Goal: Task Accomplishment & Management: Manage account settings

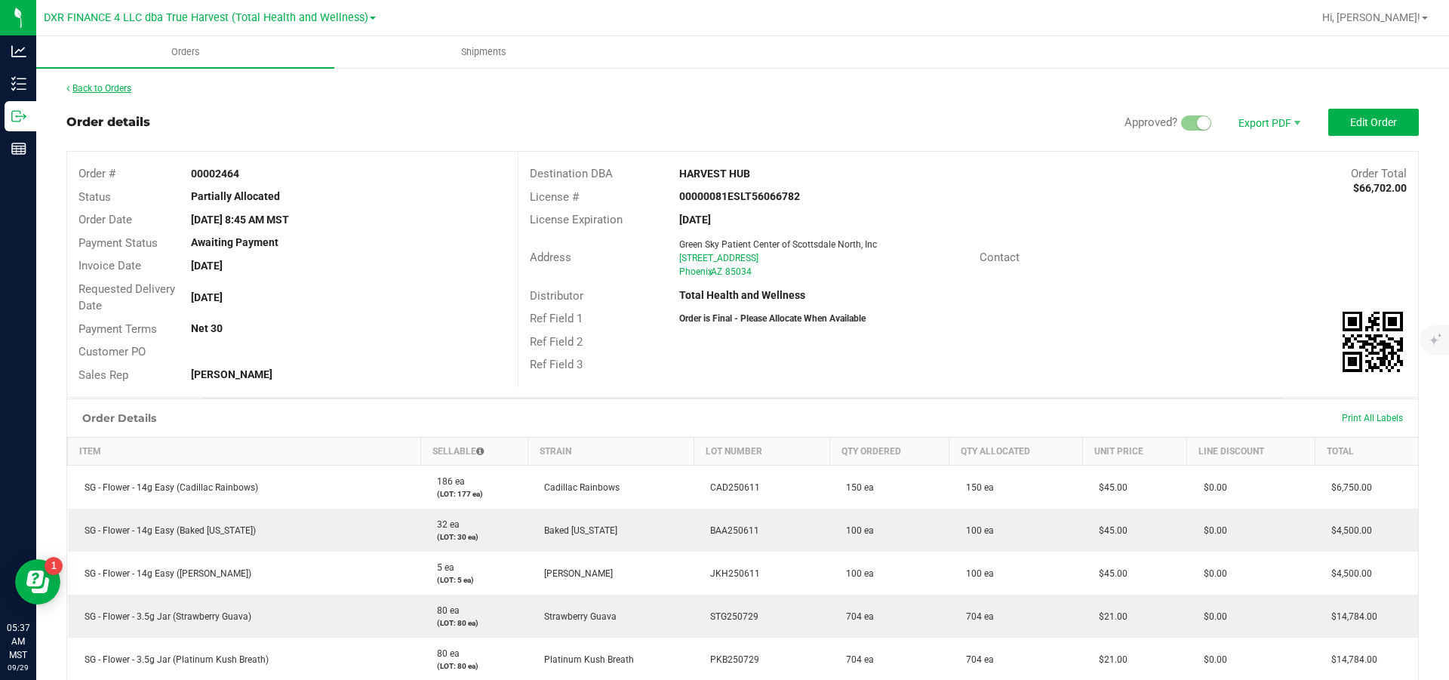
click at [112, 88] on link "Back to Orders" at bounding box center [98, 88] width 65 height 11
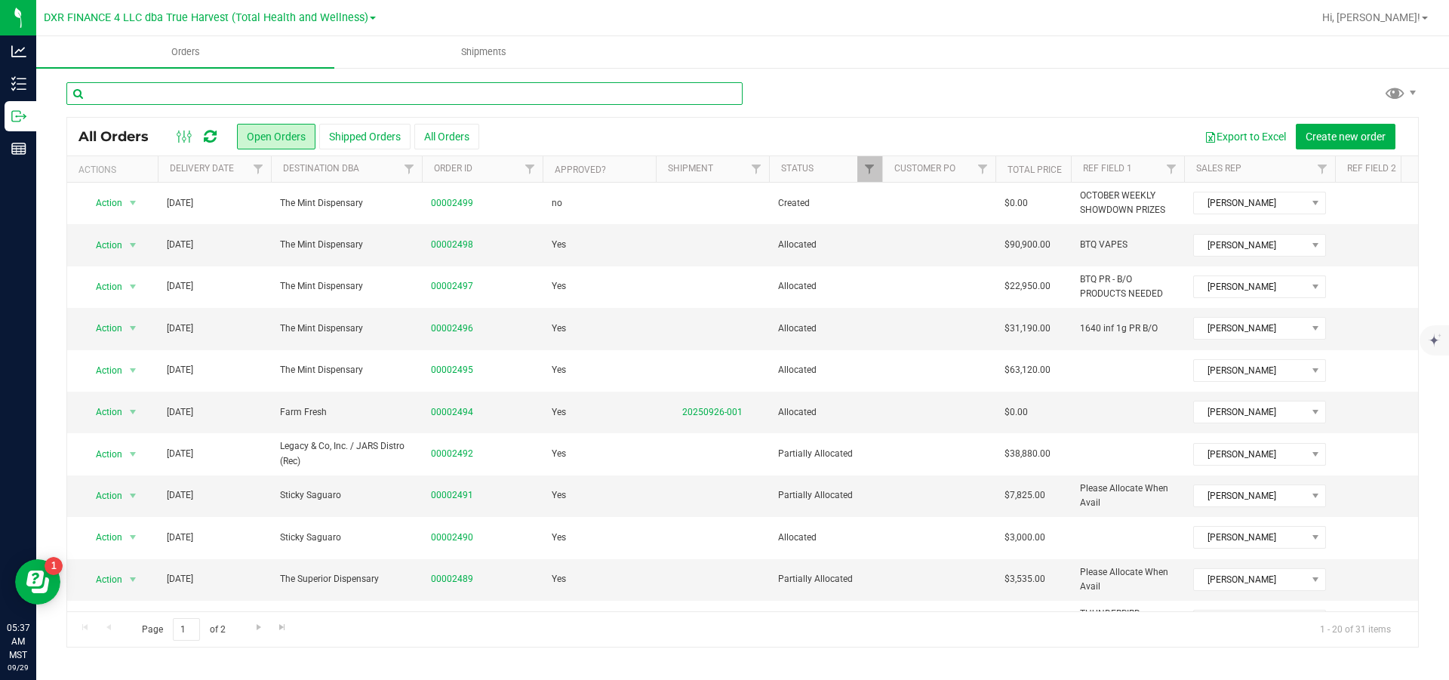
click at [211, 92] on input "text" at bounding box center [404, 93] width 676 height 23
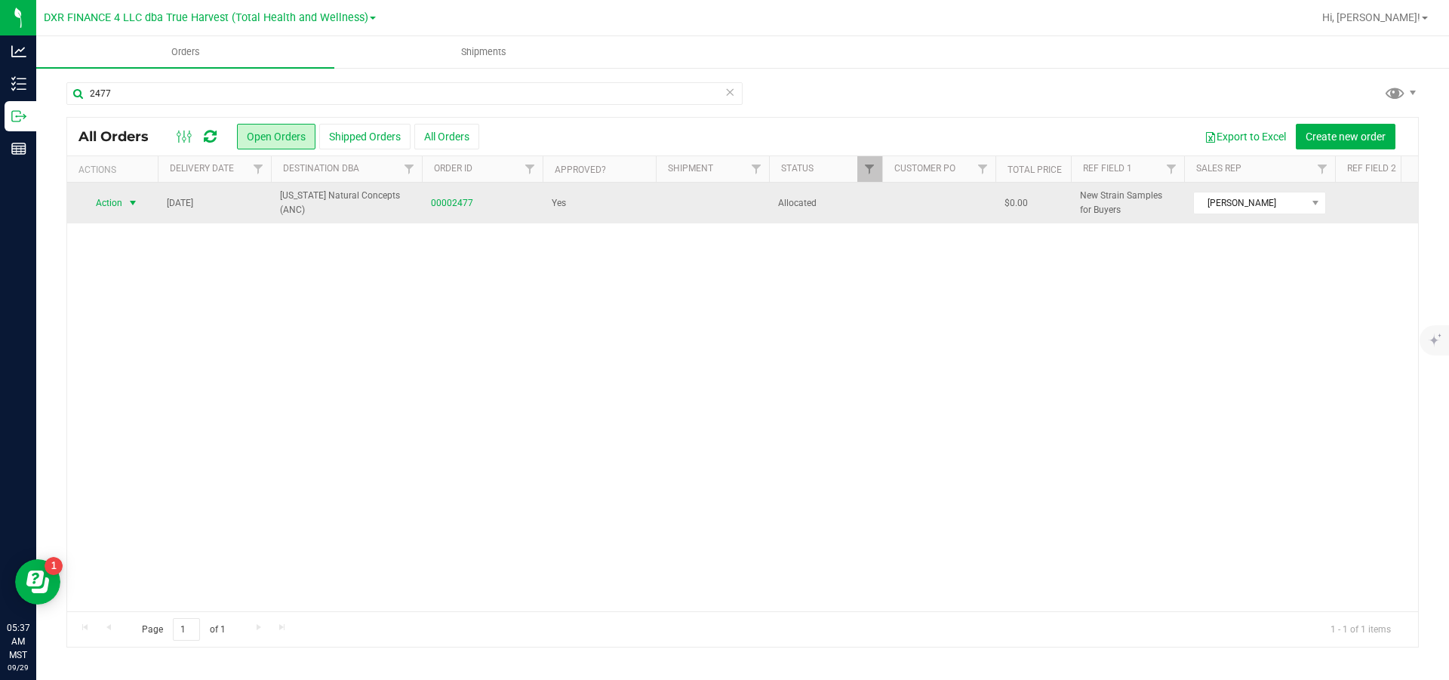
click at [131, 203] on span "select" at bounding box center [133, 203] width 12 height 12
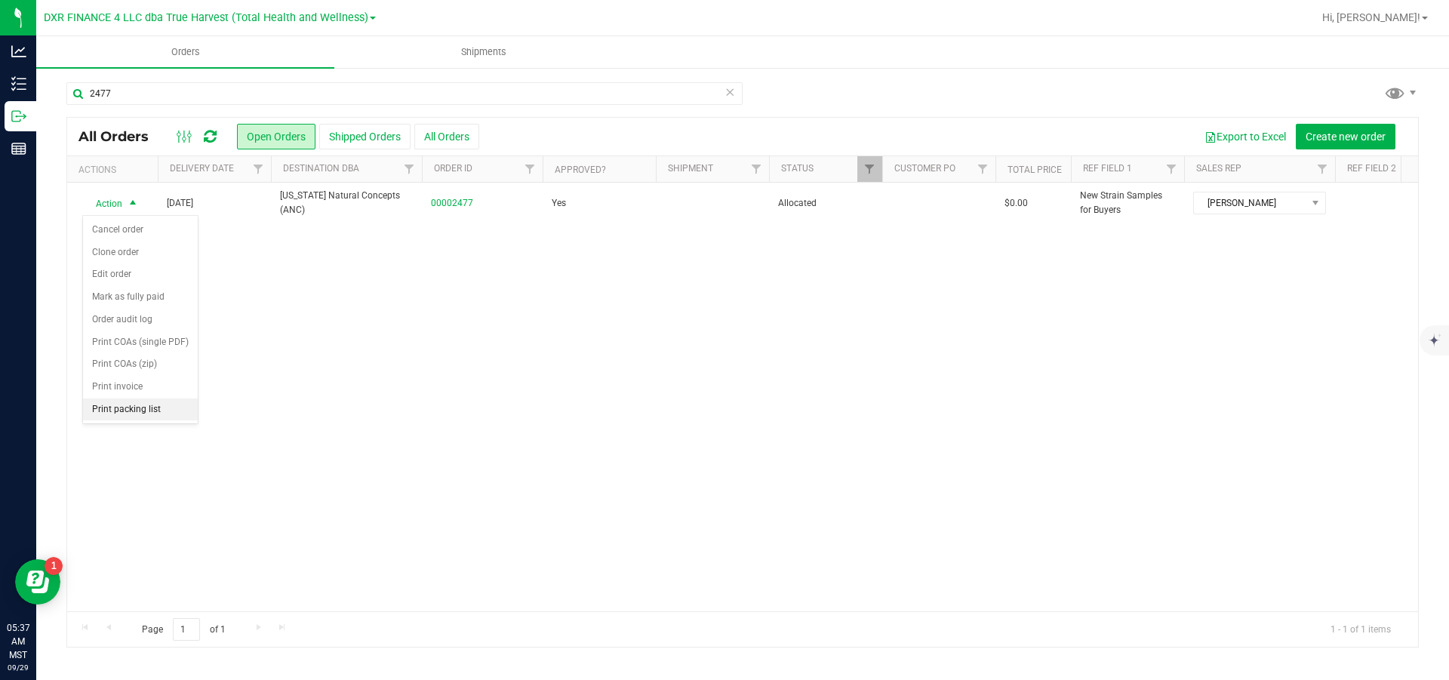
click at [144, 421] on li "Print packing list" at bounding box center [140, 409] width 115 height 23
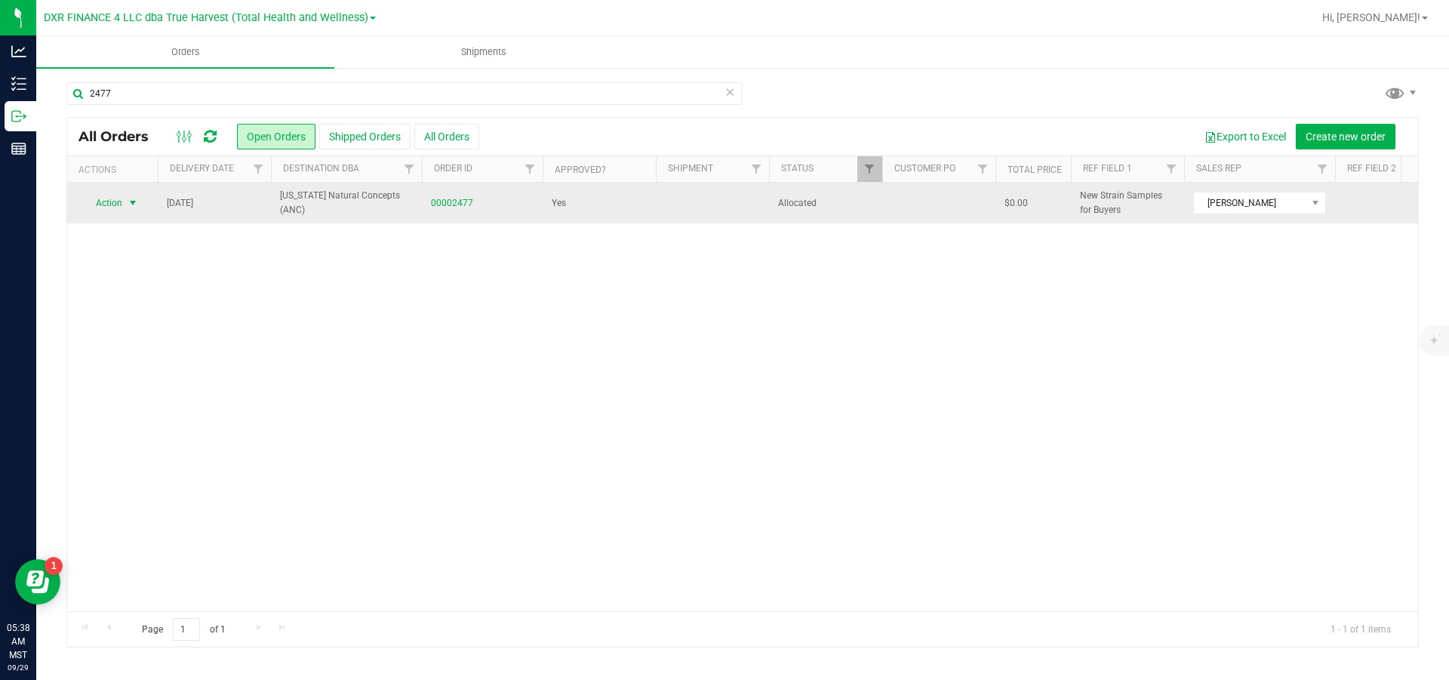
click at [121, 203] on span "Action" at bounding box center [102, 202] width 41 height 21
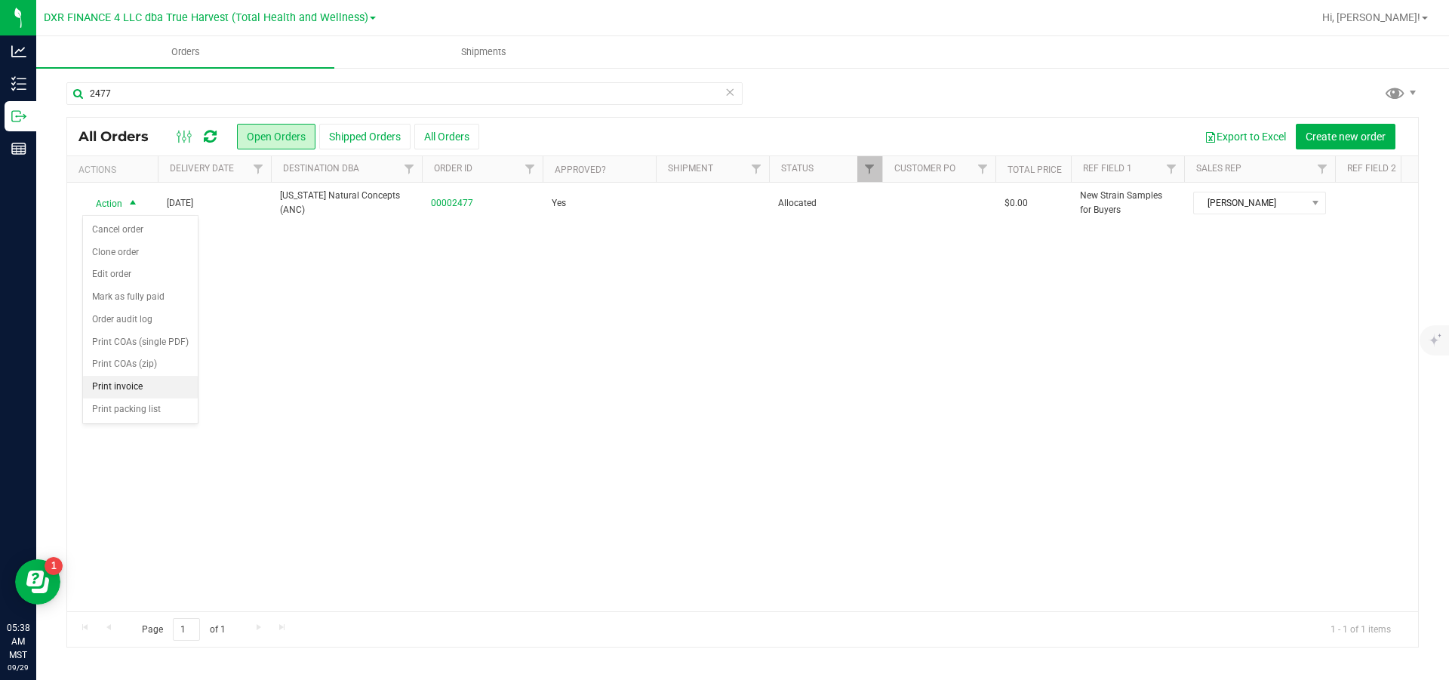
click at [103, 398] on li "Print invoice" at bounding box center [140, 387] width 115 height 23
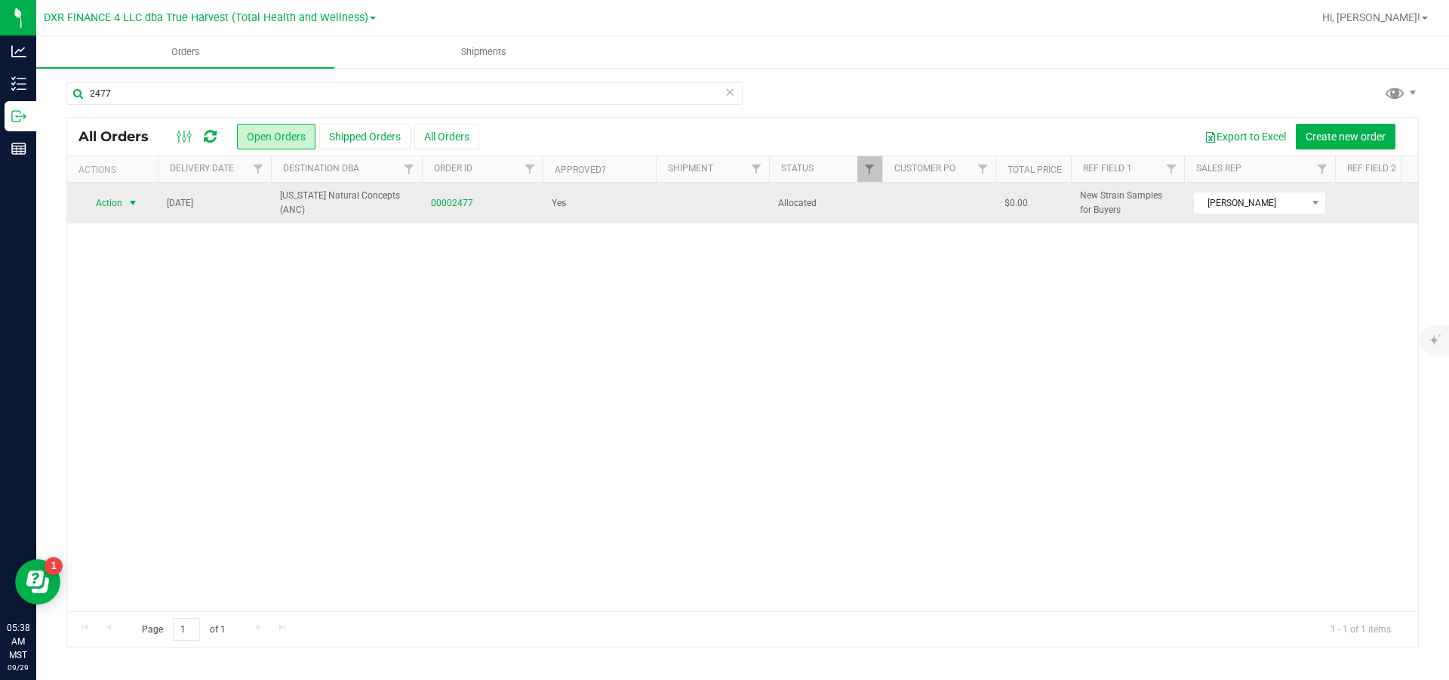
click at [131, 207] on span "select" at bounding box center [133, 203] width 12 height 12
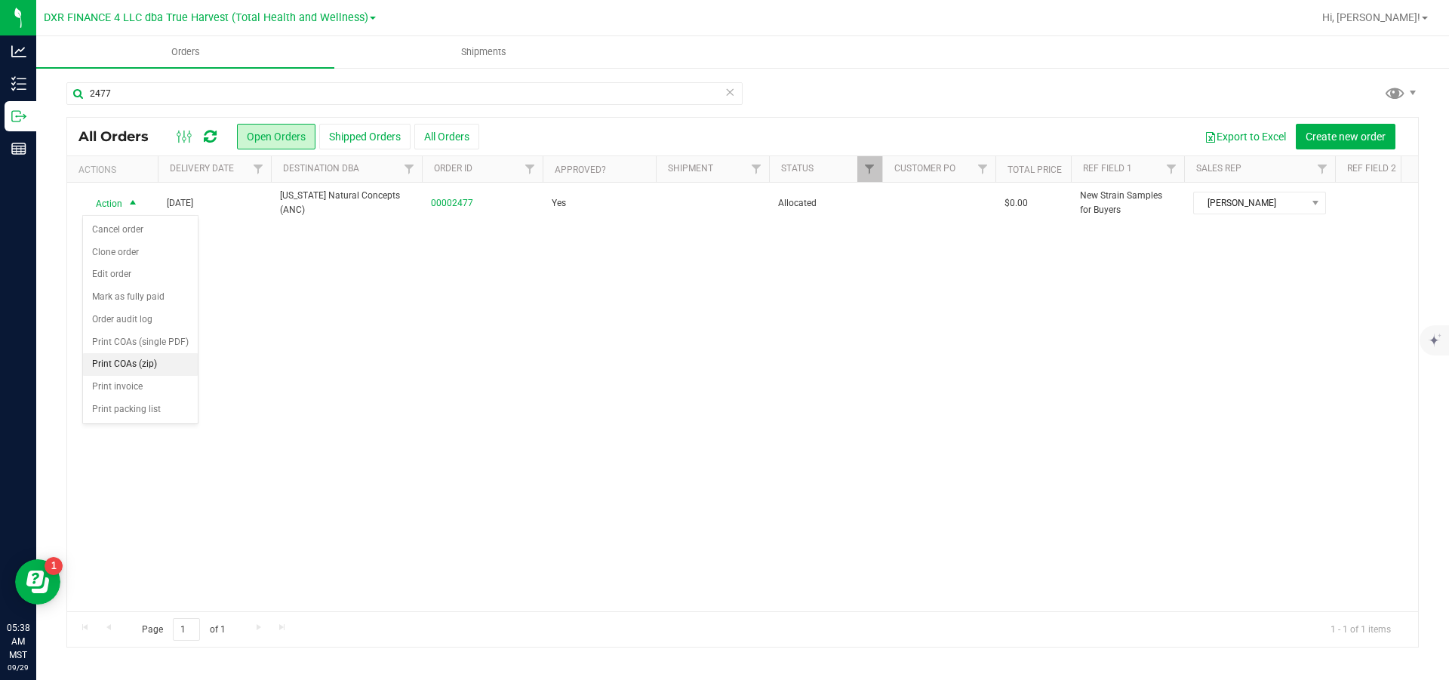
click at [143, 376] on li "Print COAs (zip)" at bounding box center [140, 364] width 115 height 23
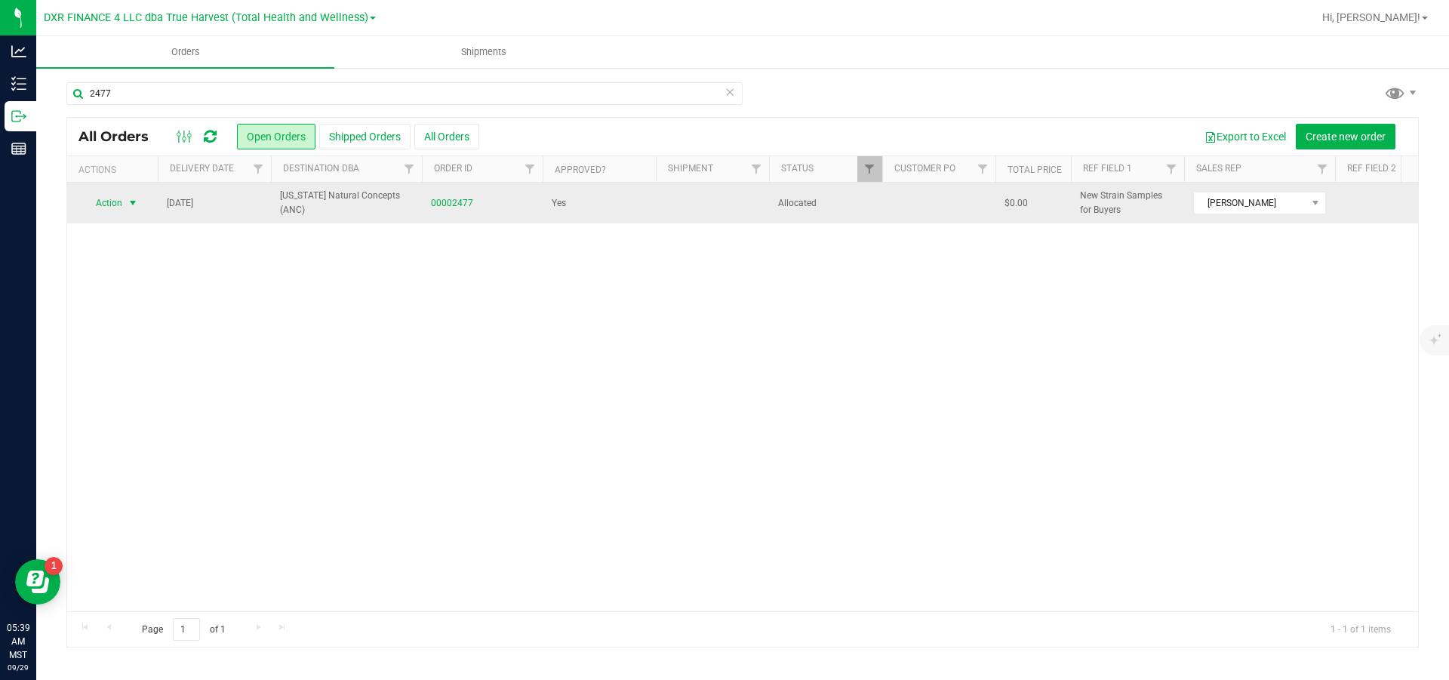
click at [133, 204] on span "select" at bounding box center [133, 203] width 12 height 12
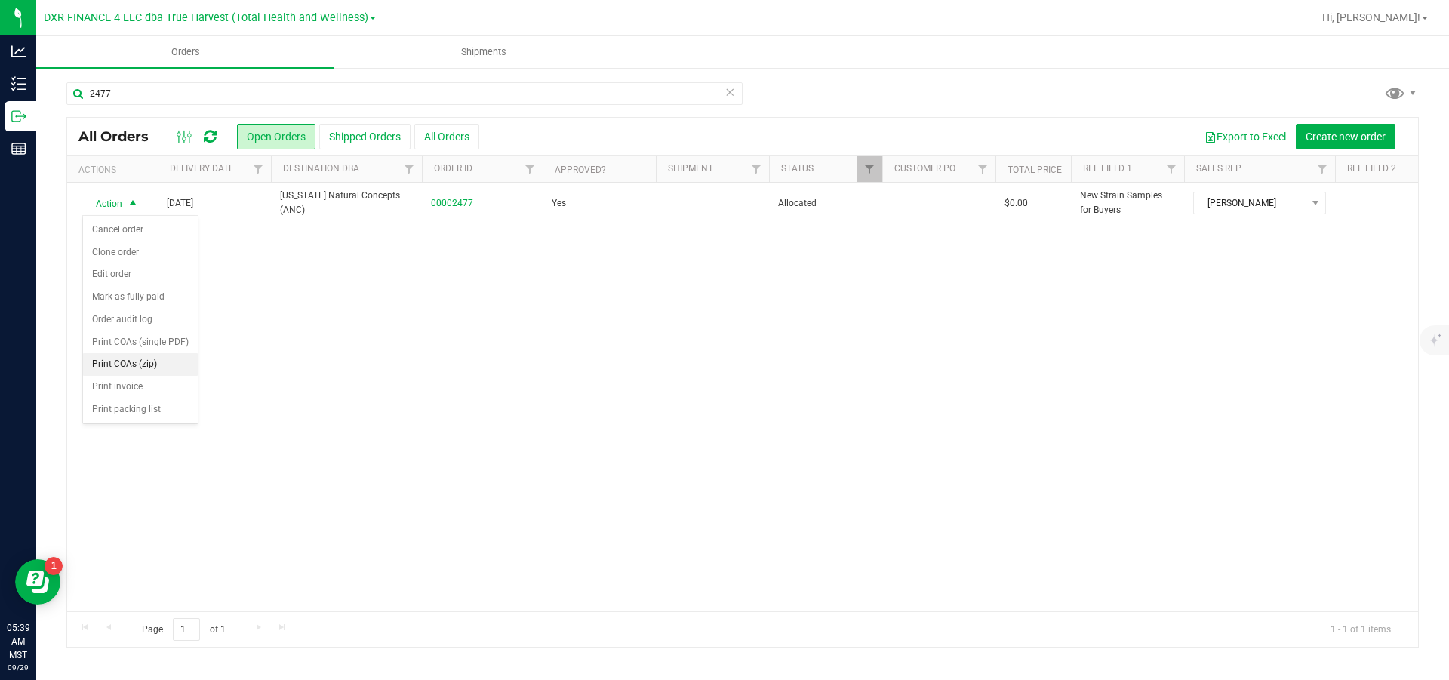
click at [126, 376] on li "Print COAs (zip)" at bounding box center [140, 364] width 115 height 23
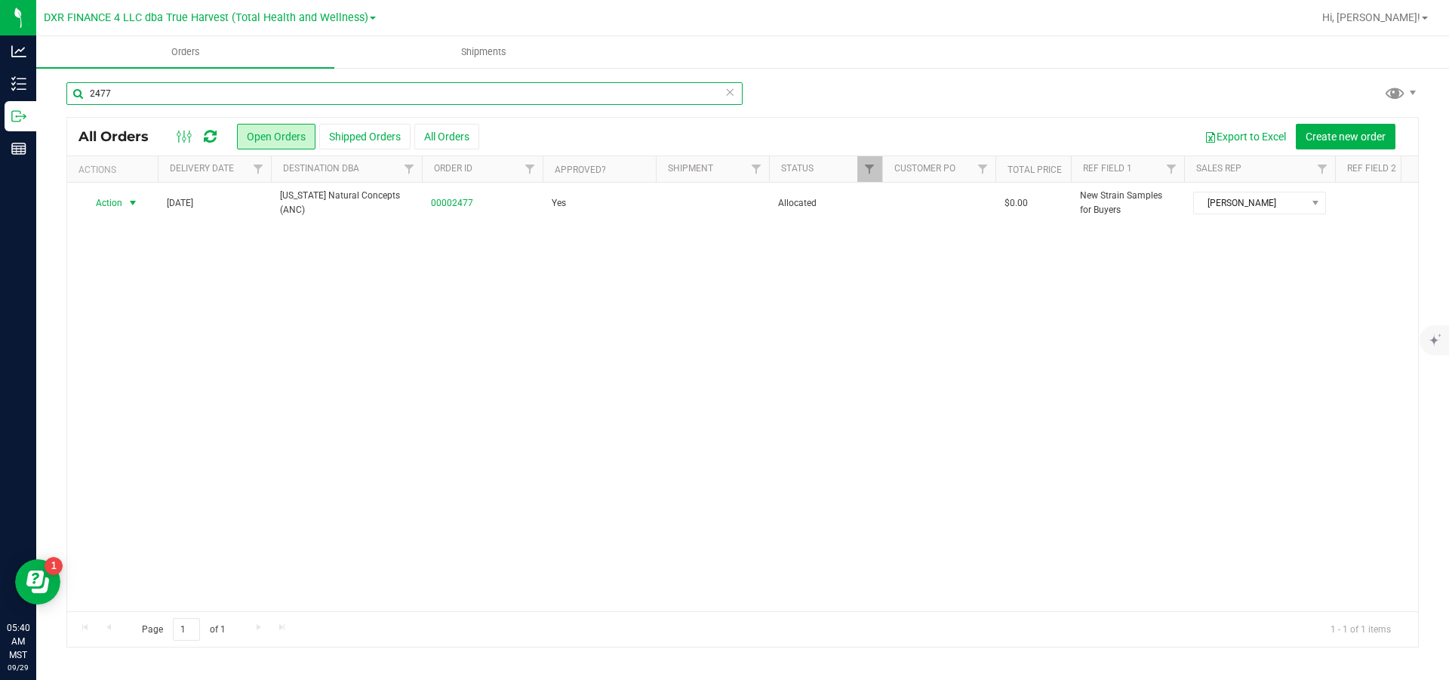
click at [164, 97] on input "2477" at bounding box center [404, 93] width 676 height 23
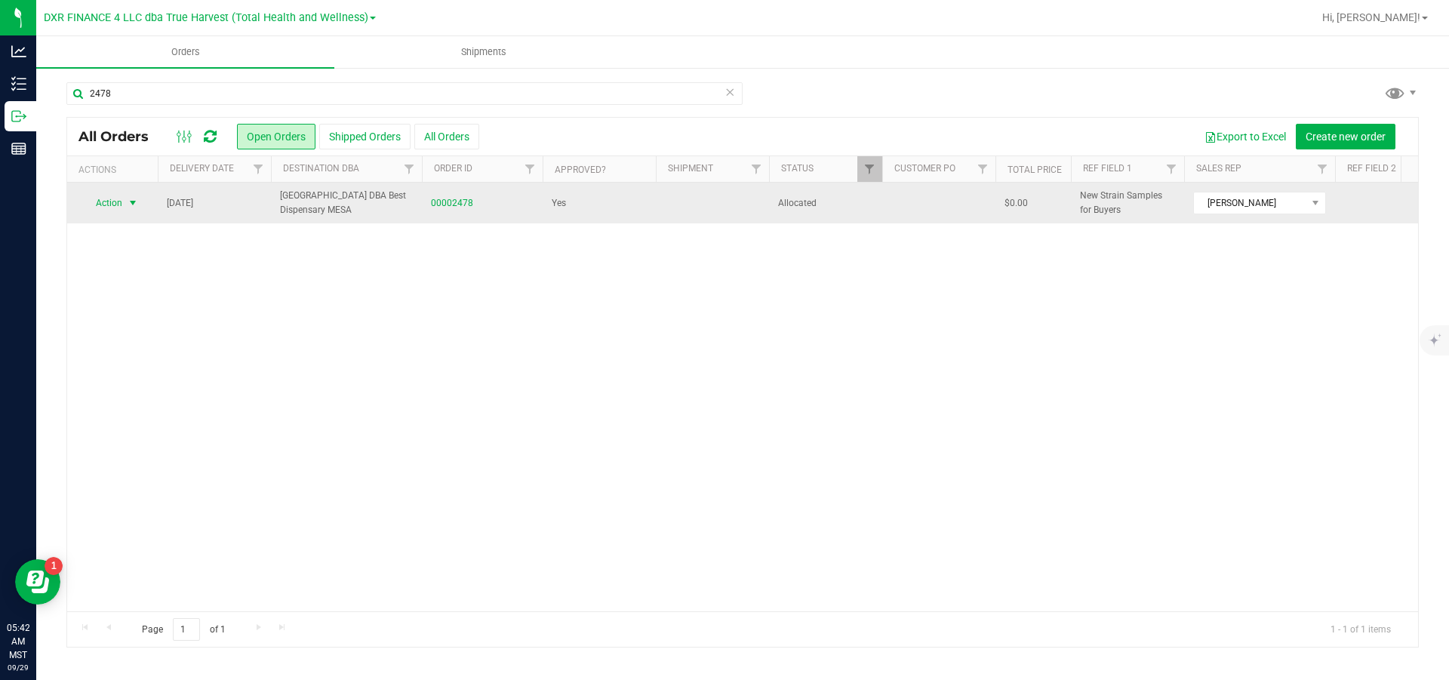
click at [132, 203] on span "select" at bounding box center [133, 203] width 12 height 12
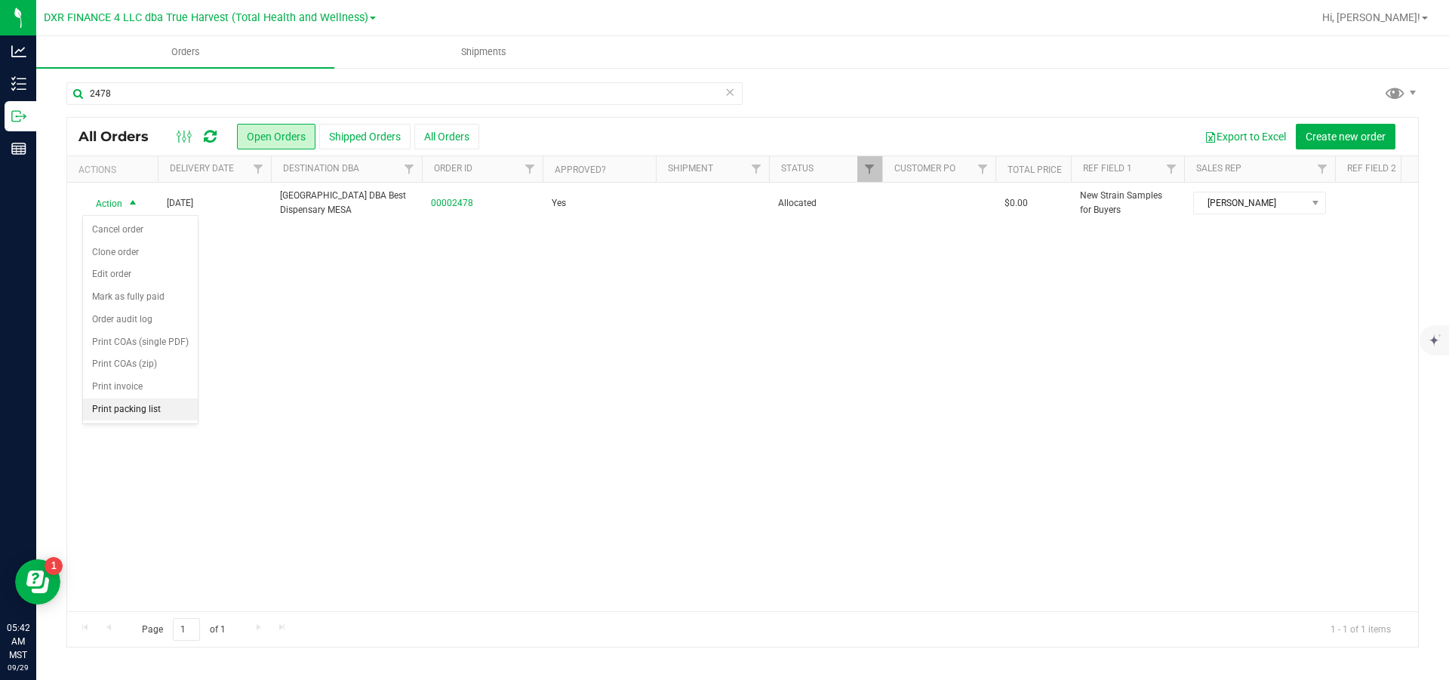
click at [162, 421] on li "Print packing list" at bounding box center [140, 409] width 115 height 23
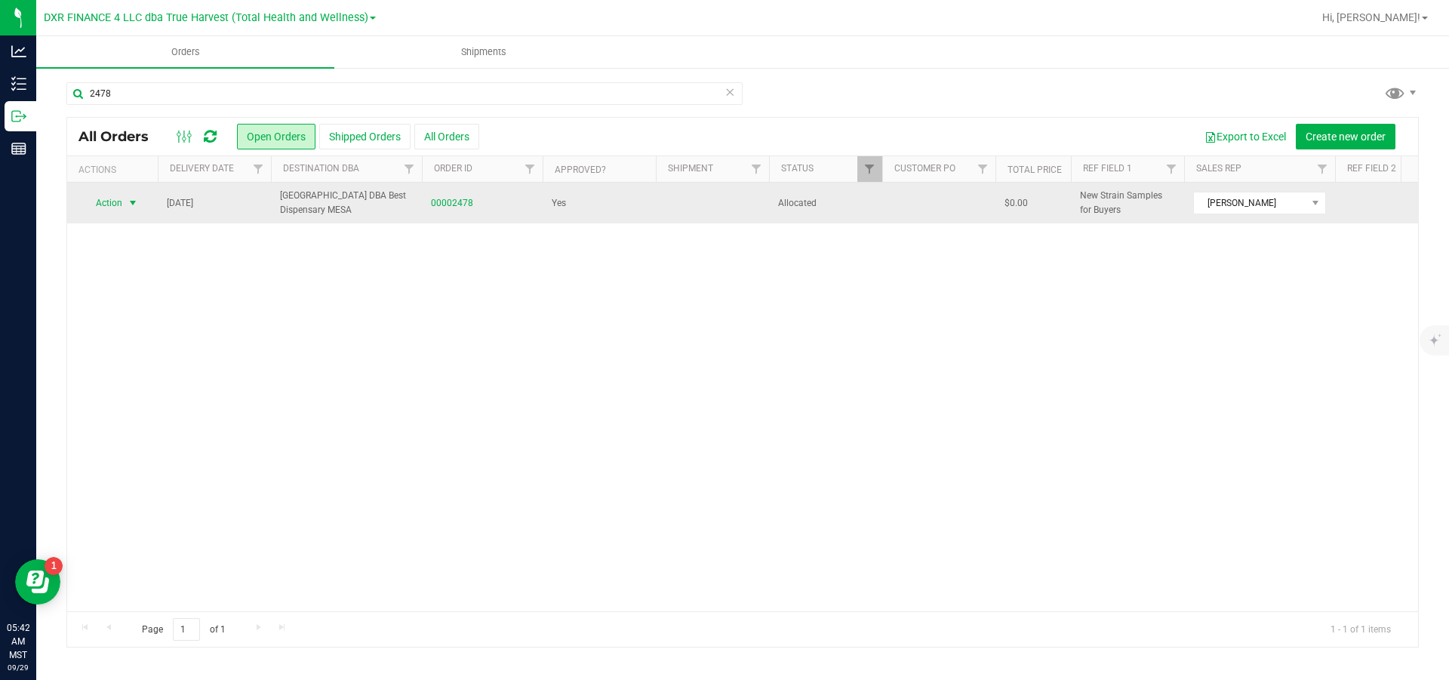
click at [136, 209] on span "select" at bounding box center [133, 203] width 12 height 12
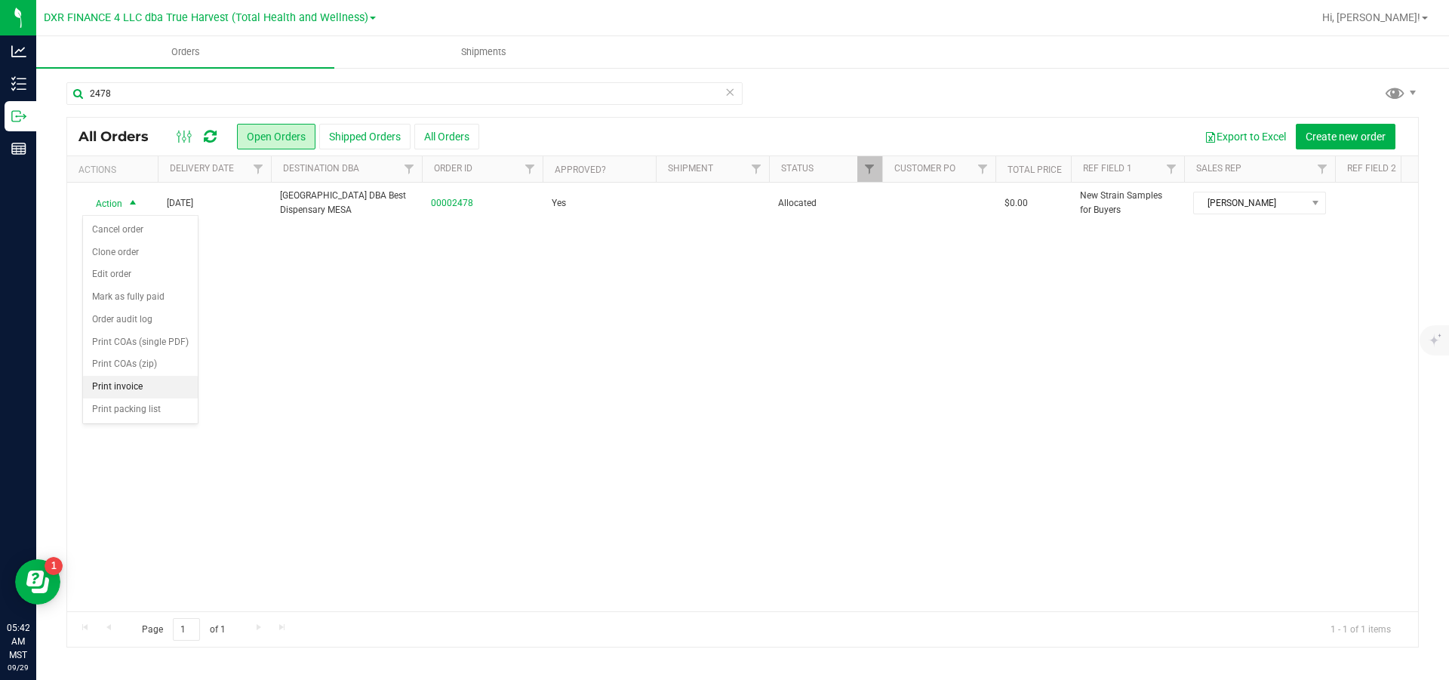
click at [140, 398] on li "Print invoice" at bounding box center [140, 387] width 115 height 23
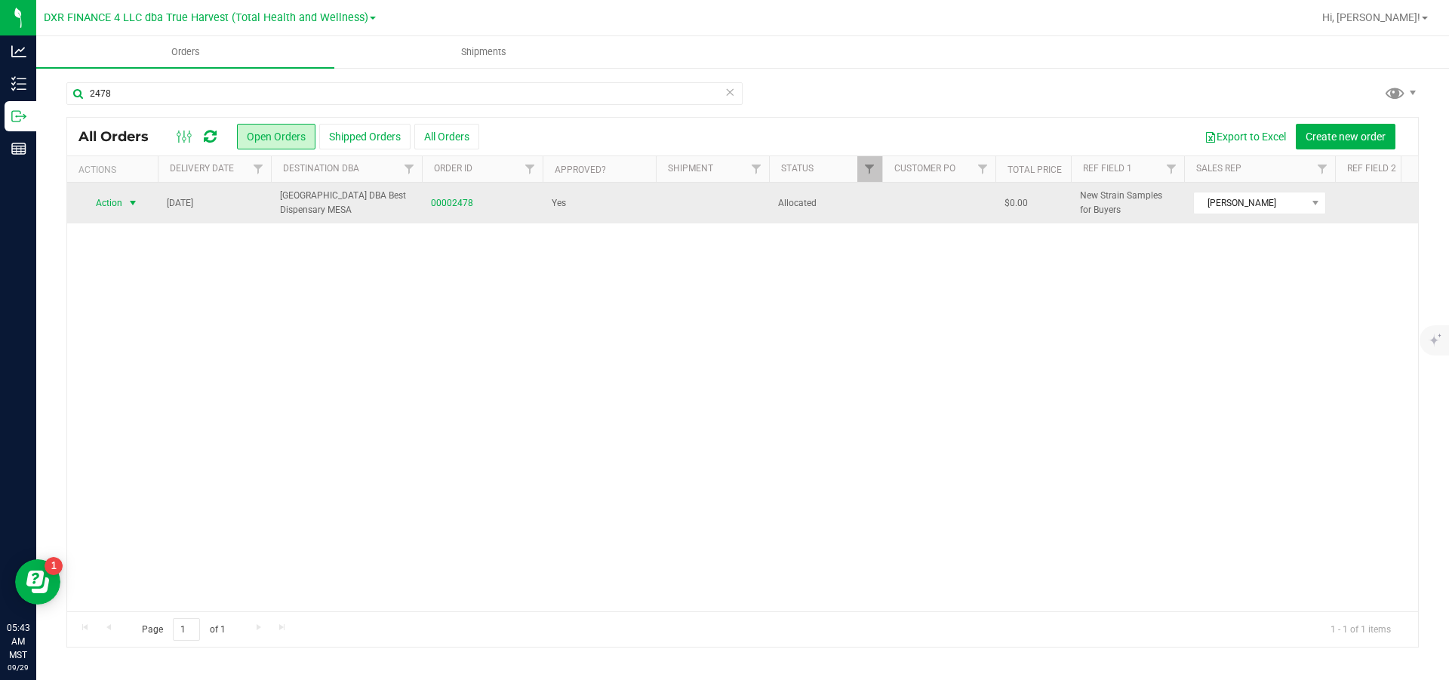
click at [134, 200] on span "select" at bounding box center [133, 203] width 12 height 12
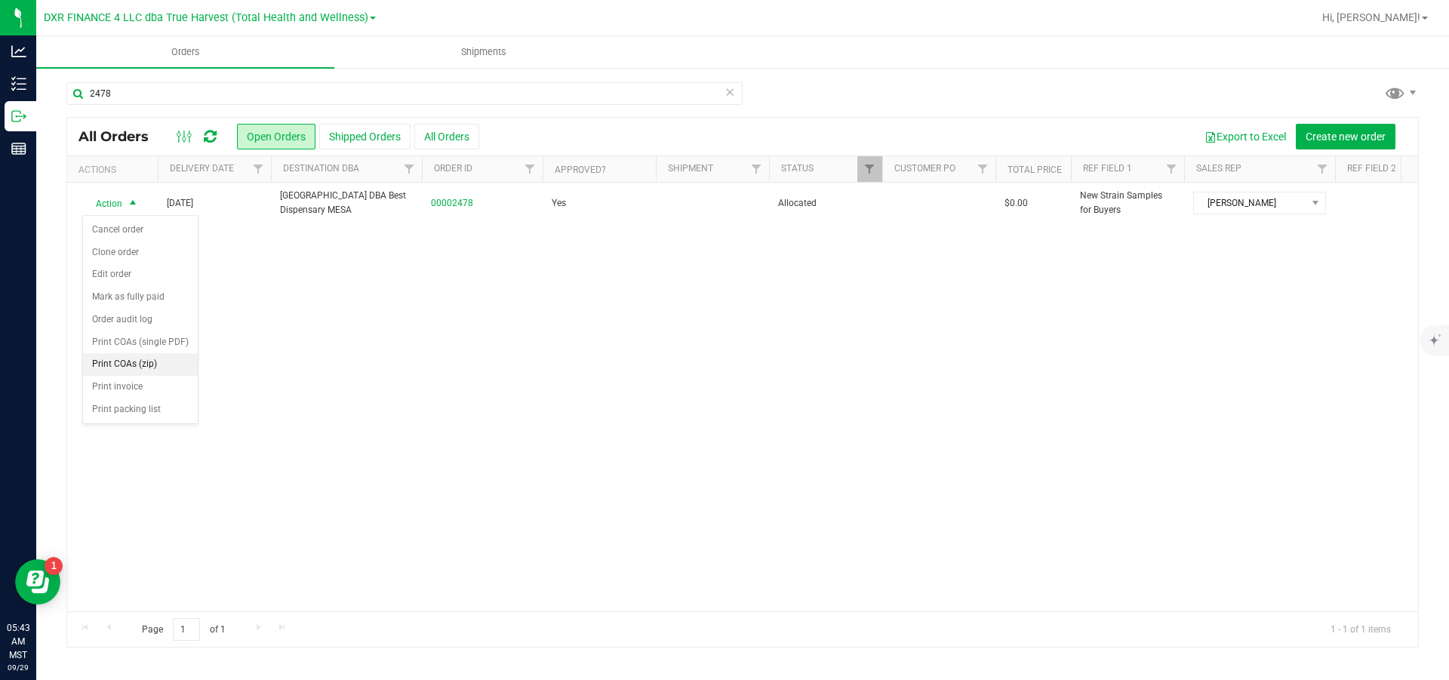
click at [141, 376] on li "Print COAs (zip)" at bounding box center [140, 364] width 115 height 23
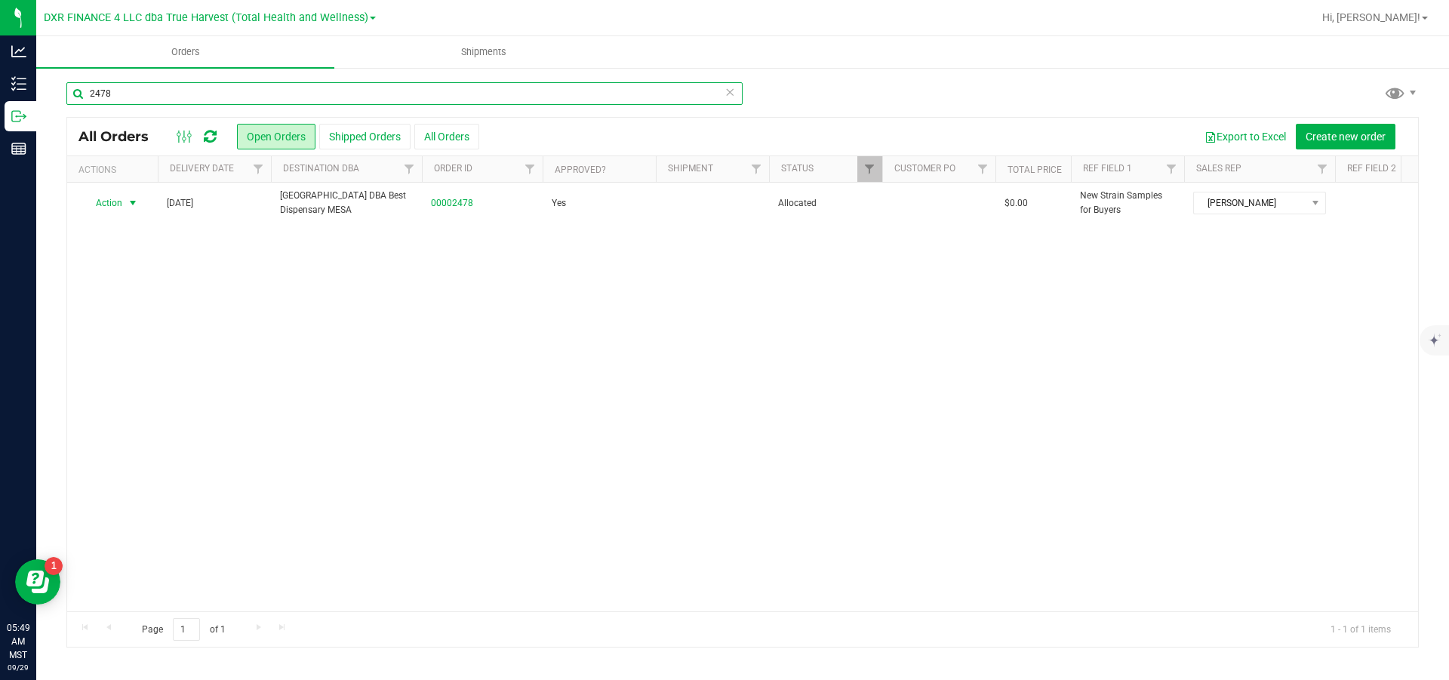
click at [146, 91] on input "2478" at bounding box center [404, 93] width 676 height 23
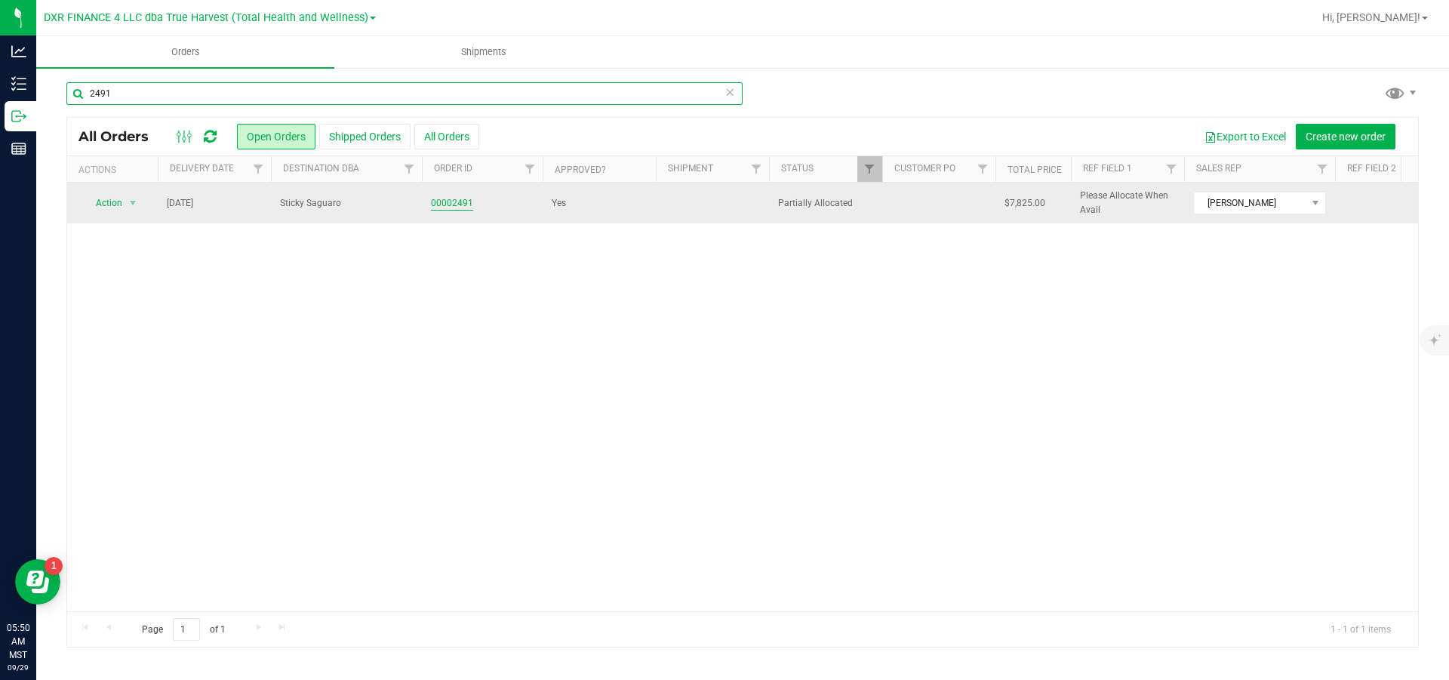
type input "2491"
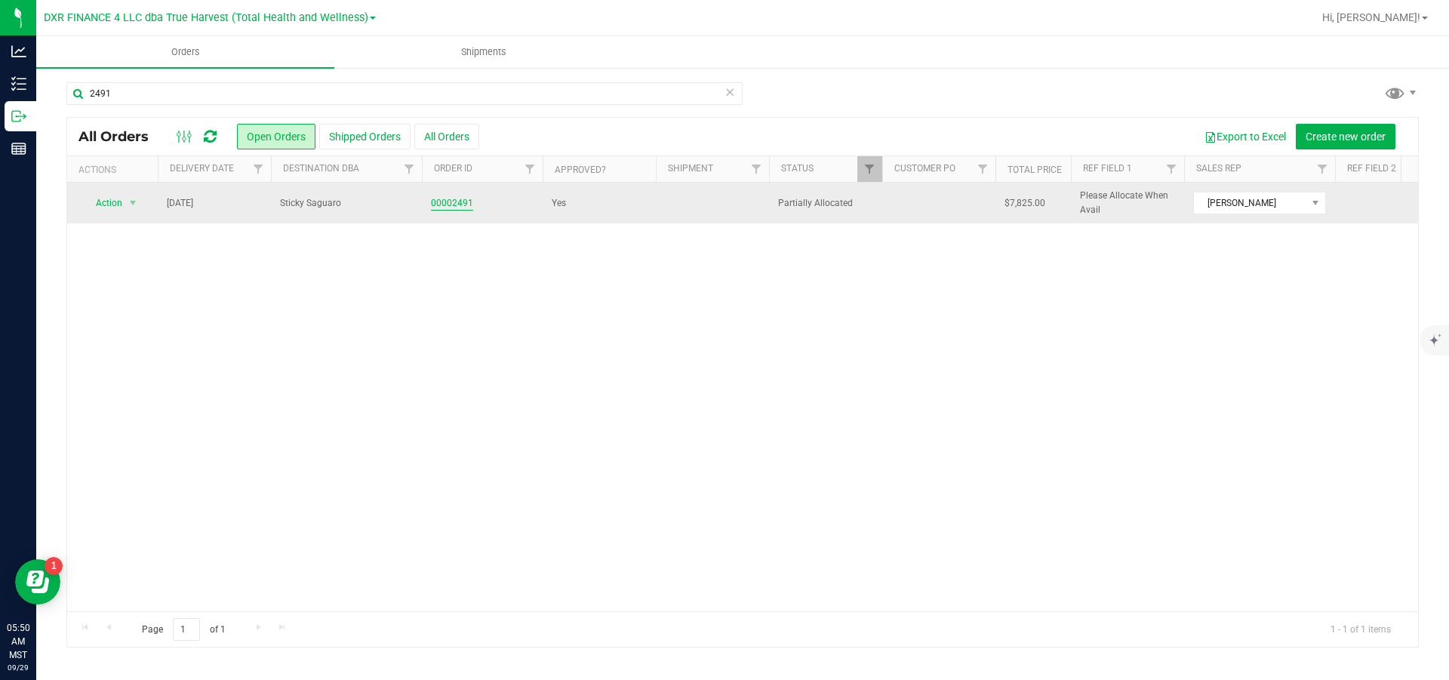
click at [452, 207] on link "00002491" at bounding box center [452, 203] width 42 height 14
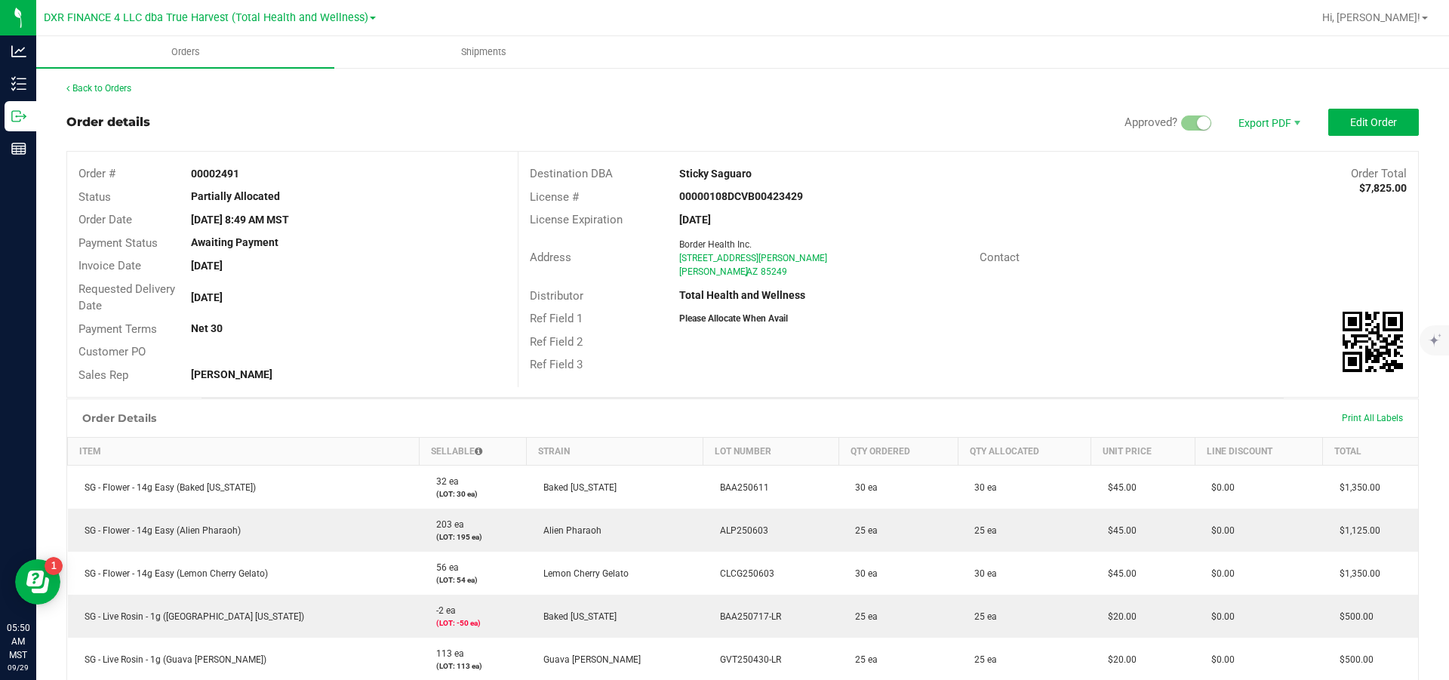
click at [98, 97] on div "Back to Orders Order details Approved? Export PDF Edit Order Order # 00002491 S…" at bounding box center [742, 570] width 1352 height 977
click at [114, 91] on link "Back to Orders" at bounding box center [98, 88] width 65 height 11
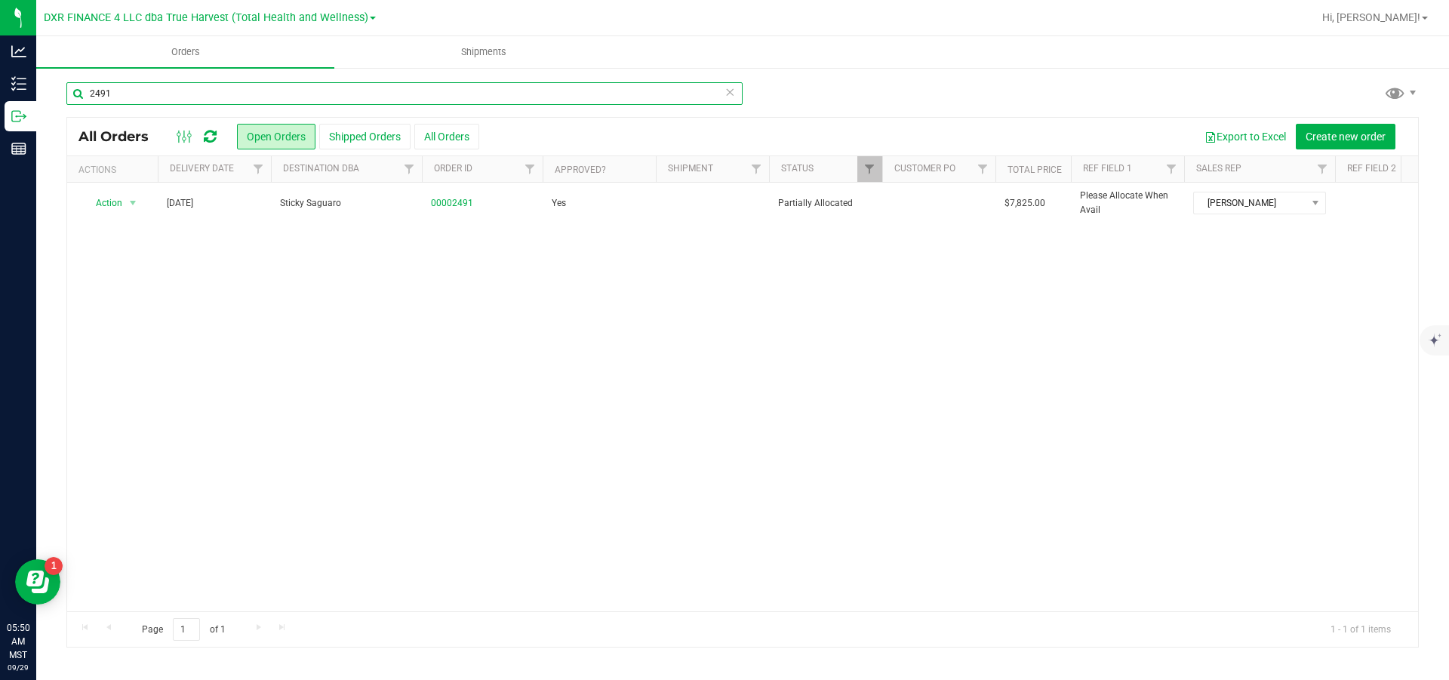
click at [190, 94] on input "2491" at bounding box center [404, 93] width 676 height 23
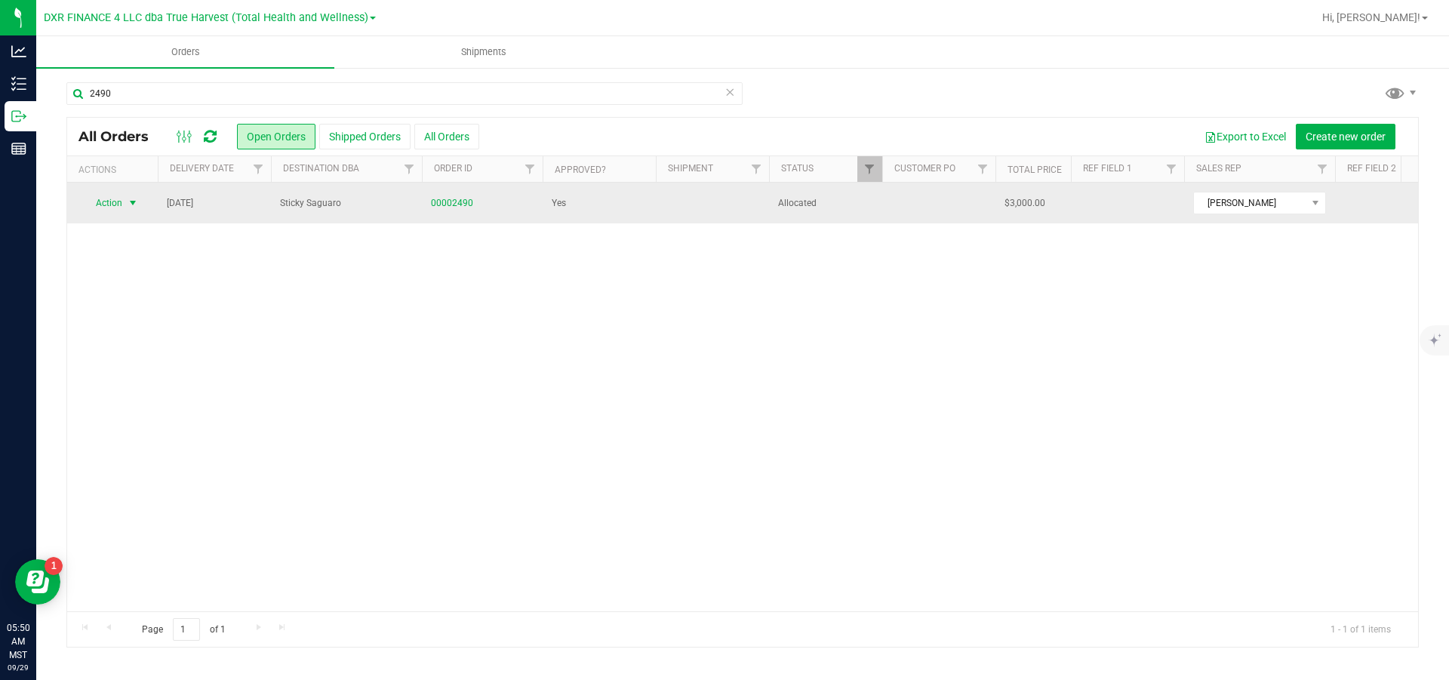
click at [134, 206] on span "select" at bounding box center [133, 203] width 12 height 12
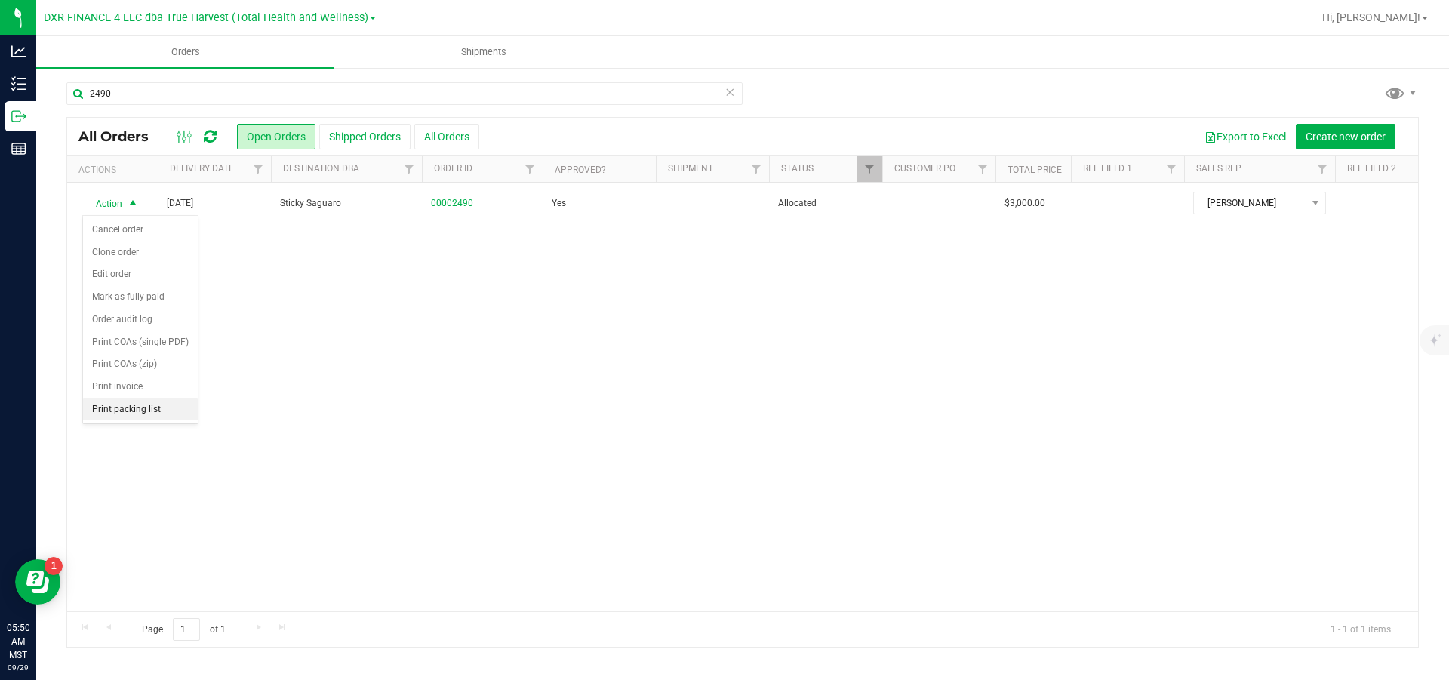
click at [134, 421] on li "Print packing list" at bounding box center [140, 409] width 115 height 23
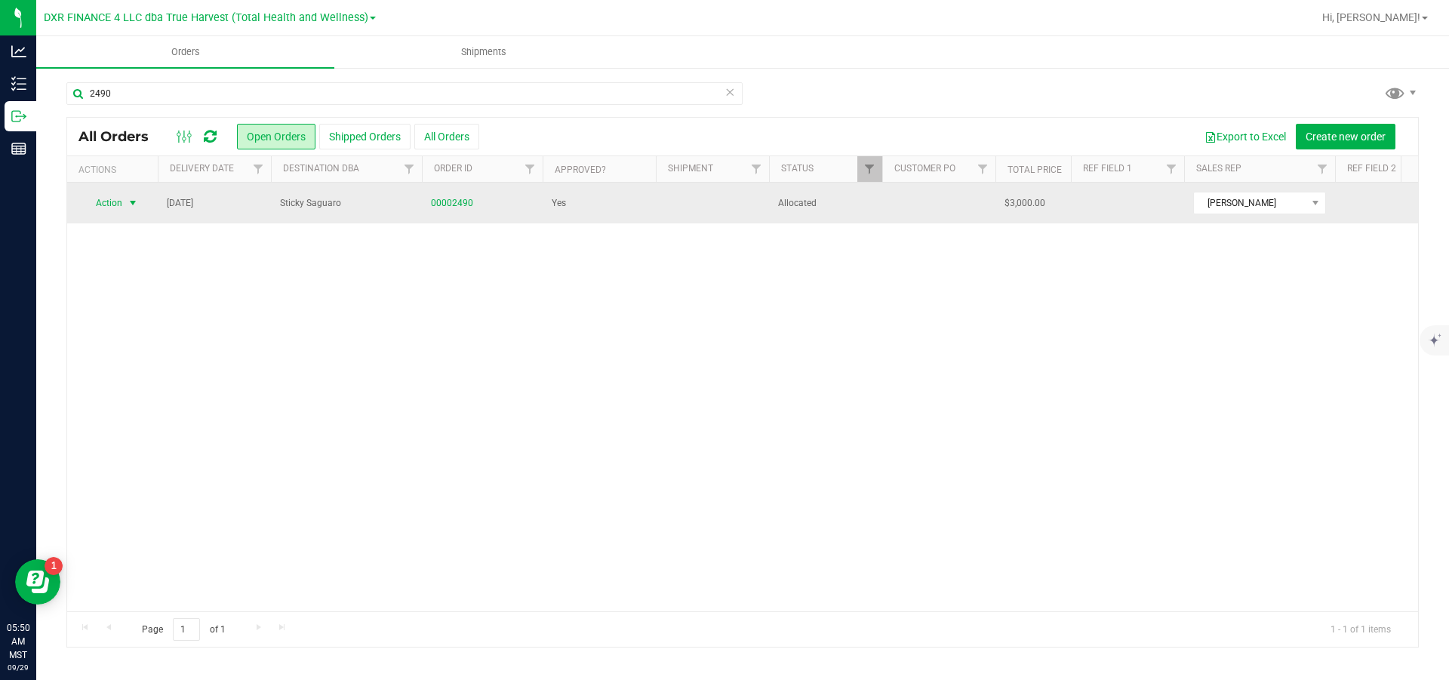
click at [128, 202] on span "select" at bounding box center [133, 202] width 19 height 21
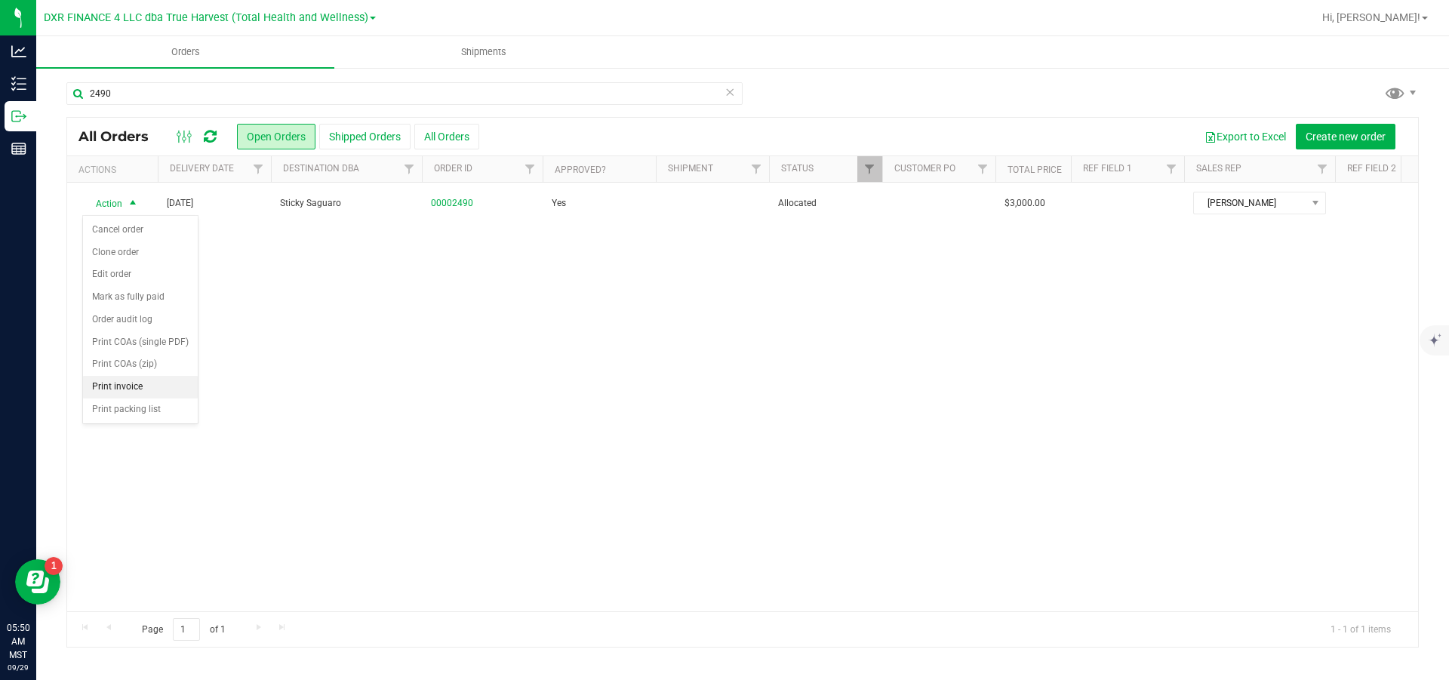
click at [143, 398] on li "Print invoice" at bounding box center [140, 387] width 115 height 23
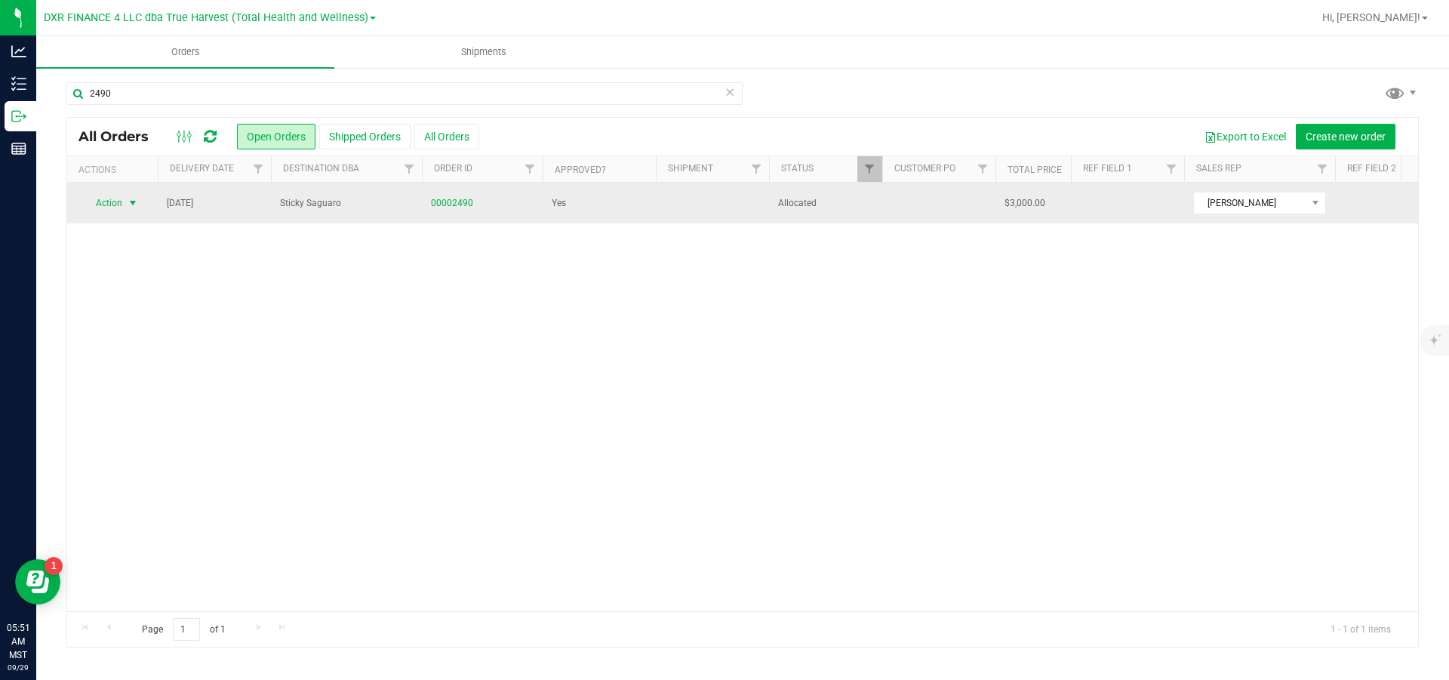
click at [137, 205] on span "select" at bounding box center [133, 203] width 12 height 12
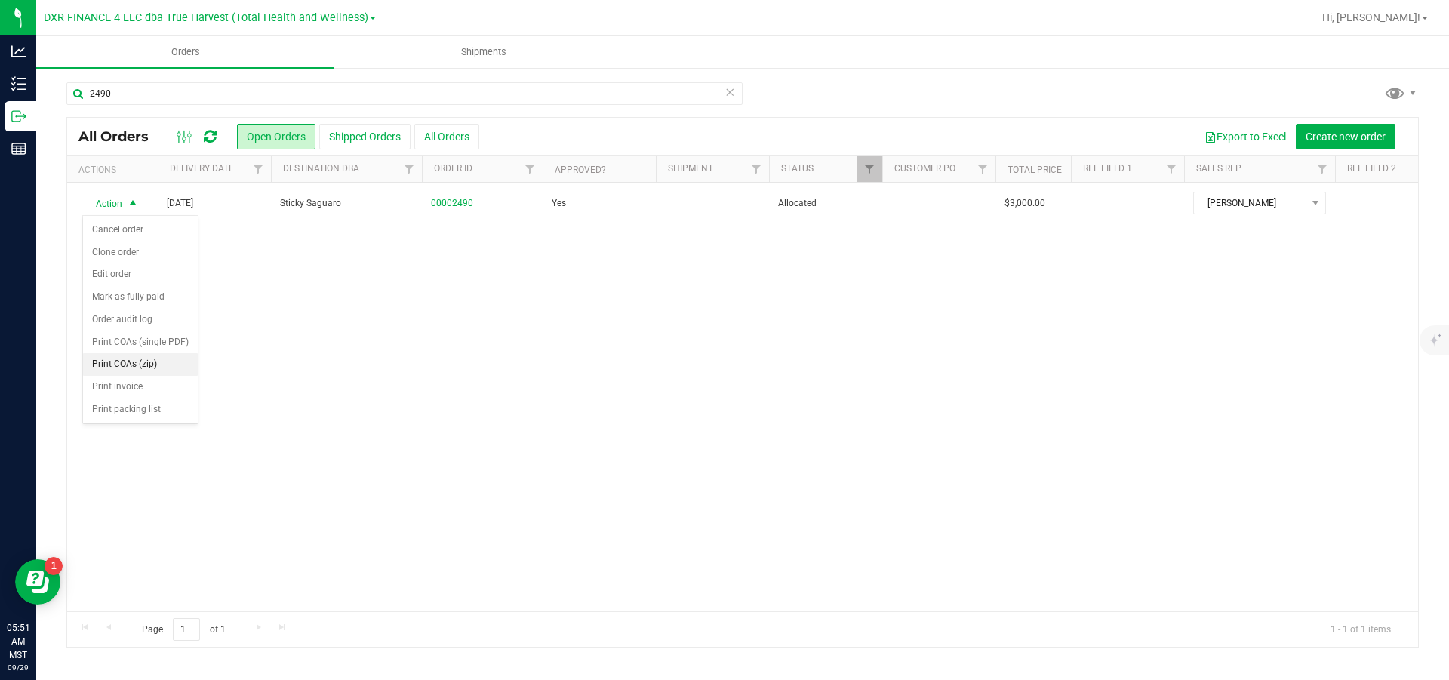
click at [127, 376] on li "Print COAs (zip)" at bounding box center [140, 364] width 115 height 23
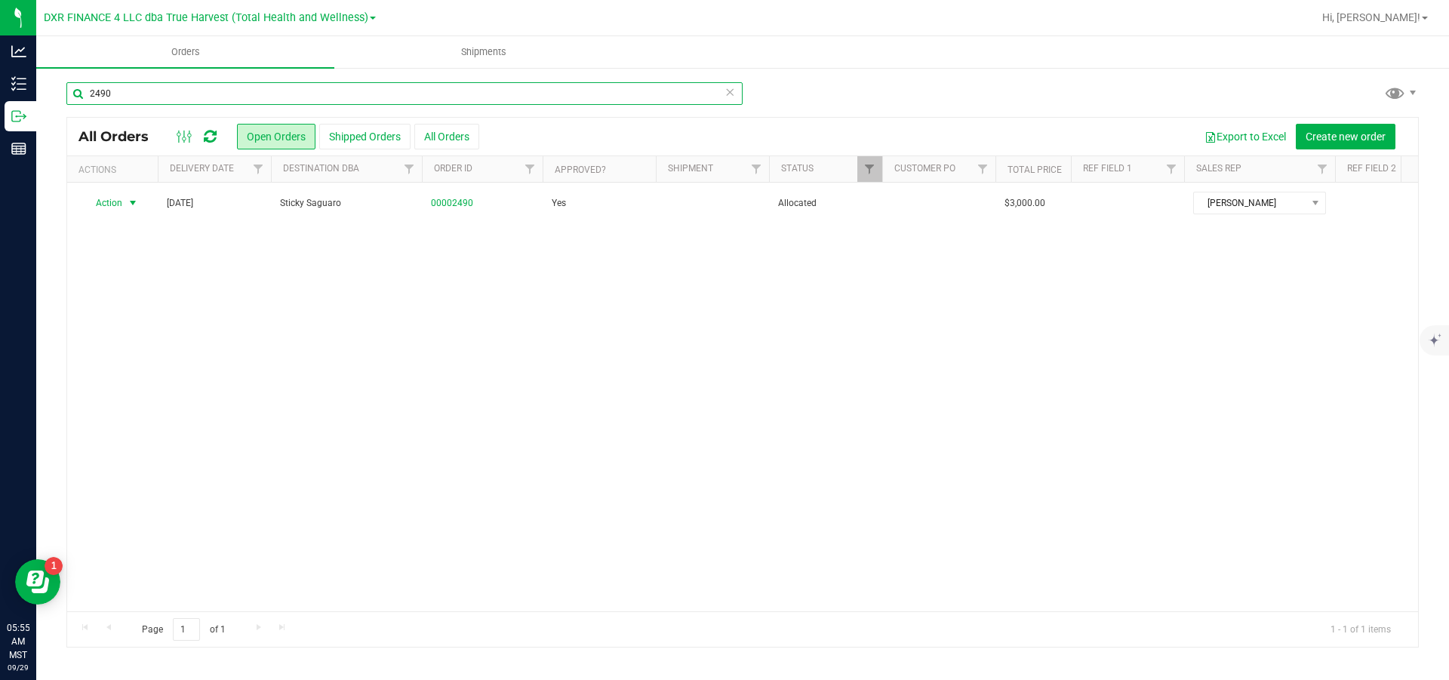
click at [158, 100] on input "2490" at bounding box center [404, 93] width 676 height 23
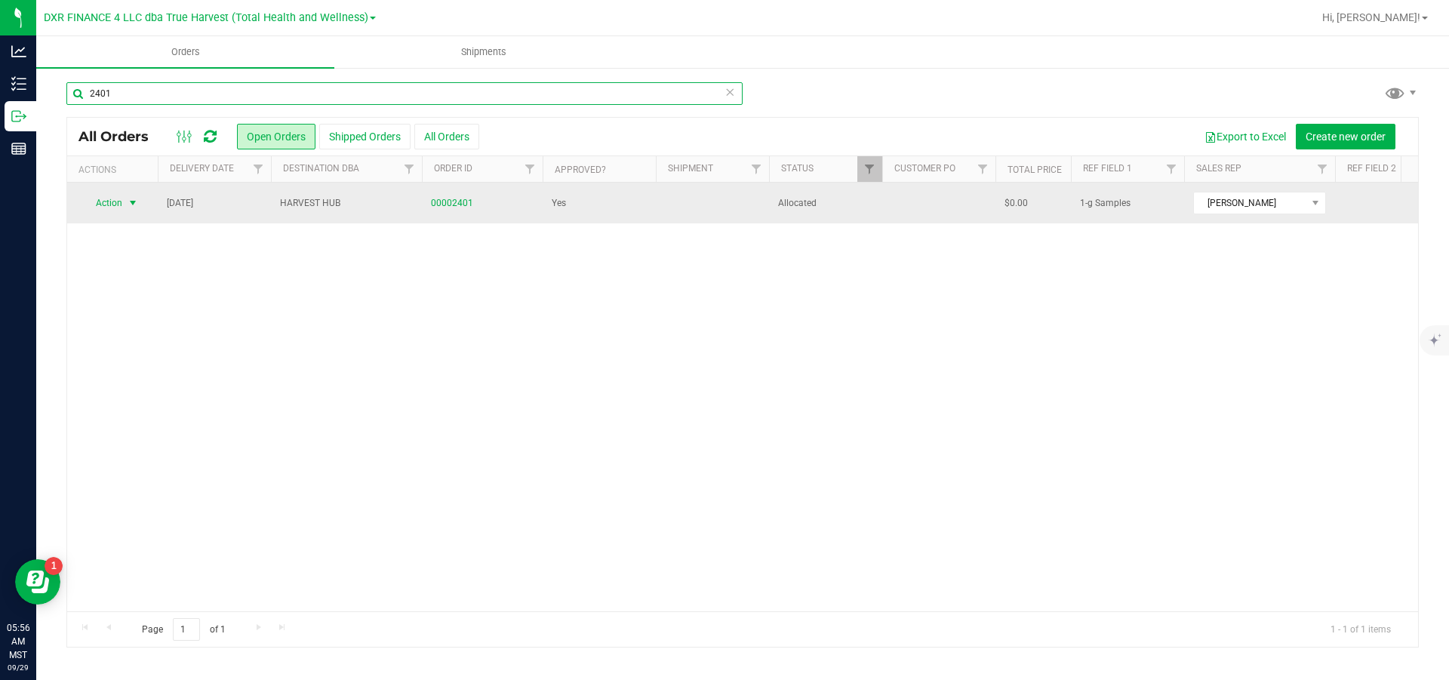
type input "2401"
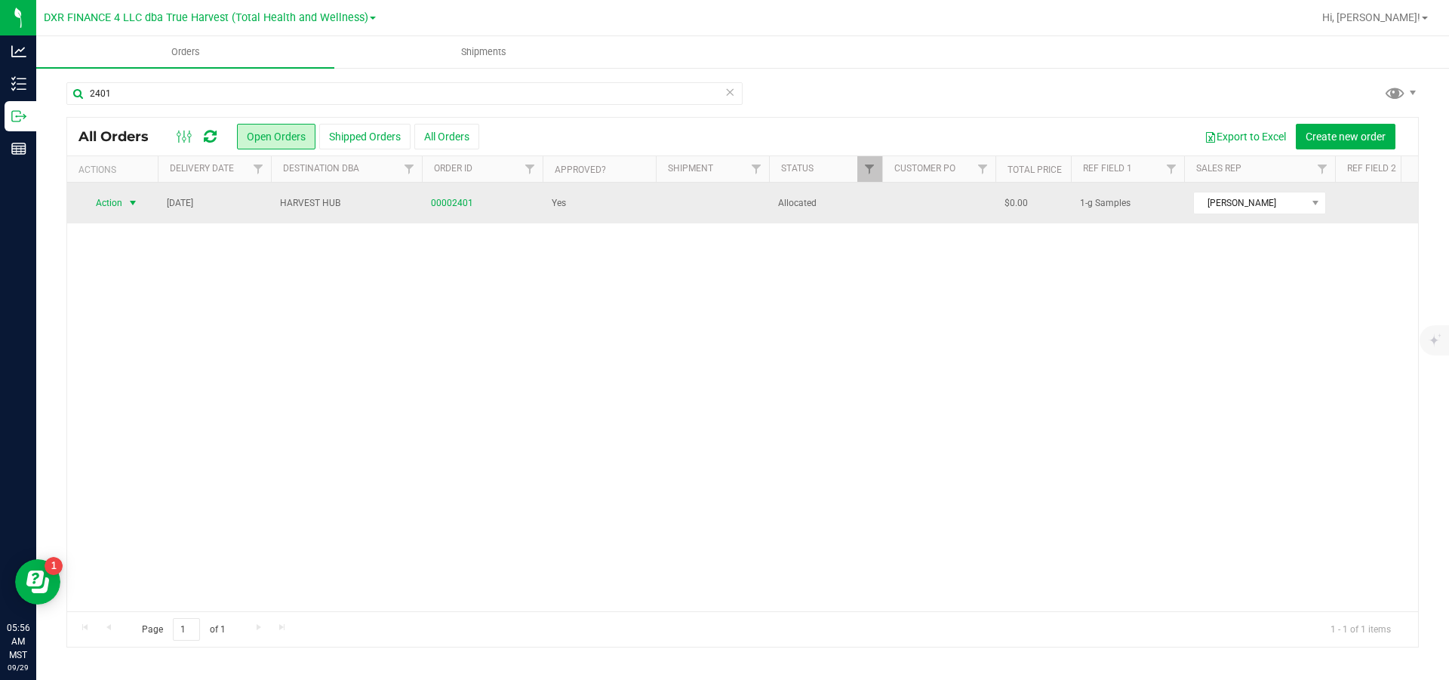
drag, startPoint x: 132, startPoint y: 203, endPoint x: 137, endPoint y: 211, distance: 9.2
click at [131, 203] on span "select" at bounding box center [133, 203] width 12 height 12
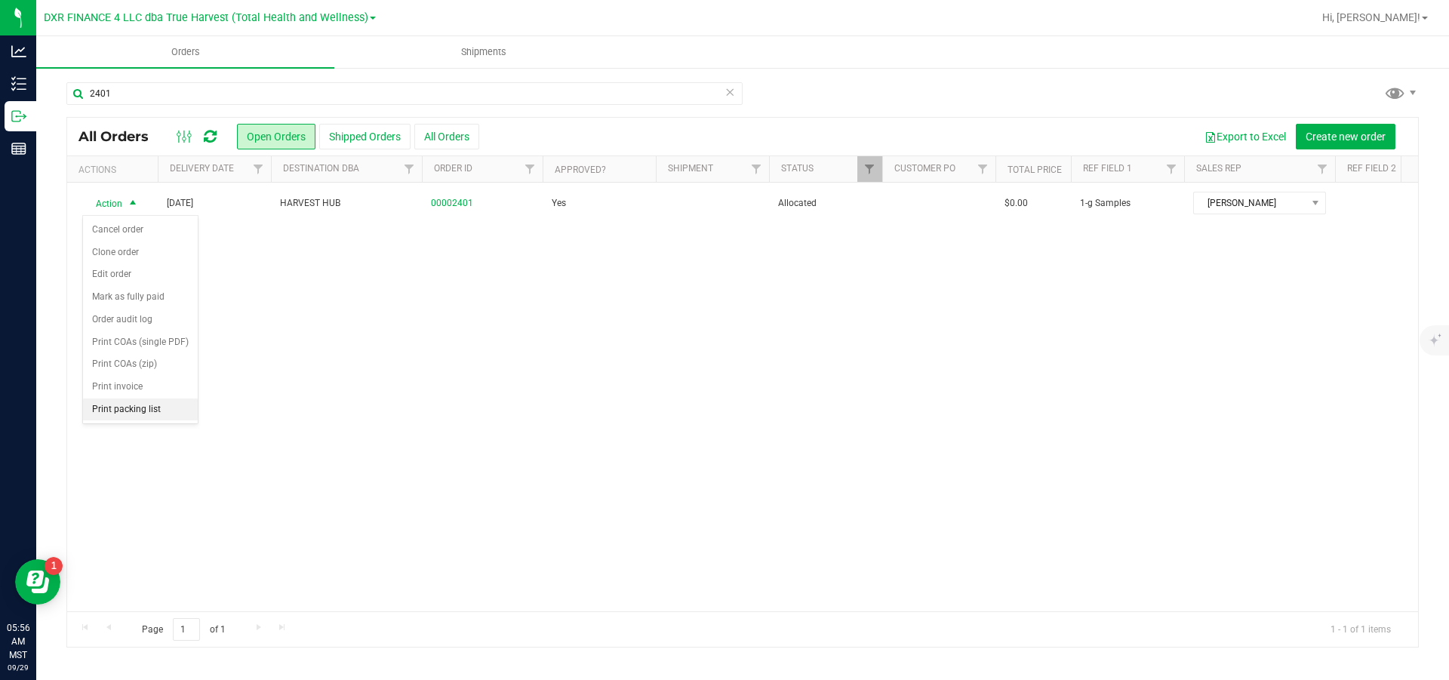
click at [131, 421] on li "Print packing list" at bounding box center [140, 409] width 115 height 23
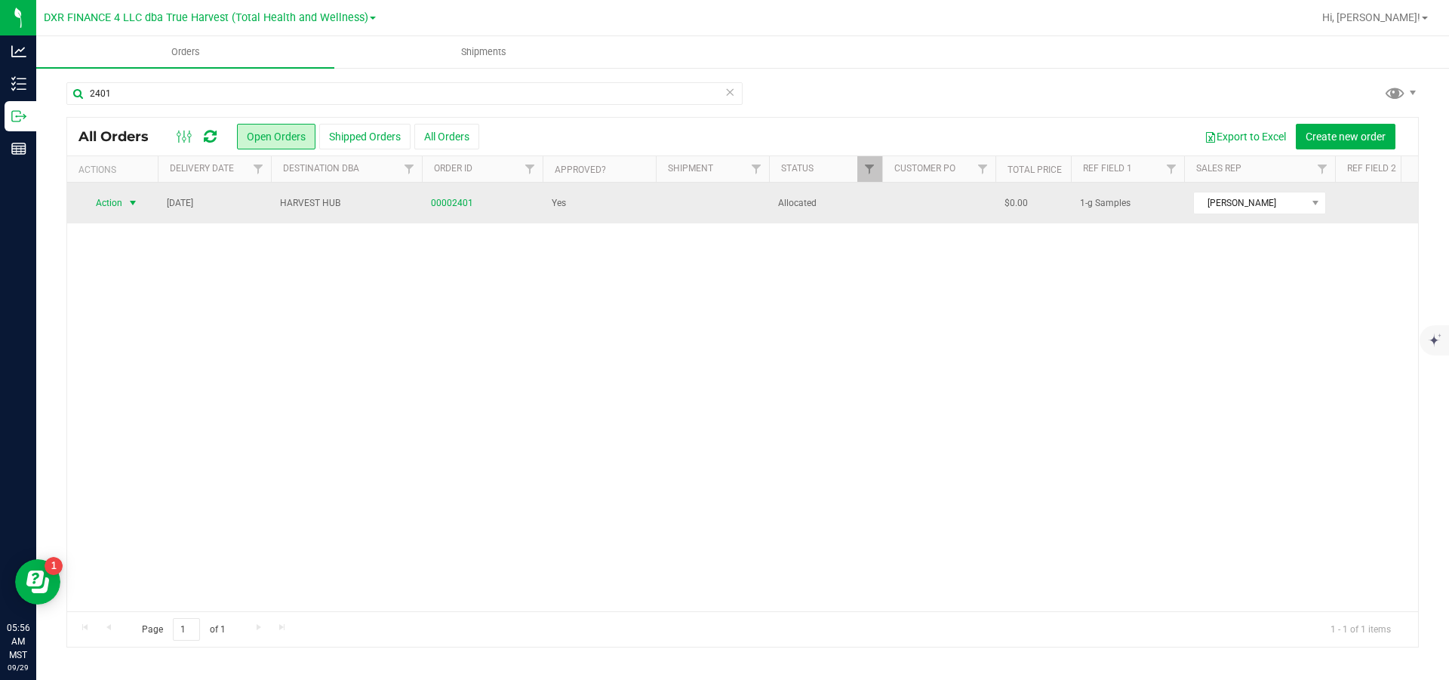
click at [114, 203] on span "Action" at bounding box center [102, 202] width 41 height 21
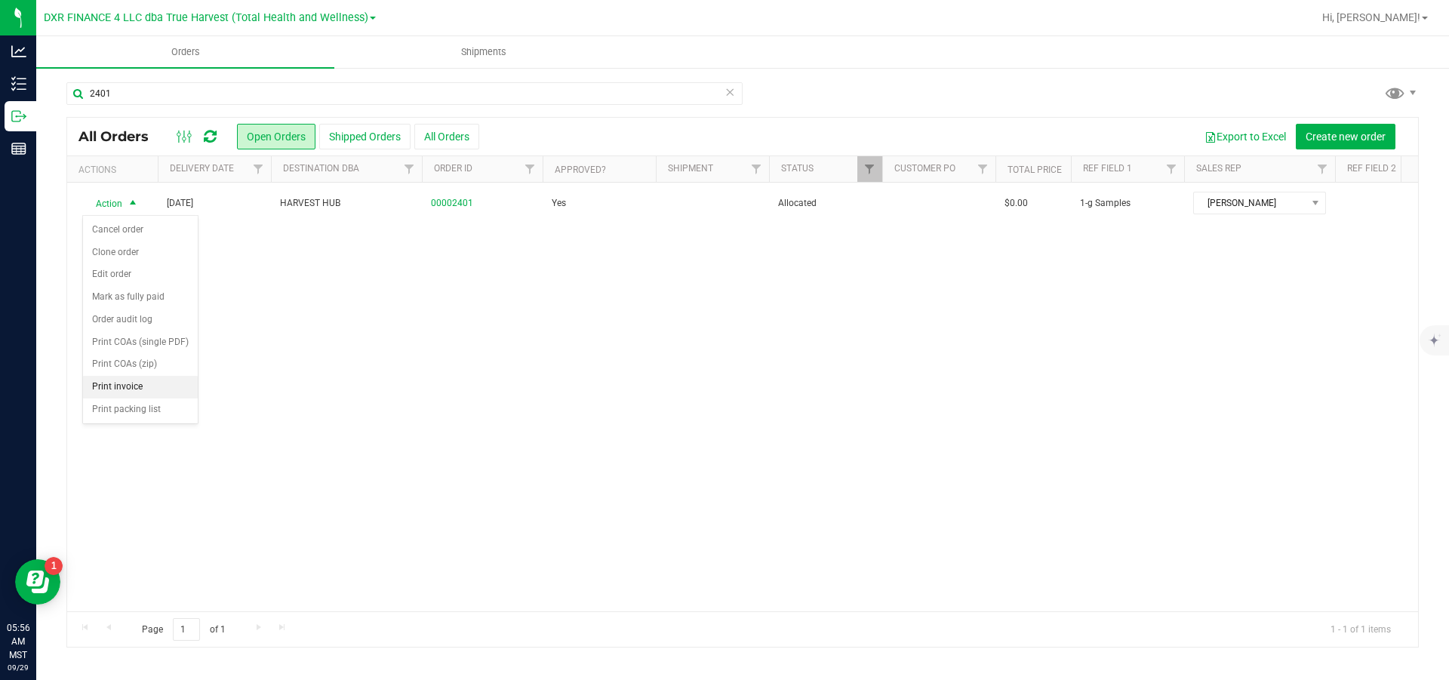
click at [143, 398] on li "Print invoice" at bounding box center [140, 387] width 115 height 23
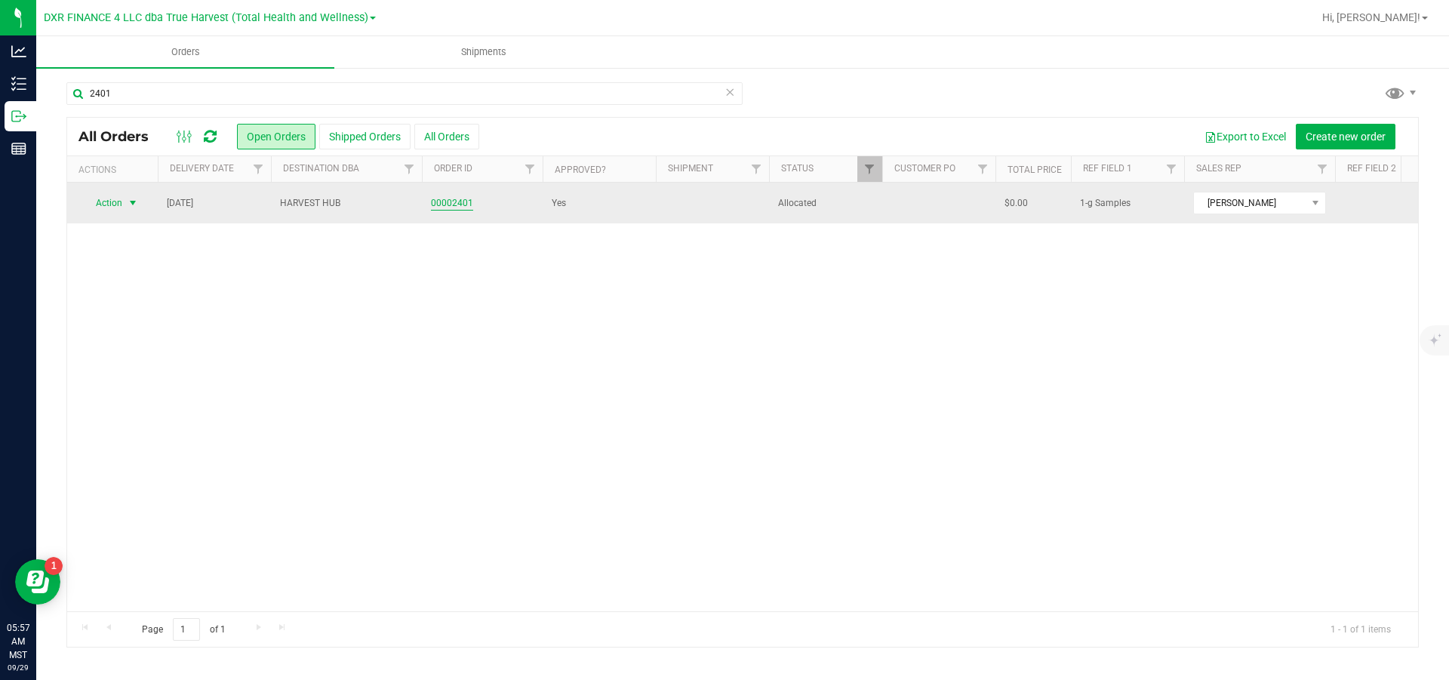
click at [448, 204] on link "00002401" at bounding box center [452, 203] width 42 height 14
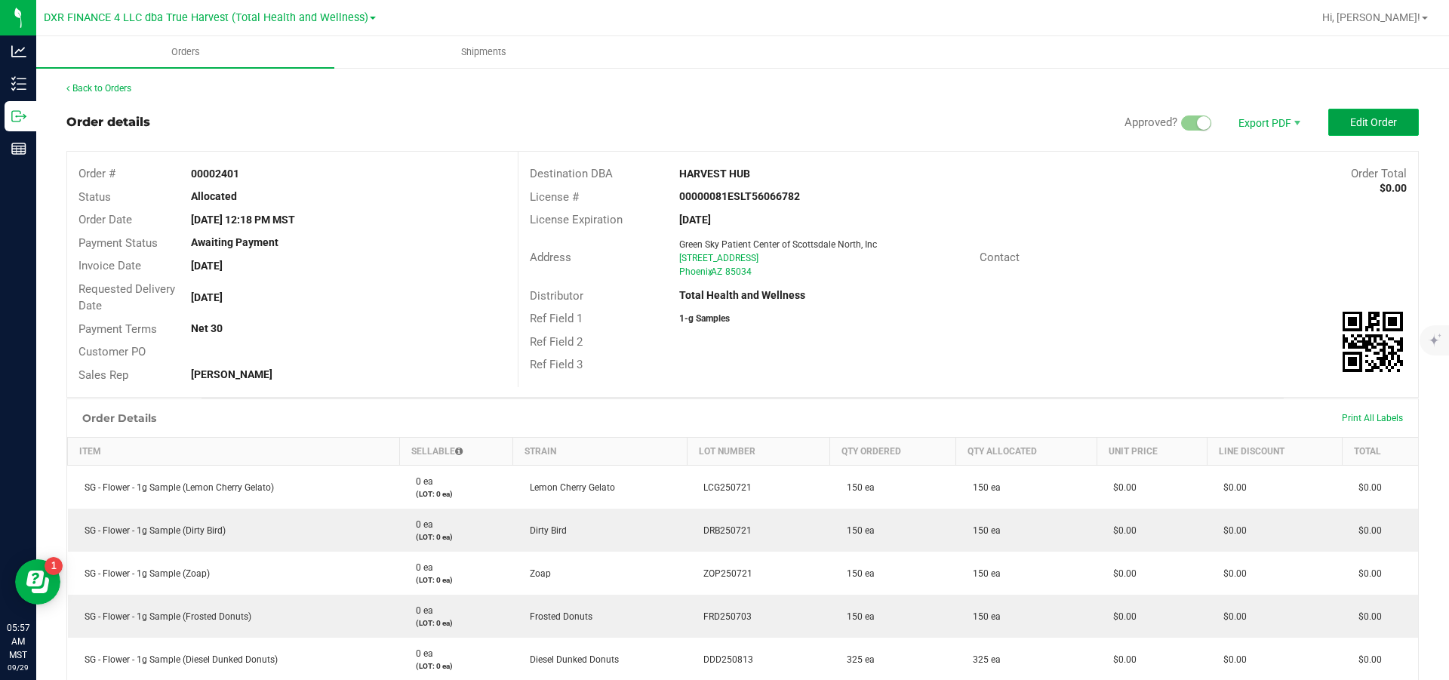
click at [1350, 124] on span "Edit Order" at bounding box center [1373, 122] width 47 height 12
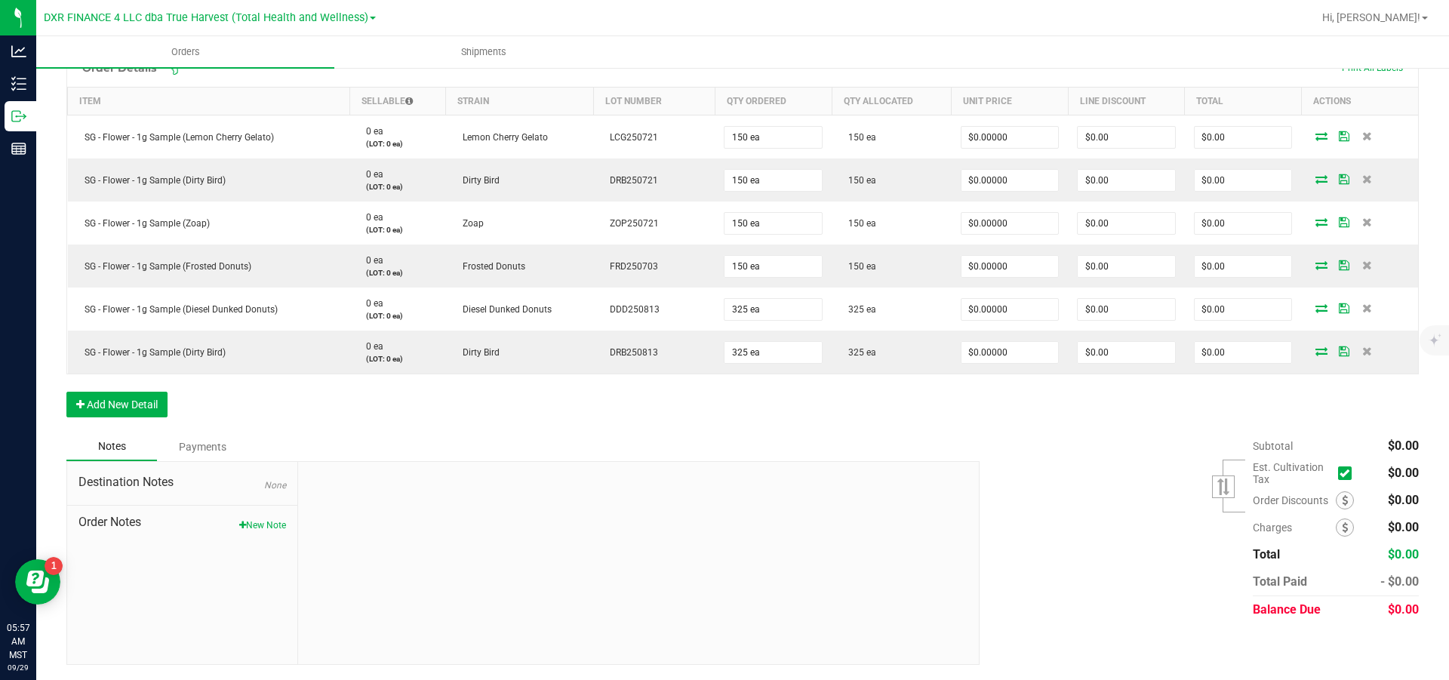
scroll to position [432, 0]
click at [254, 528] on button "New Note" at bounding box center [262, 525] width 47 height 14
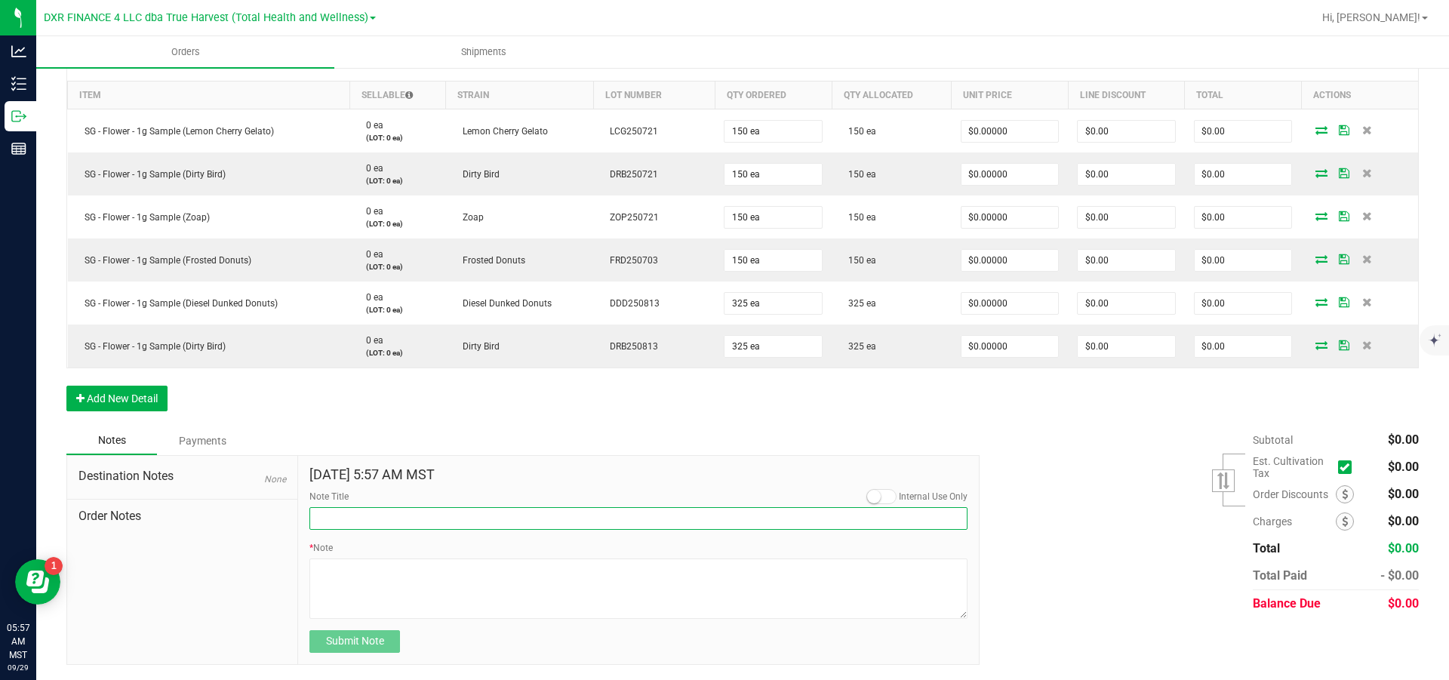
click at [370, 522] on input "Note Title" at bounding box center [638, 518] width 658 height 23
type input "Free Goods"
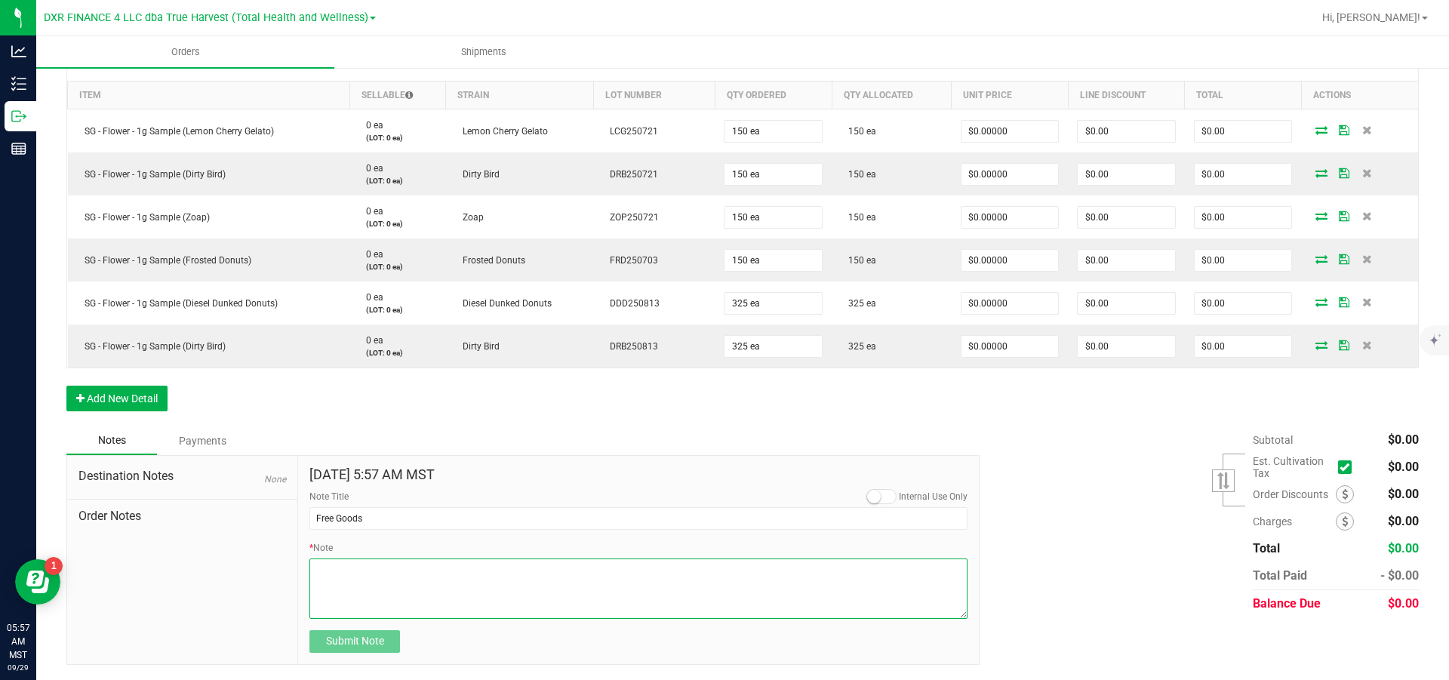
click at [334, 584] on textarea "* Note" at bounding box center [638, 588] width 658 height 60
type textarea "These 1-gram Shango flower samples are to be distributed to the teammates at th…"
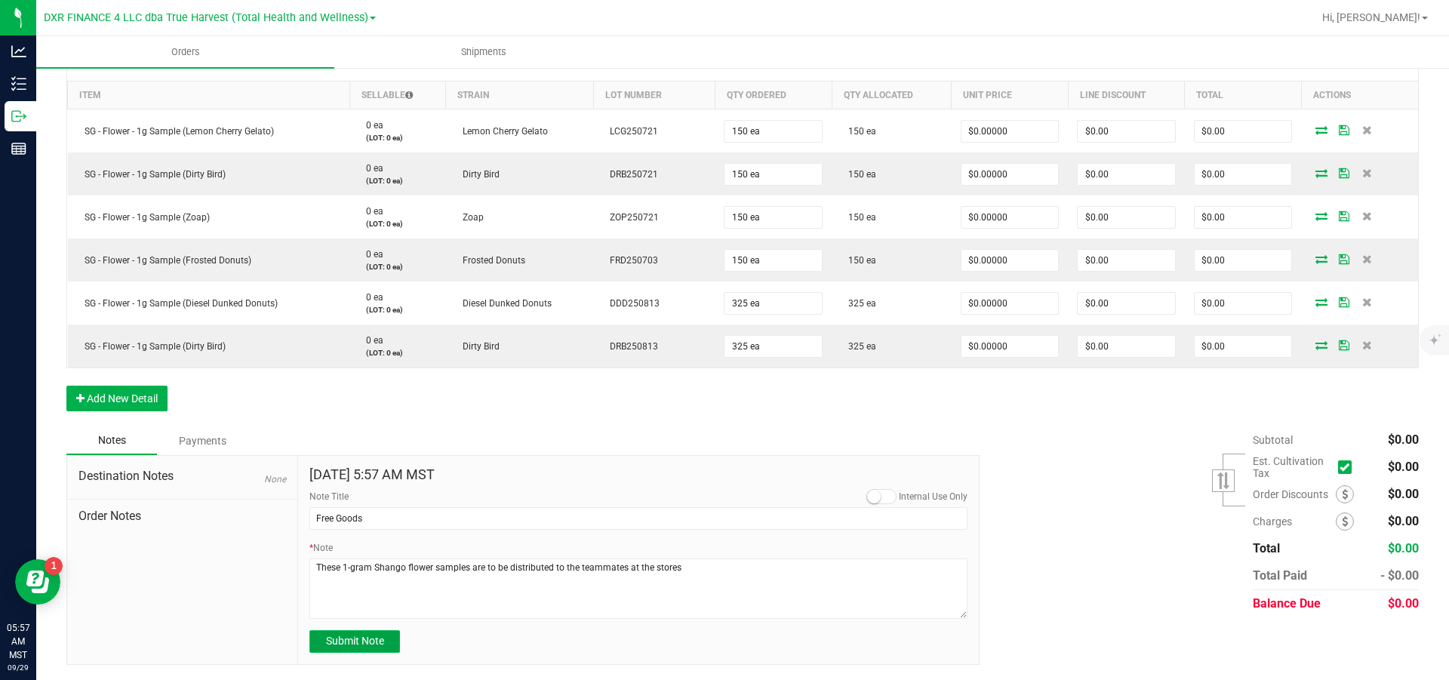
click at [348, 647] on span "Submit Note" at bounding box center [355, 641] width 58 height 12
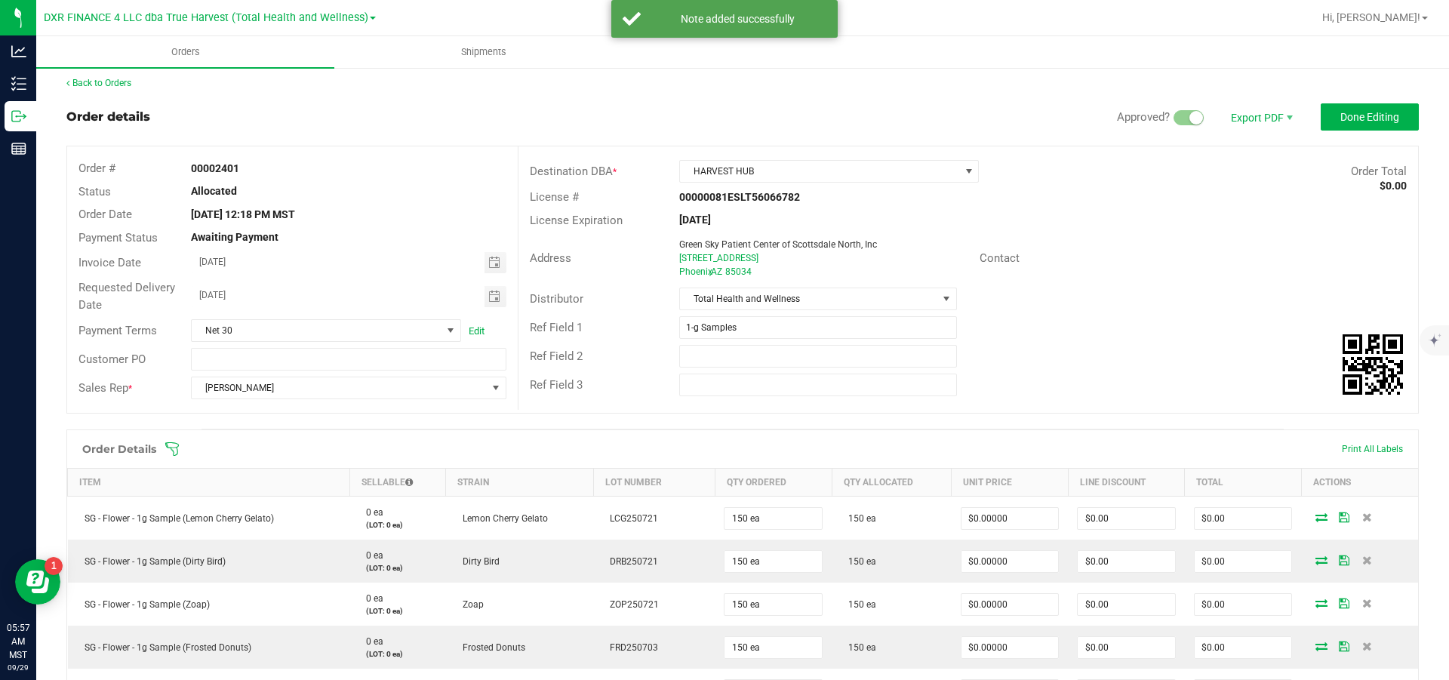
scroll to position [0, 0]
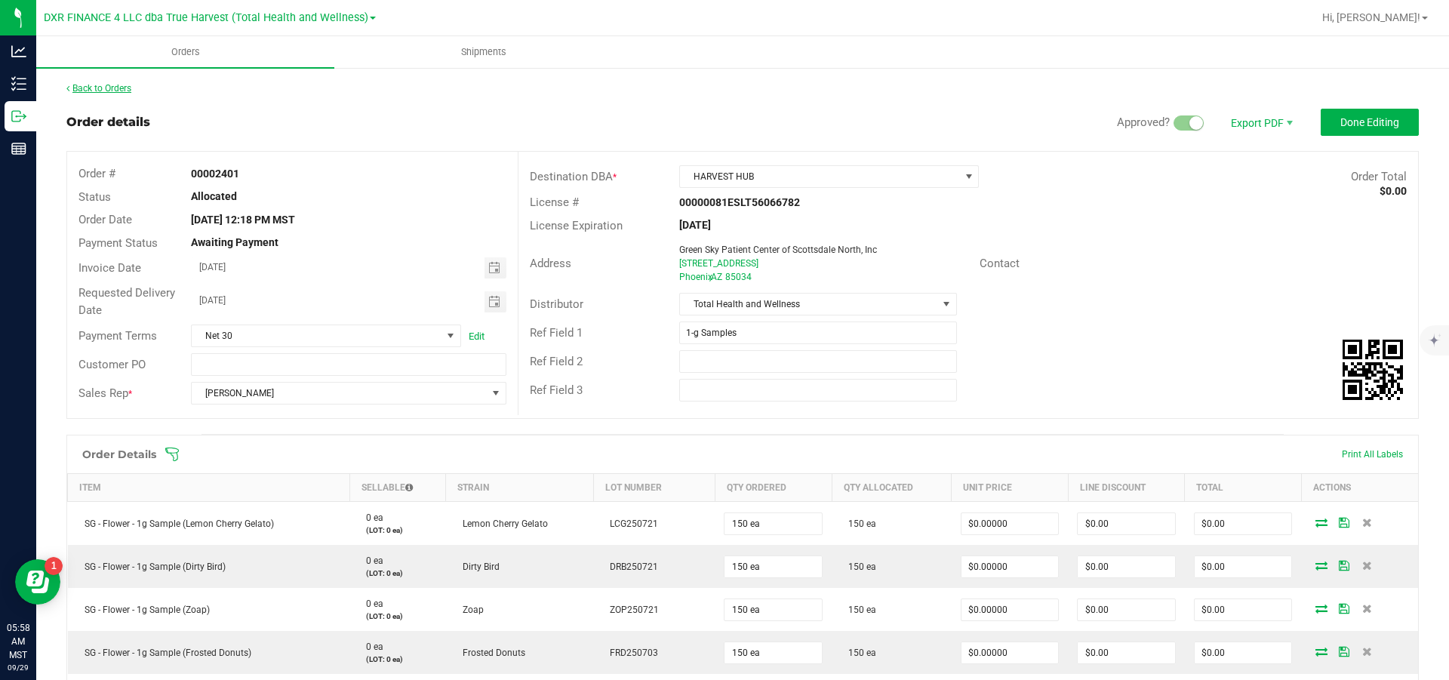
click at [101, 85] on link "Back to Orders" at bounding box center [98, 88] width 65 height 11
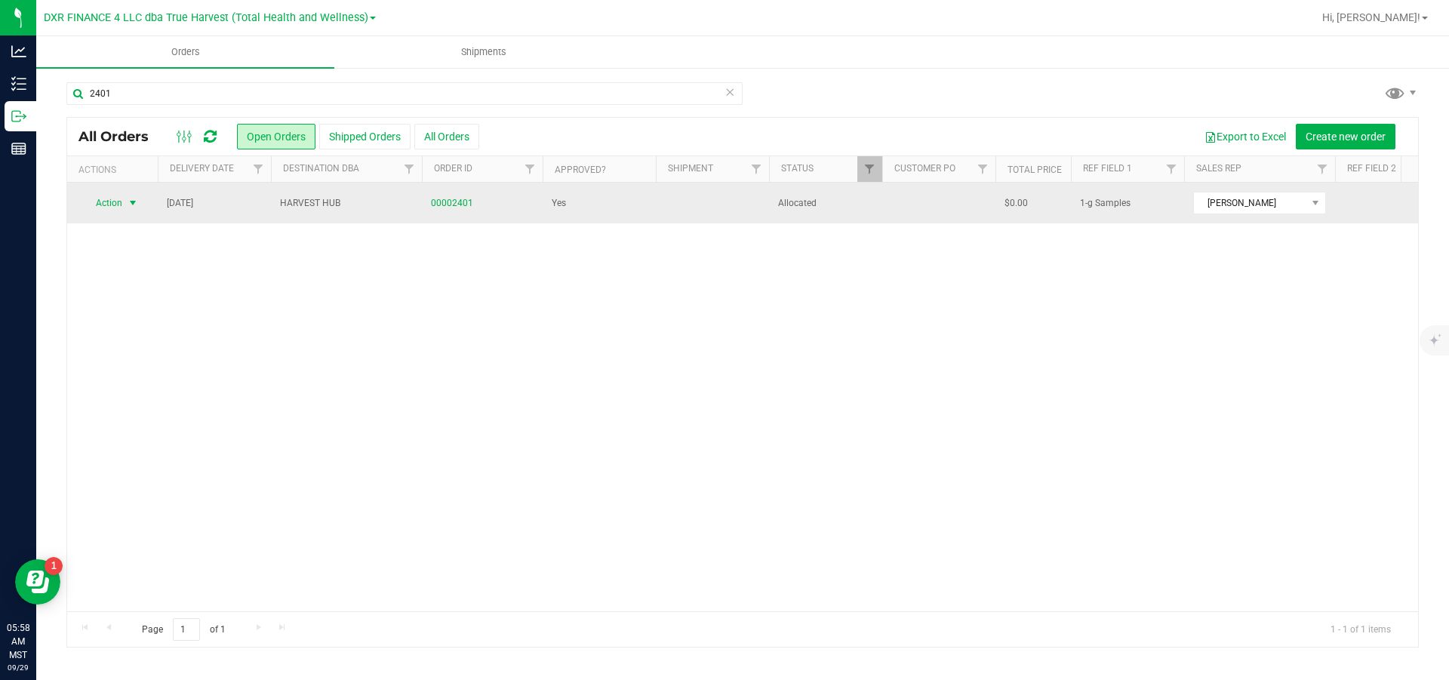
click at [121, 208] on span "Action" at bounding box center [102, 202] width 41 height 21
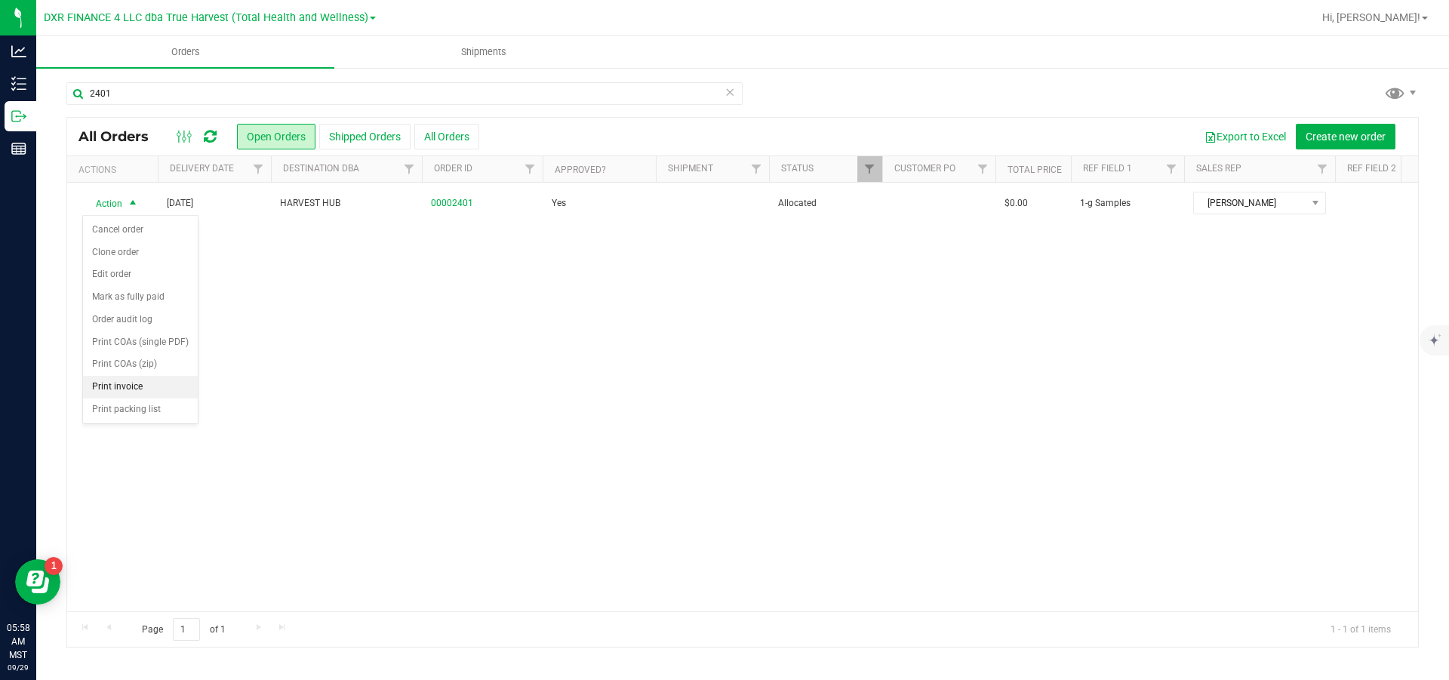
click at [155, 398] on li "Print invoice" at bounding box center [140, 387] width 115 height 23
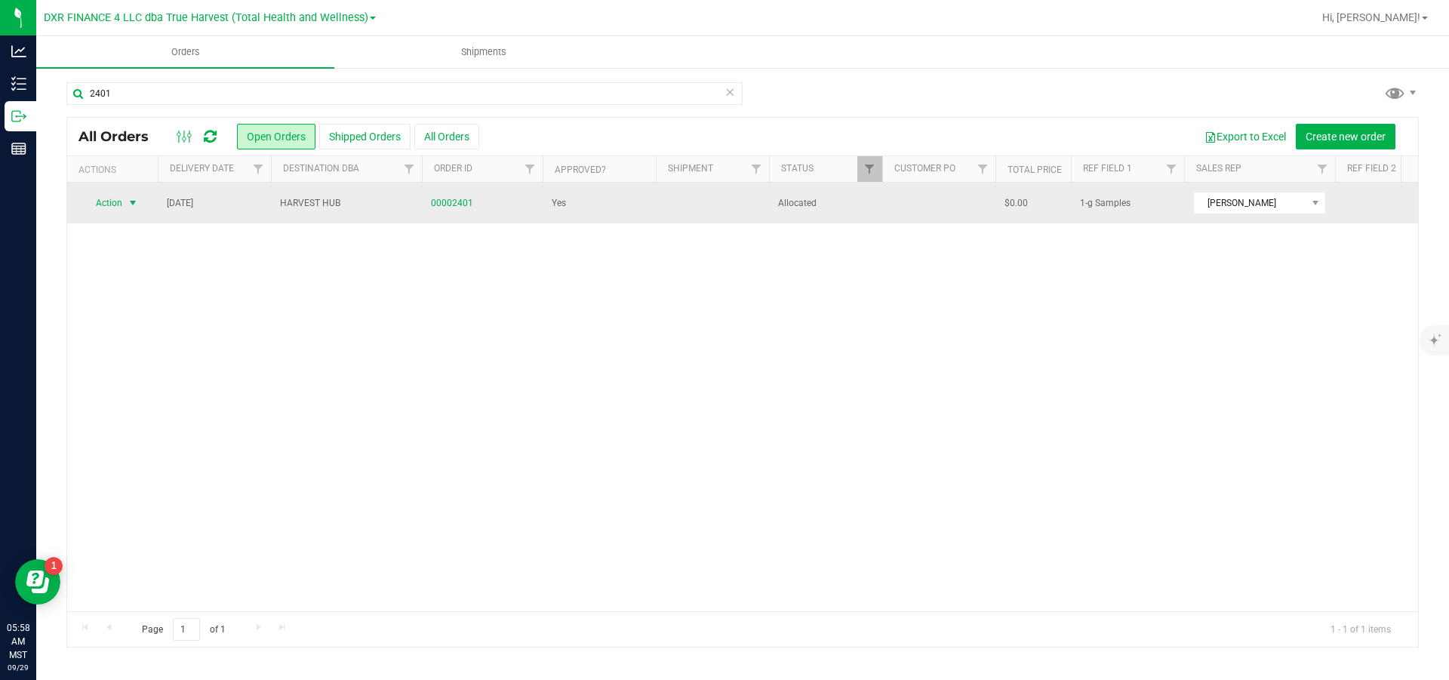
click at [108, 202] on span "Action" at bounding box center [102, 202] width 41 height 21
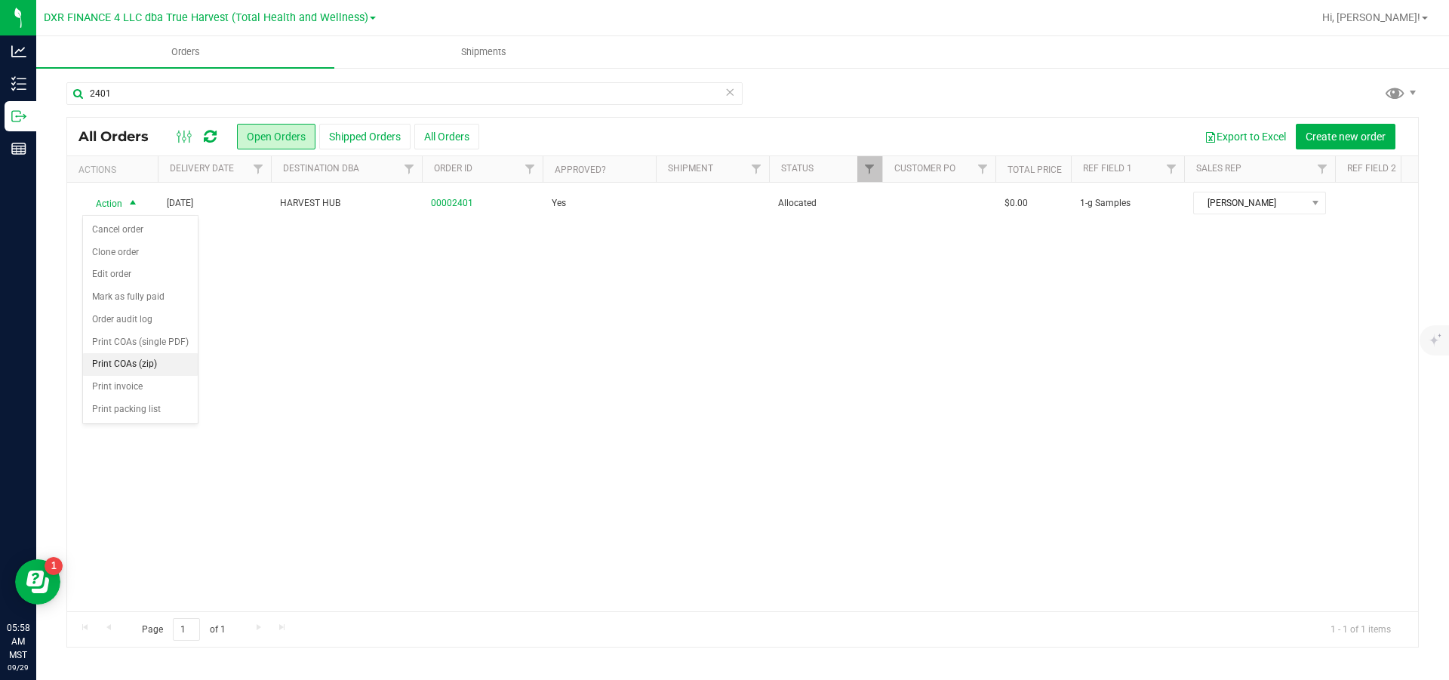
click at [122, 376] on li "Print COAs (zip)" at bounding box center [140, 364] width 115 height 23
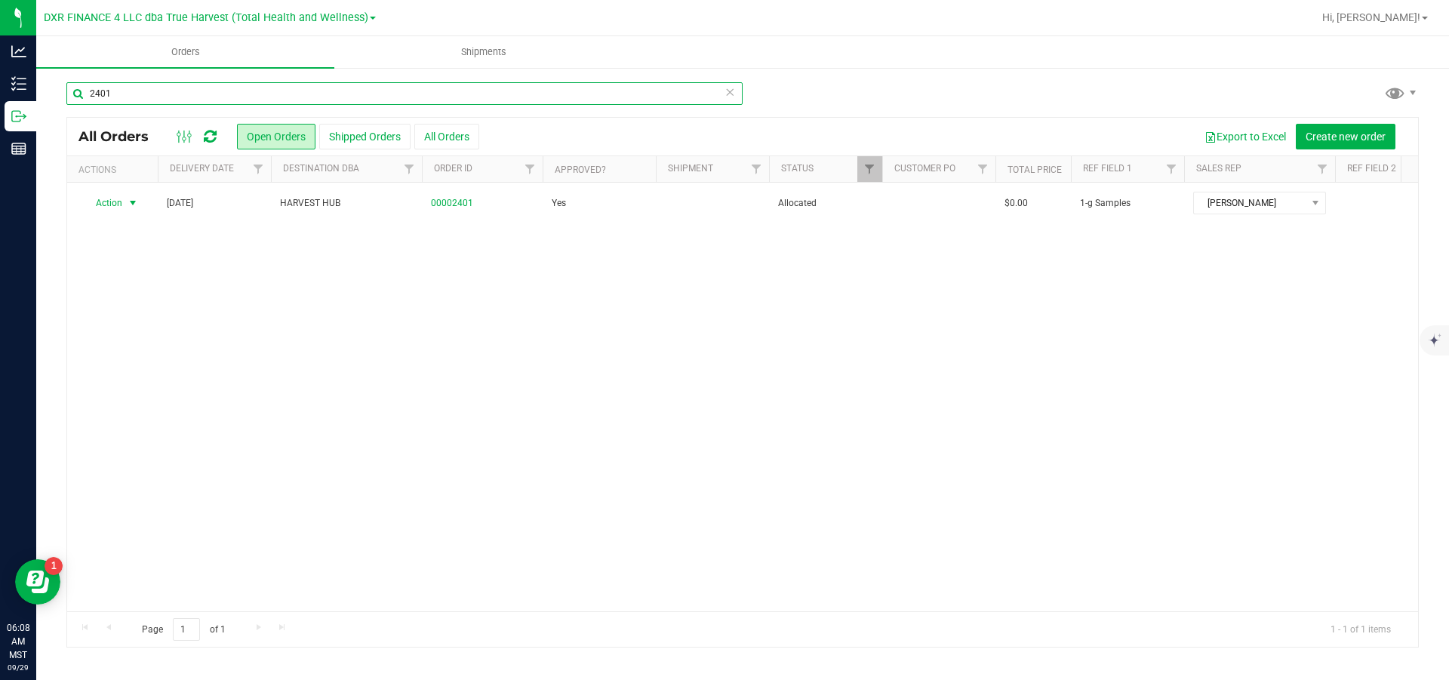
click at [143, 102] on input "2401" at bounding box center [404, 93] width 676 height 23
type input "2"
drag, startPoint x: 164, startPoint y: 94, endPoint x: 65, endPoint y: 98, distance: 98.9
click at [65, 98] on div "\ All Orders Open Orders Shipped Orders All Orders Export to Excel Create new o…" at bounding box center [742, 364] width 1413 height 596
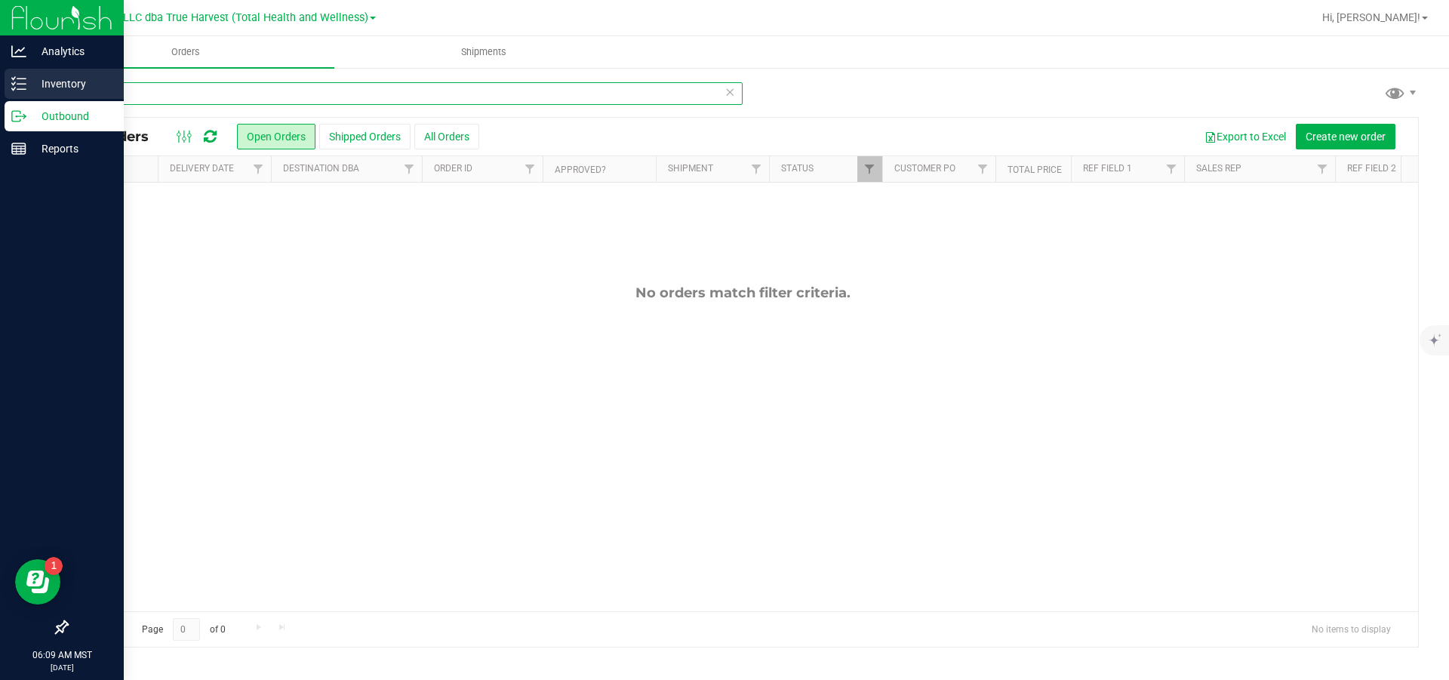
type input "sg -"
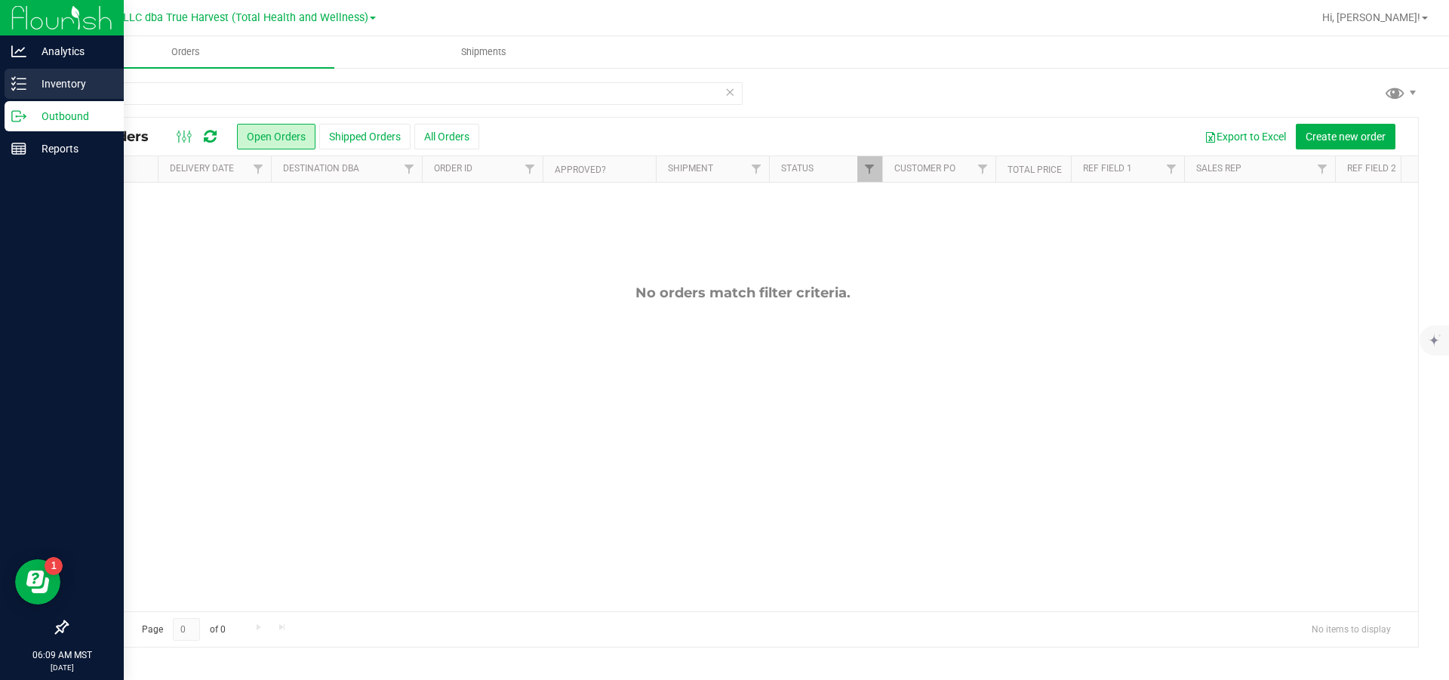
click at [32, 89] on p "Inventory" at bounding box center [71, 84] width 91 height 18
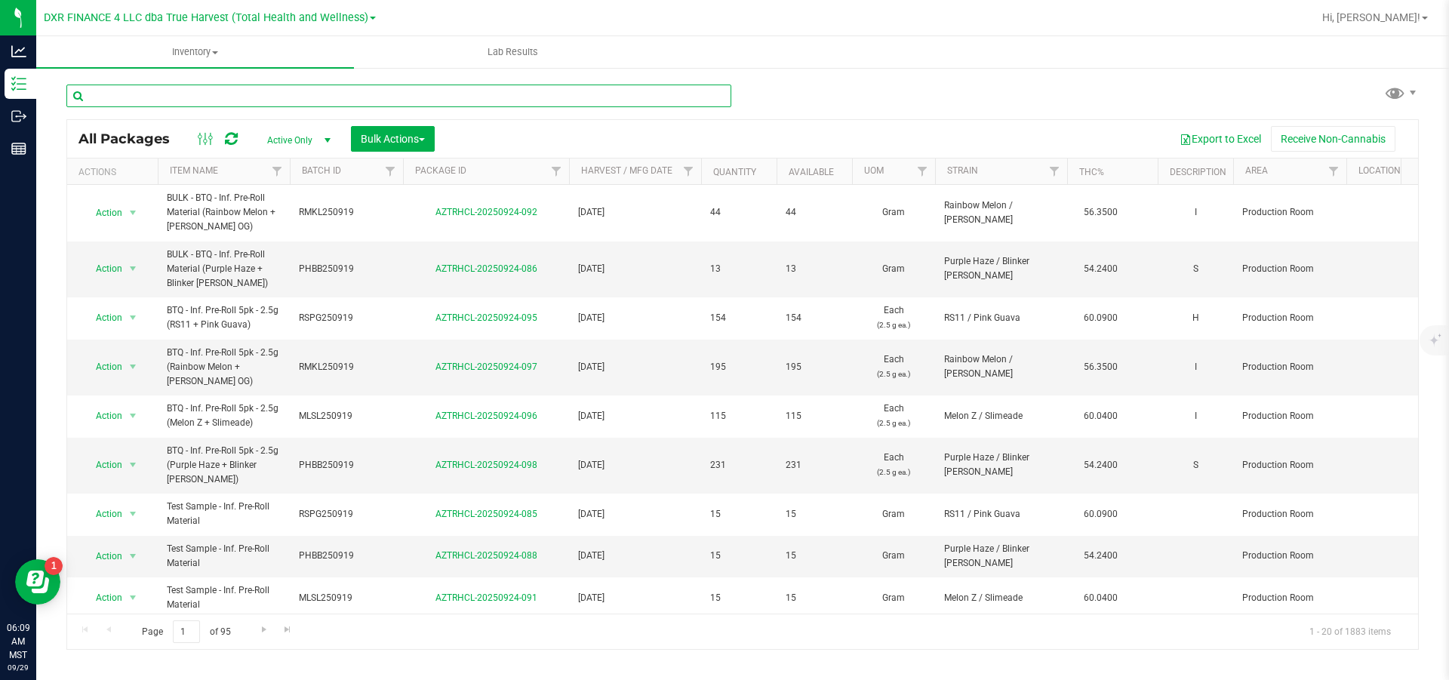
click at [188, 99] on input "text" at bounding box center [398, 96] width 665 height 23
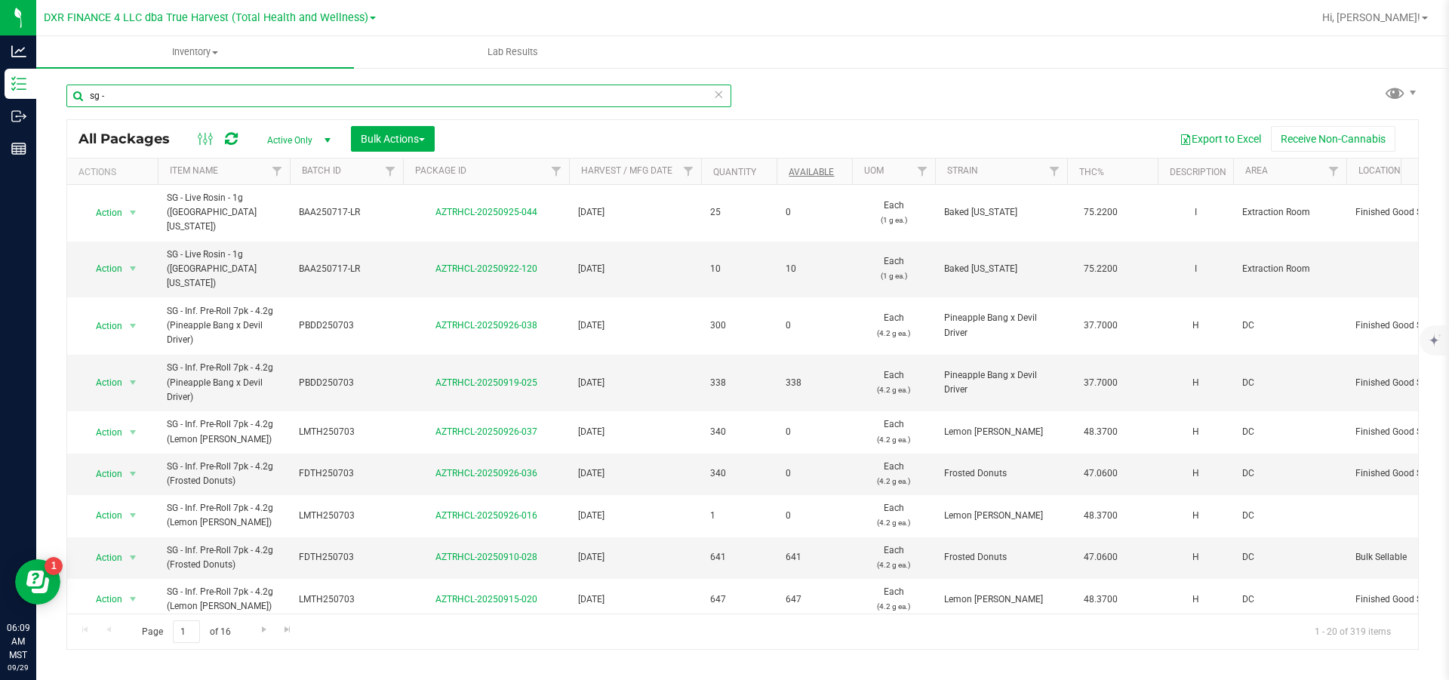
type input "sg -"
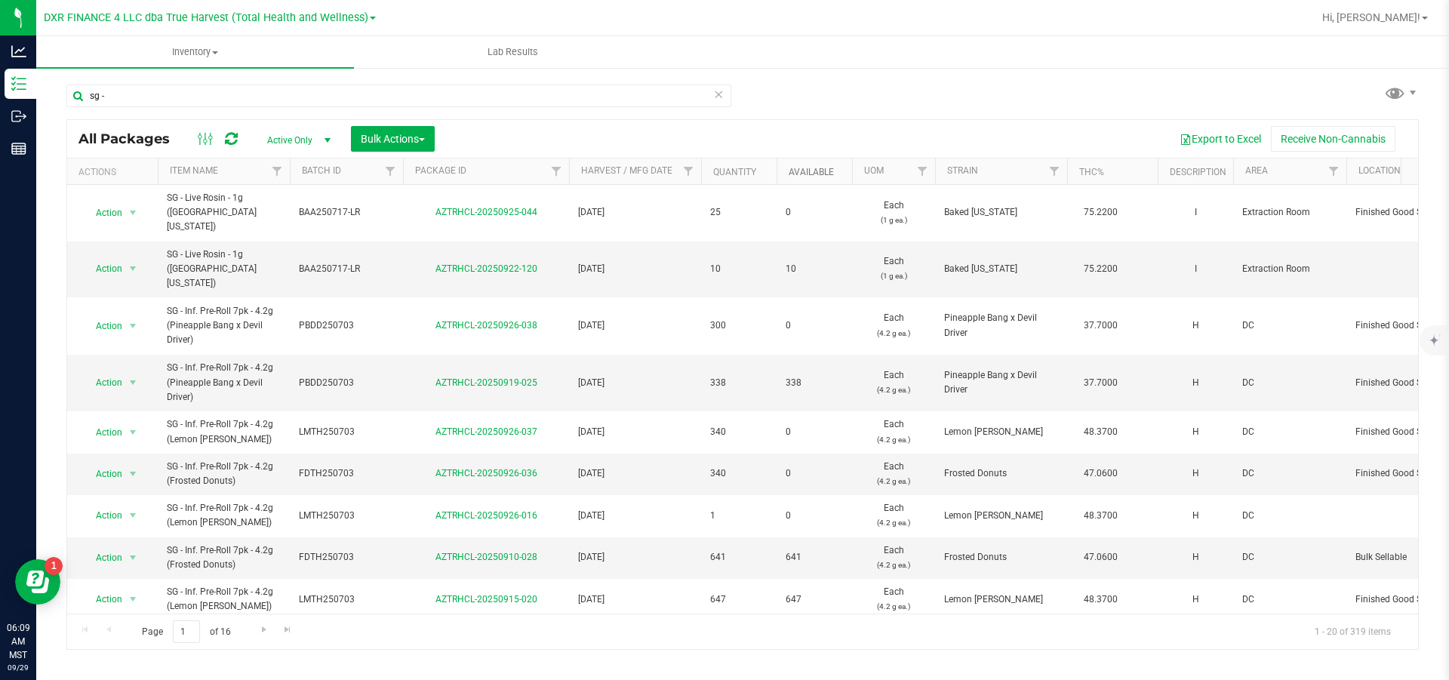
click at [817, 175] on link "Available" at bounding box center [811, 172] width 45 height 11
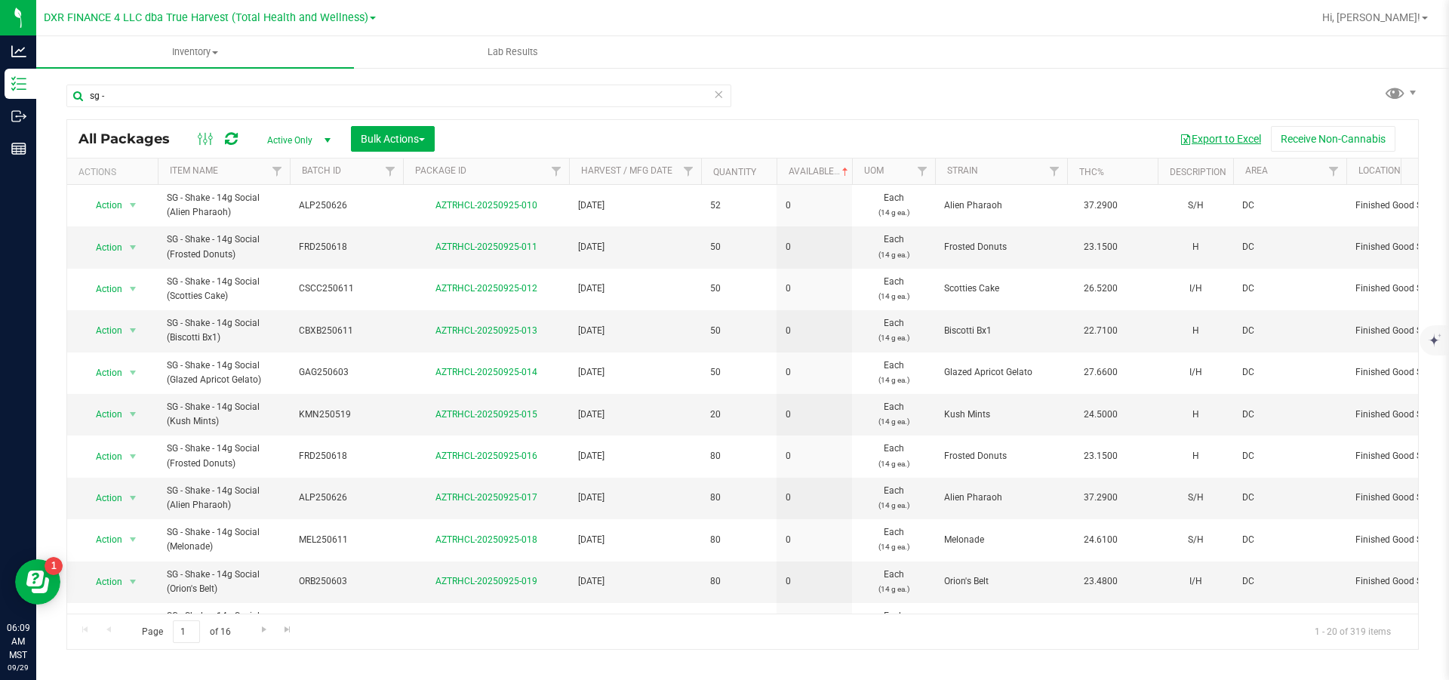
click at [1207, 140] on button "Export to Excel" at bounding box center [1220, 139] width 101 height 26
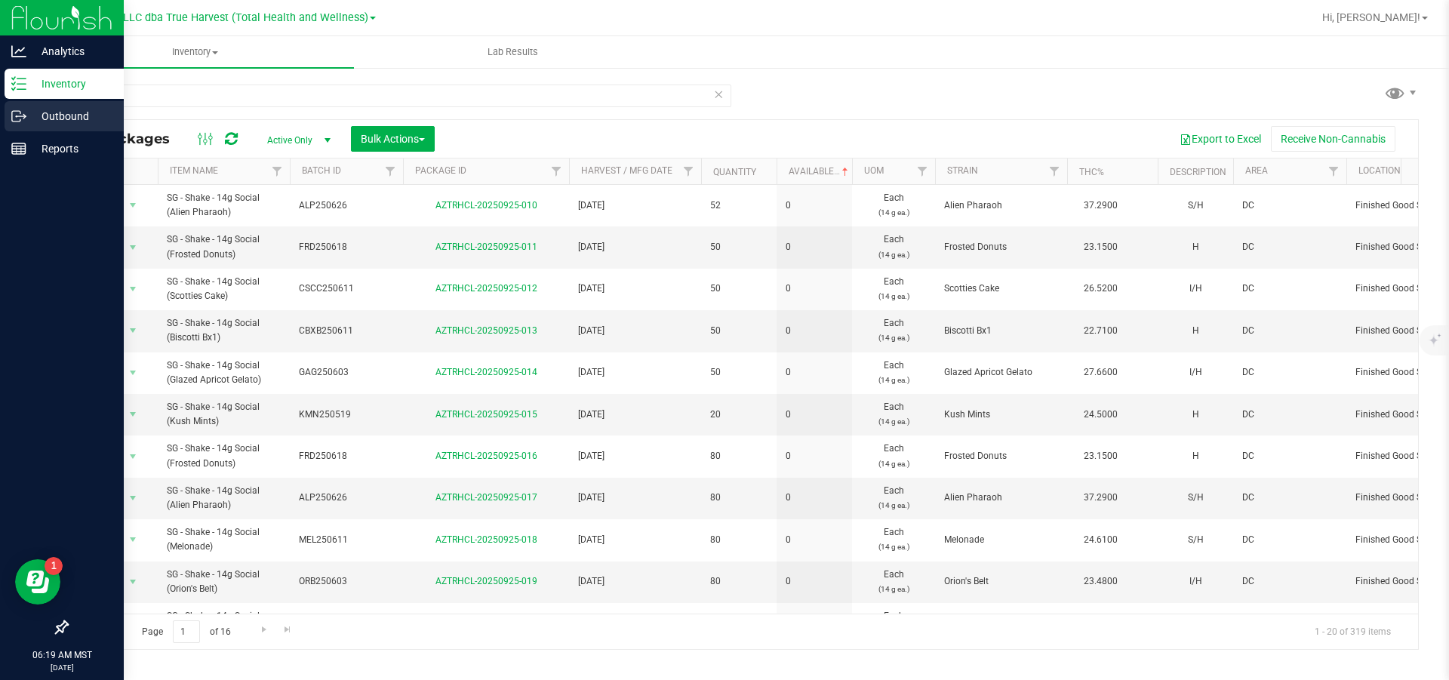
click at [75, 118] on p "Outbound" at bounding box center [71, 116] width 91 height 18
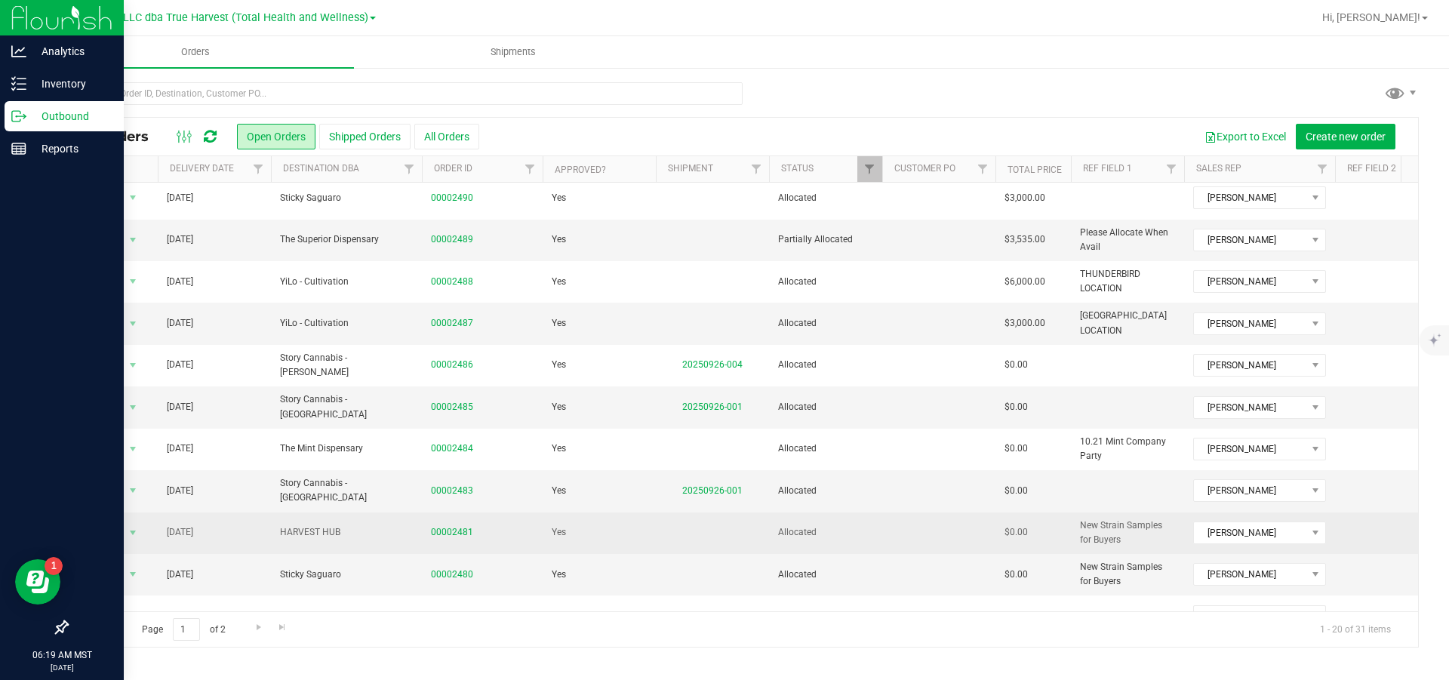
scroll to position [453, 0]
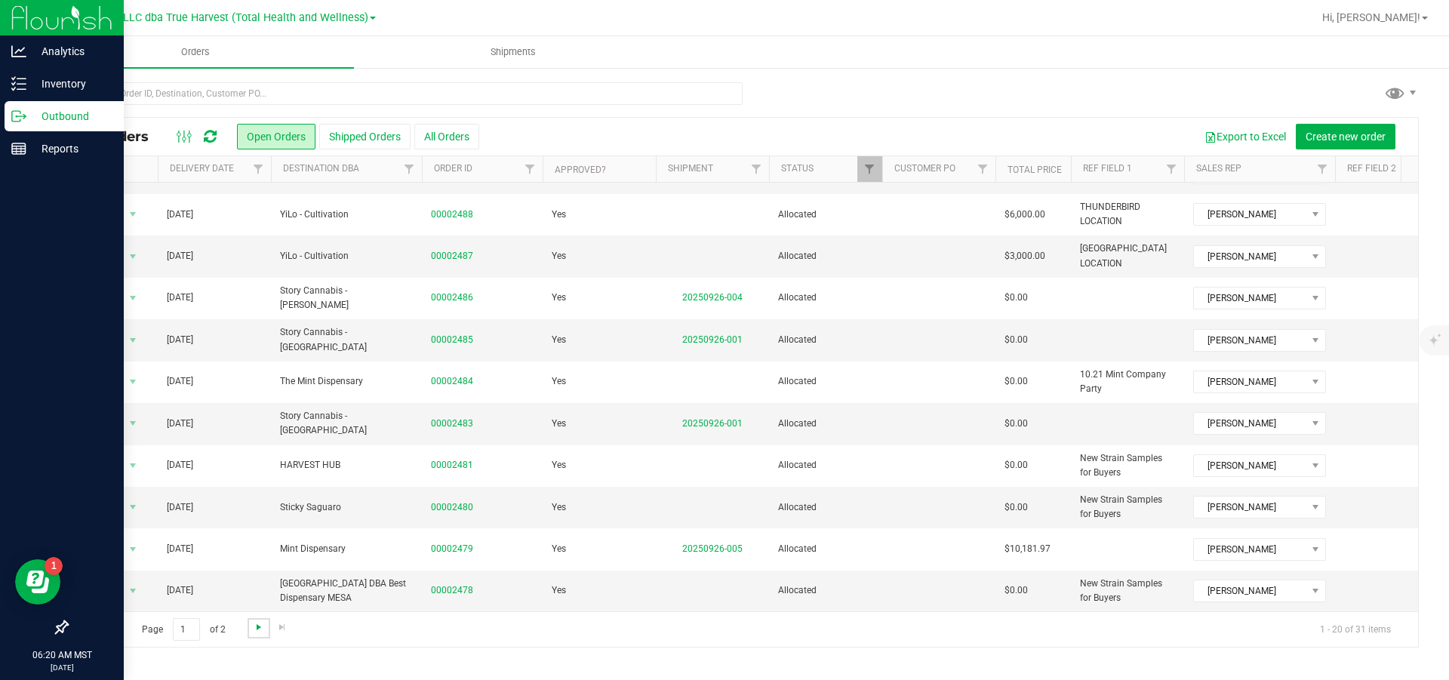
click at [265, 630] on span "Go to the next page" at bounding box center [259, 627] width 12 height 12
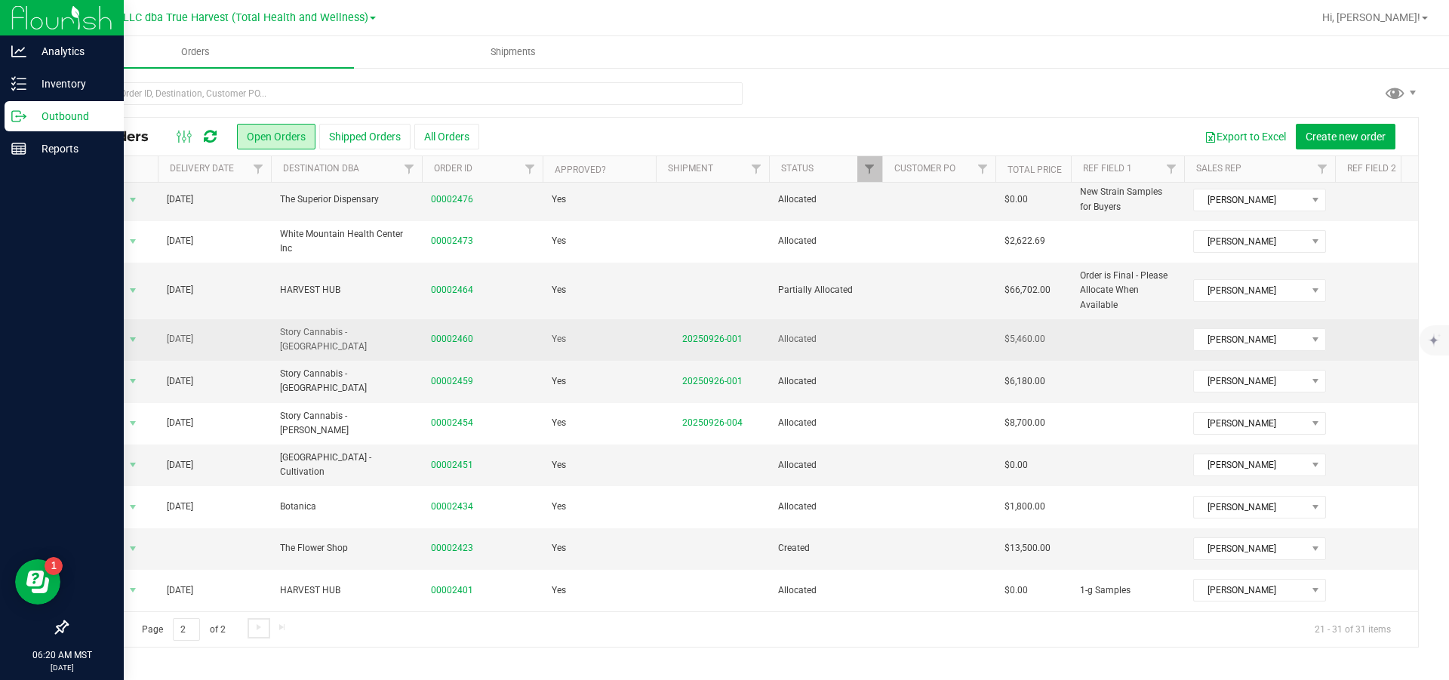
scroll to position [0, 0]
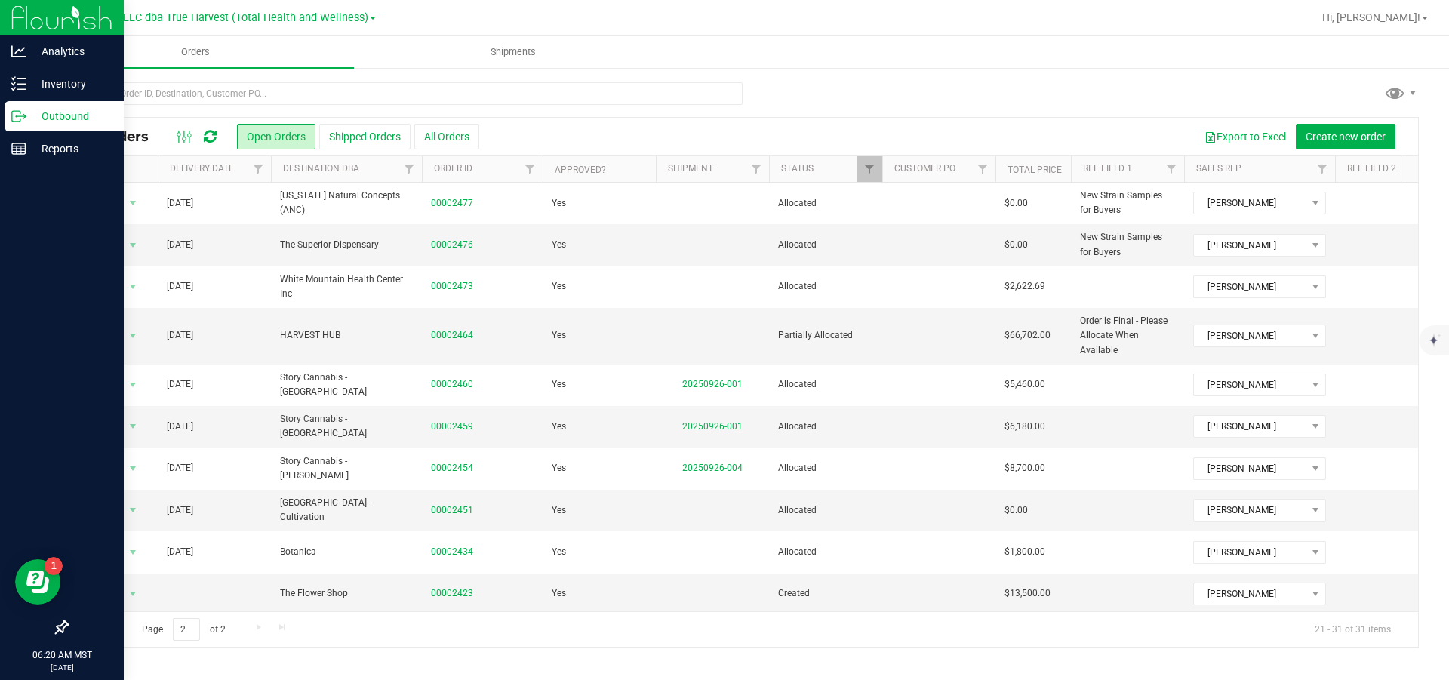
click at [105, 628] on span "Go to the previous page" at bounding box center [109, 627] width 12 height 12
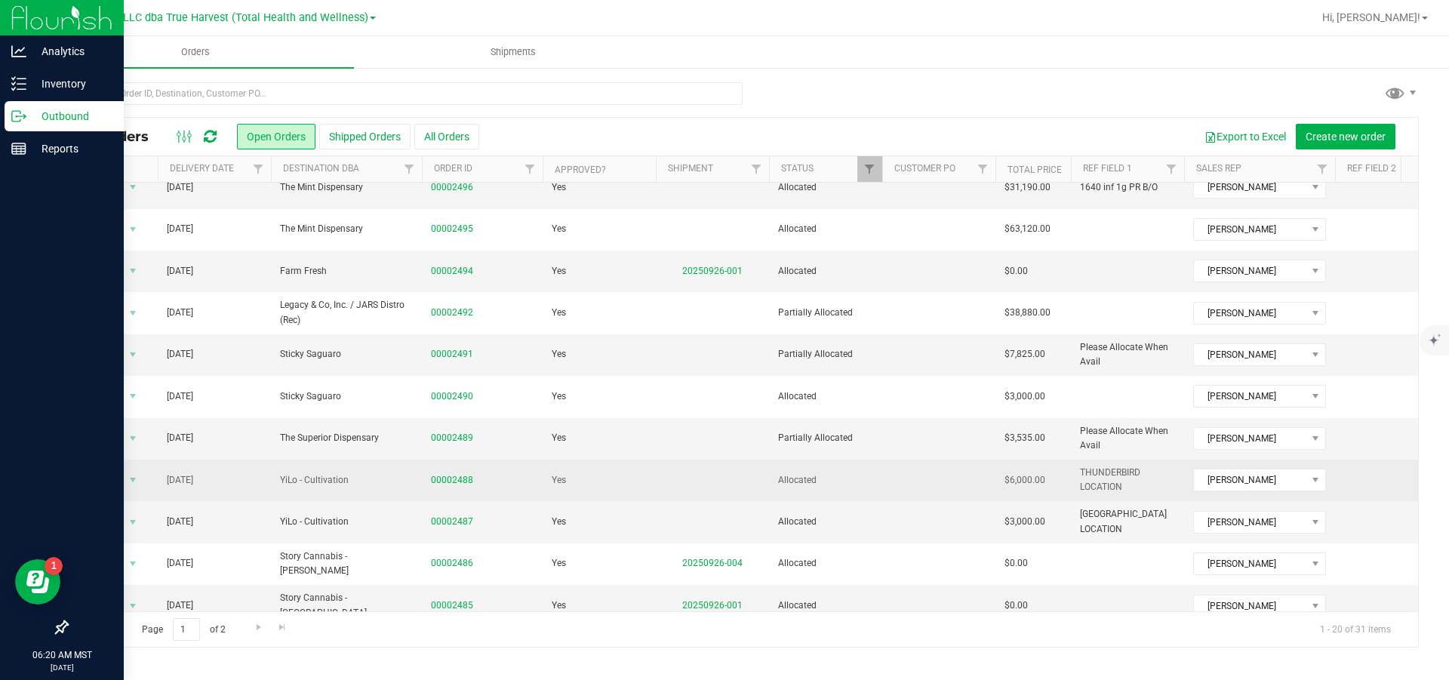
scroll to position [226, 0]
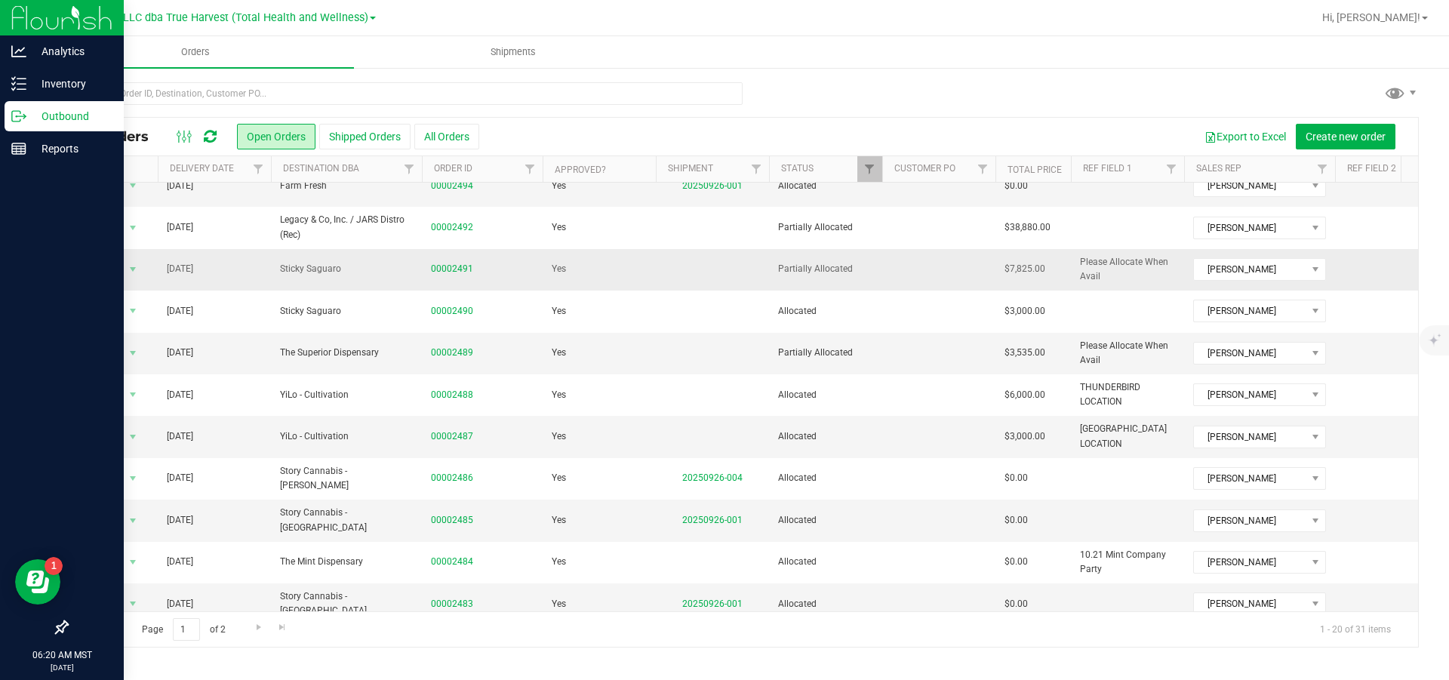
click at [451, 291] on td "00002491" at bounding box center [482, 270] width 121 height 42
click at [451, 276] on link "00002491" at bounding box center [452, 269] width 42 height 14
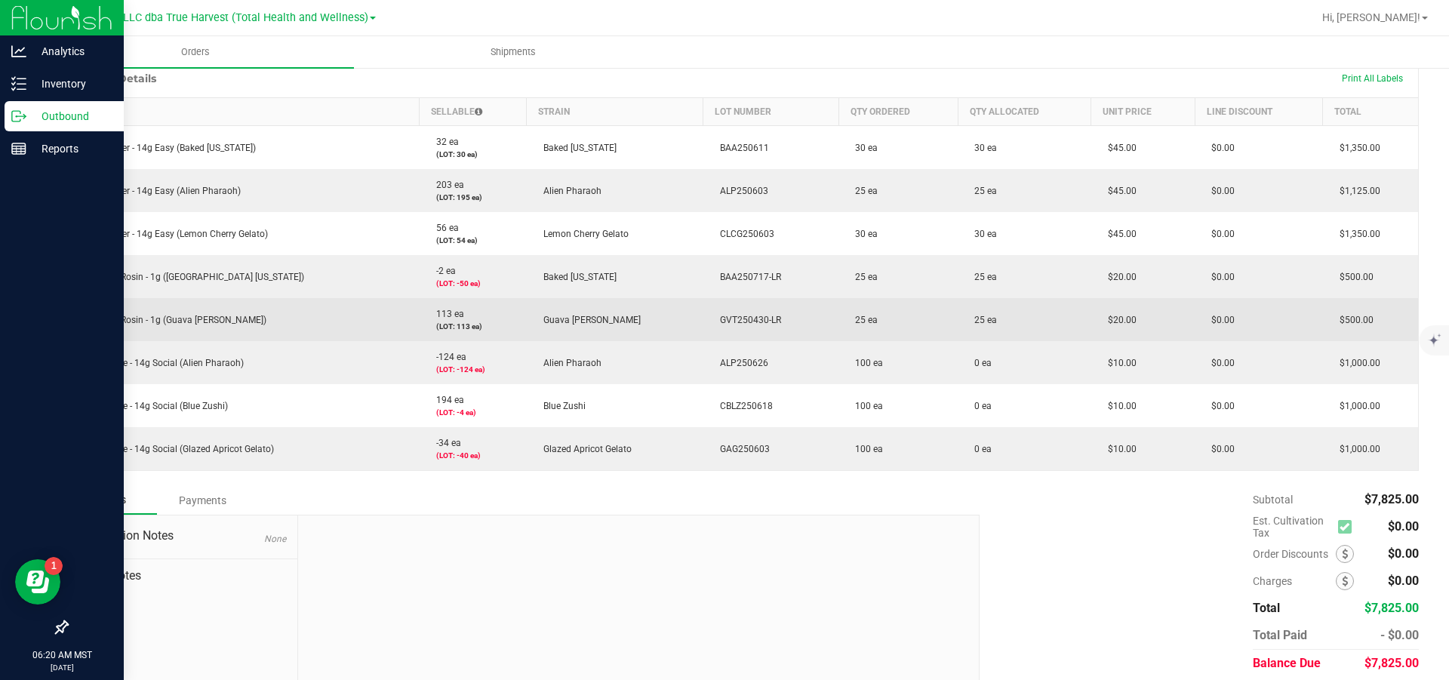
scroll to position [449, 0]
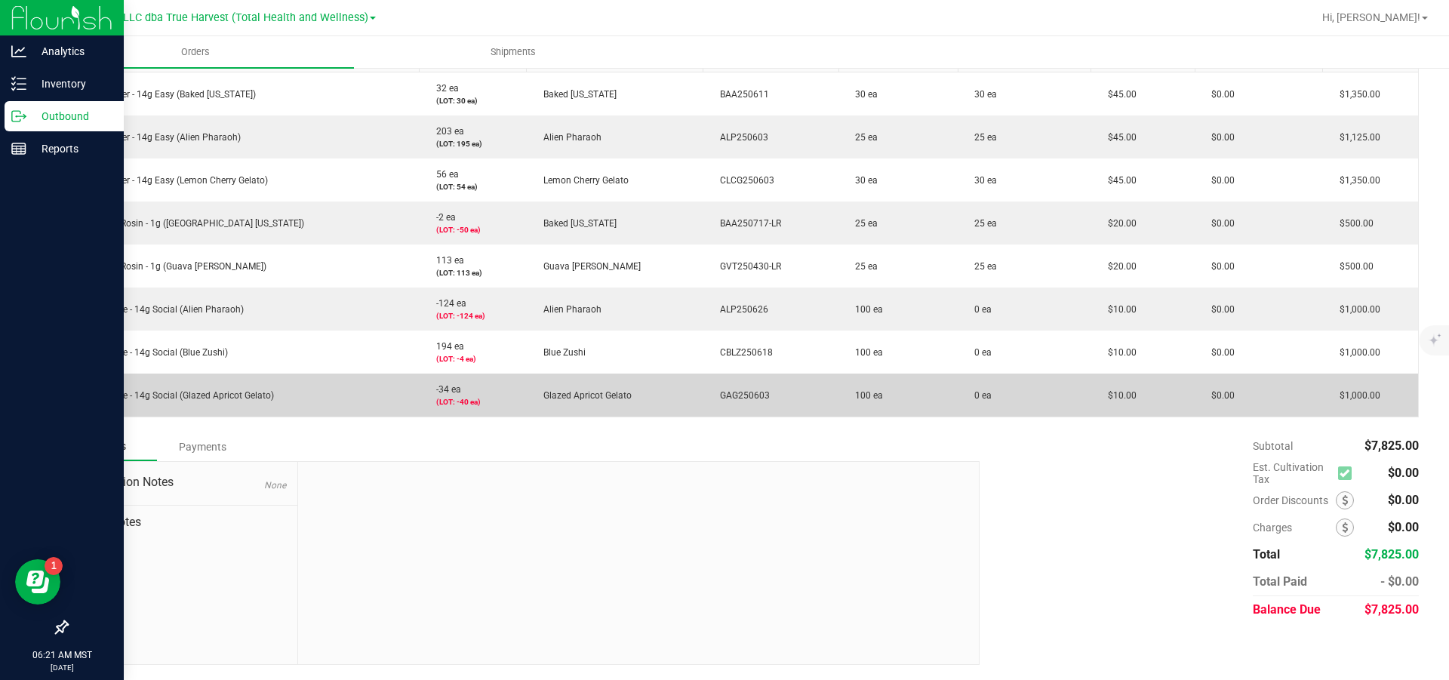
click at [848, 390] on span "100 ea" at bounding box center [865, 395] width 35 height 11
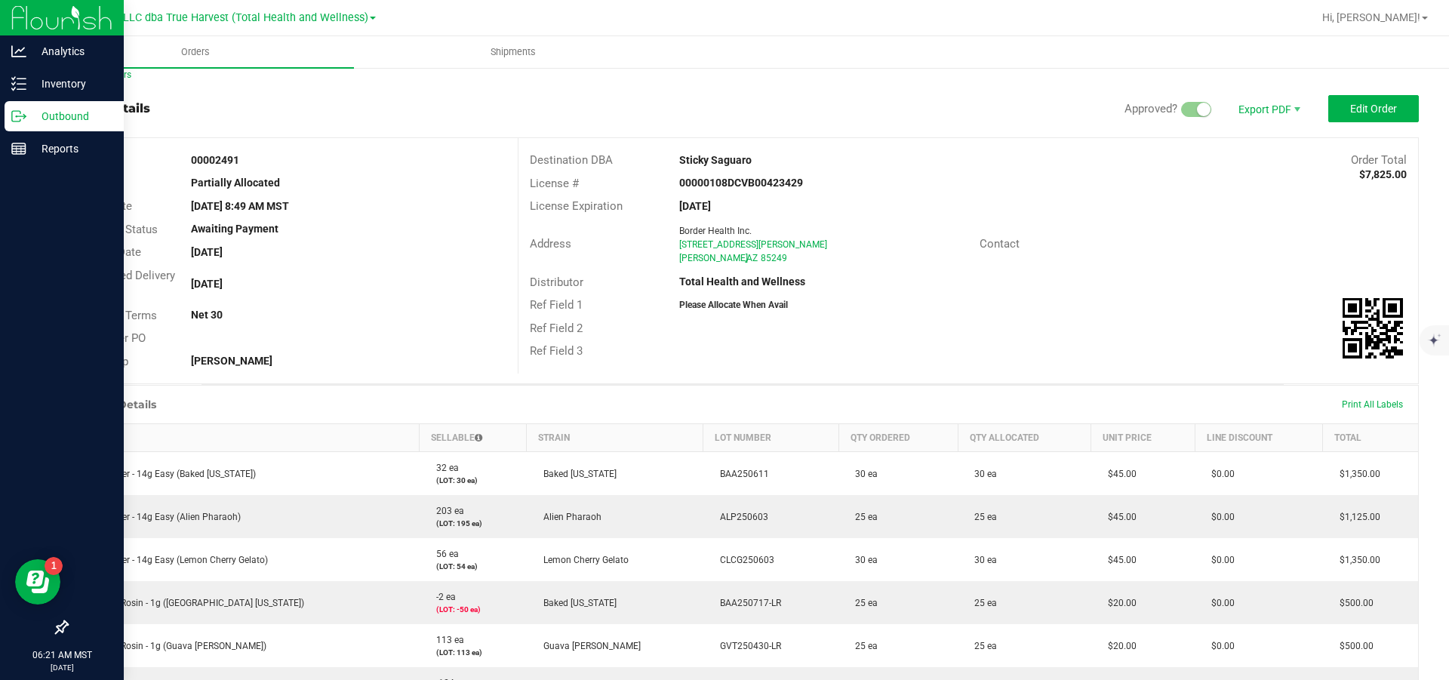
scroll to position [0, 0]
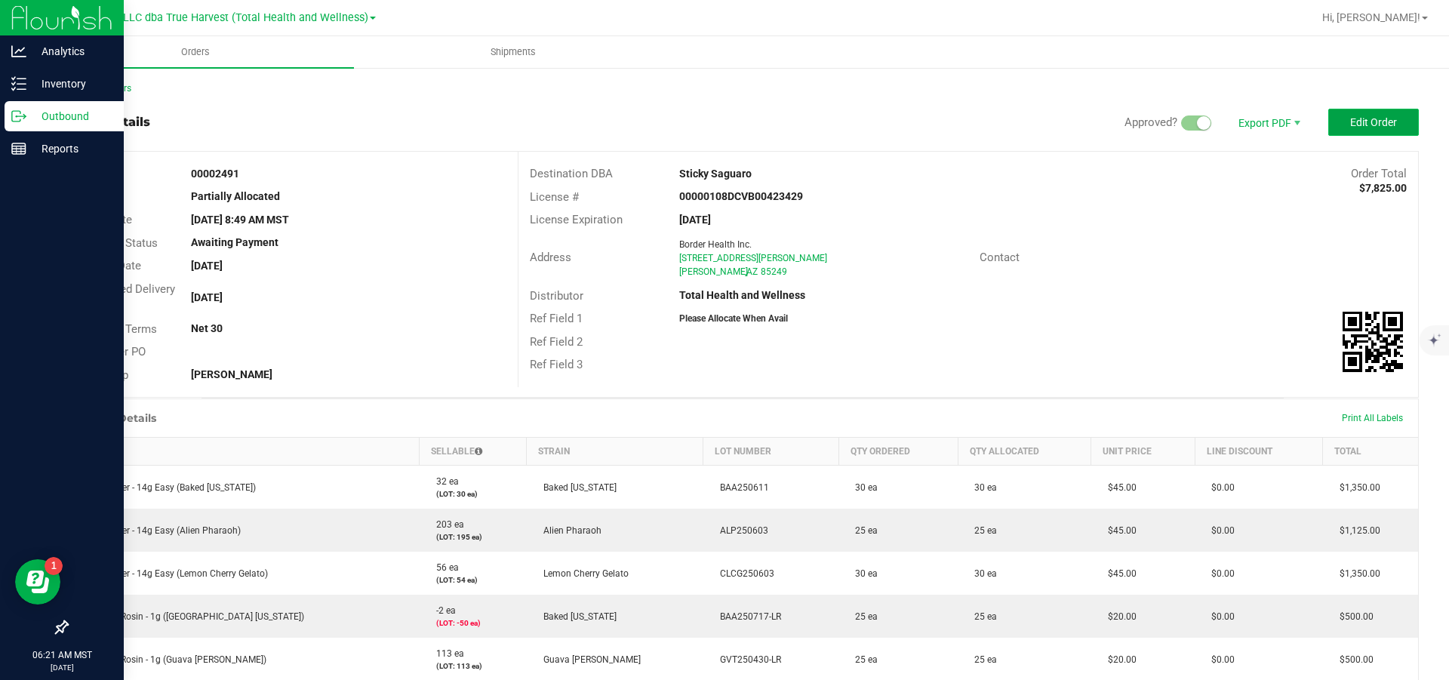
click at [1362, 128] on span "Edit Order" at bounding box center [1373, 122] width 47 height 12
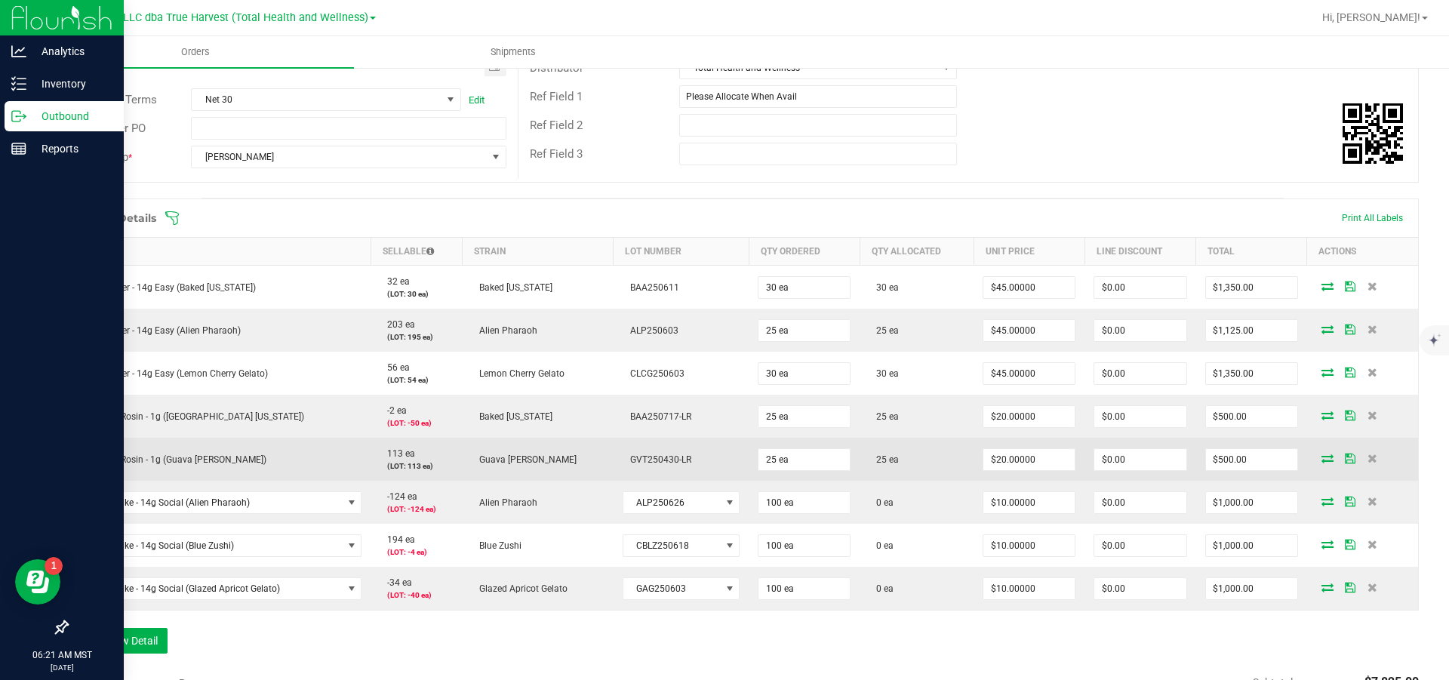
scroll to position [340, 0]
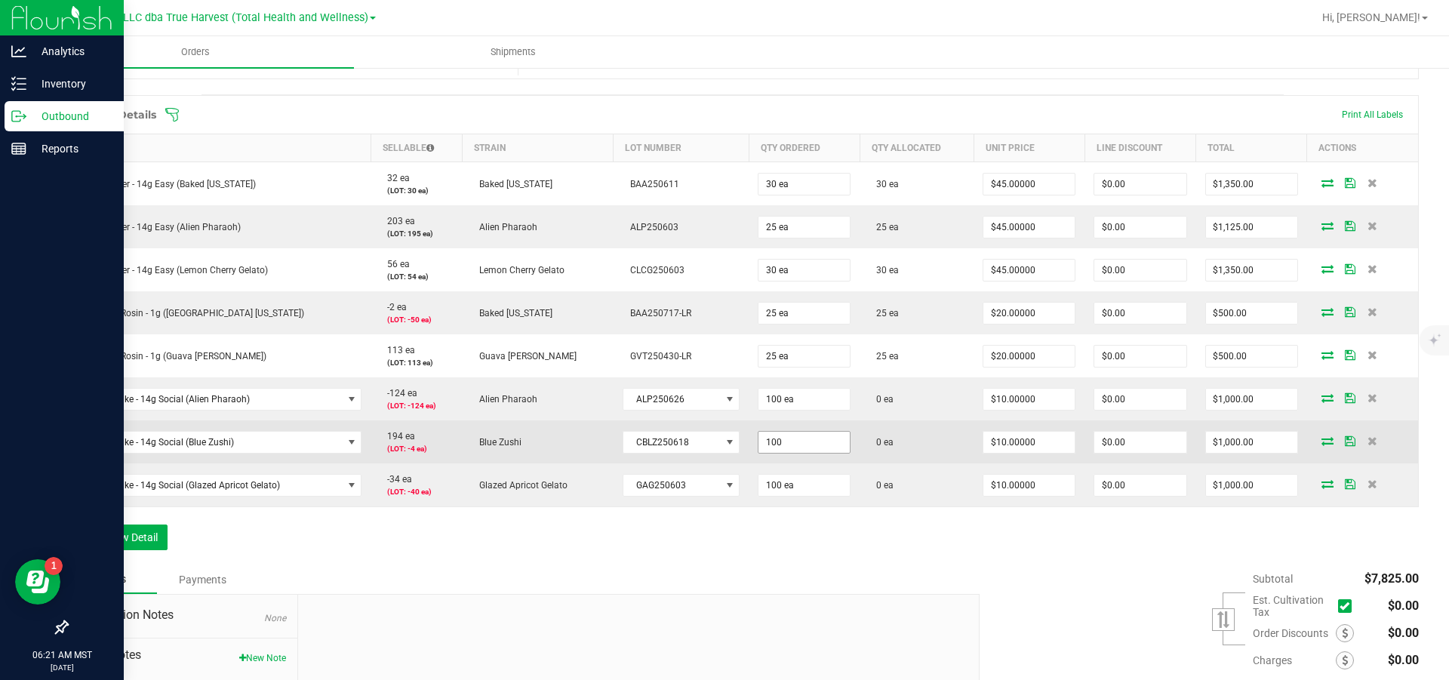
click at [814, 453] on input "100" at bounding box center [803, 442] width 91 height 21
type input "96 ea"
type input "10"
type input "$960.00"
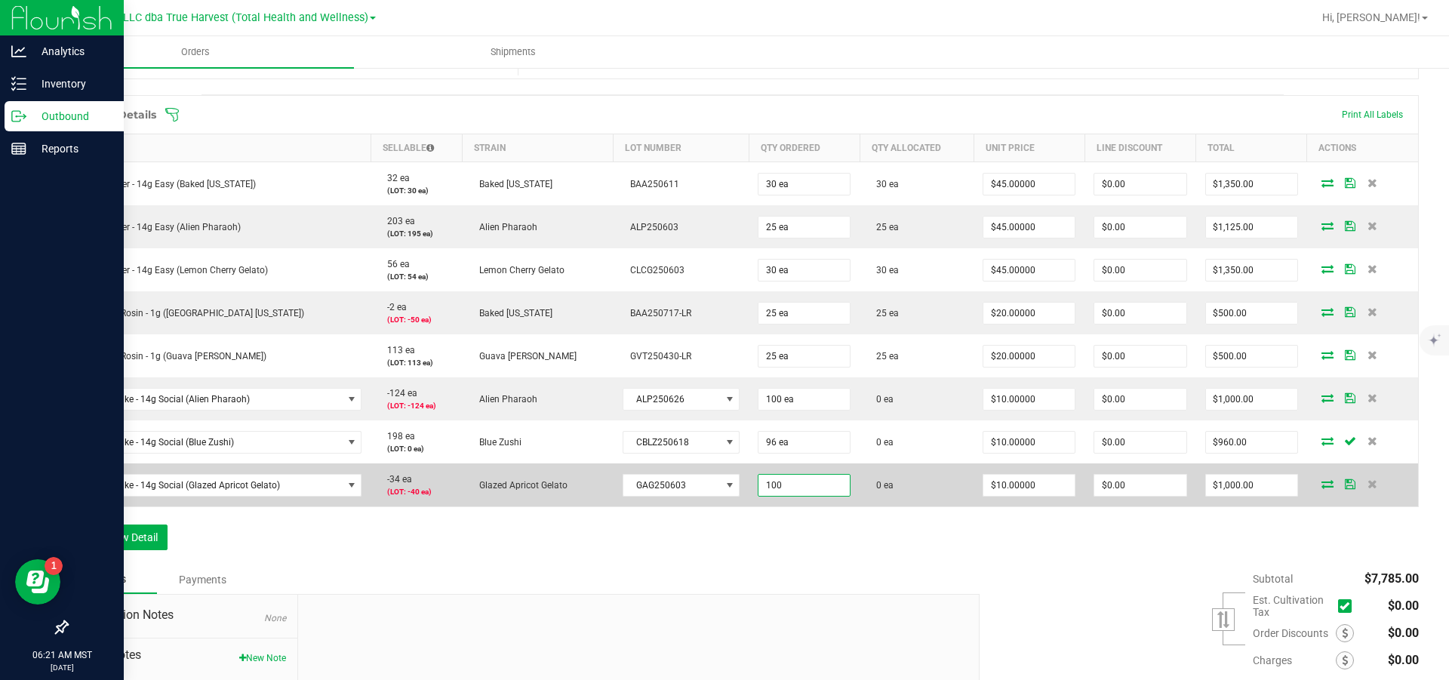
click at [817, 496] on input "100" at bounding box center [803, 485] width 91 height 21
type input "60 ea"
type input "10"
type input "$600.00"
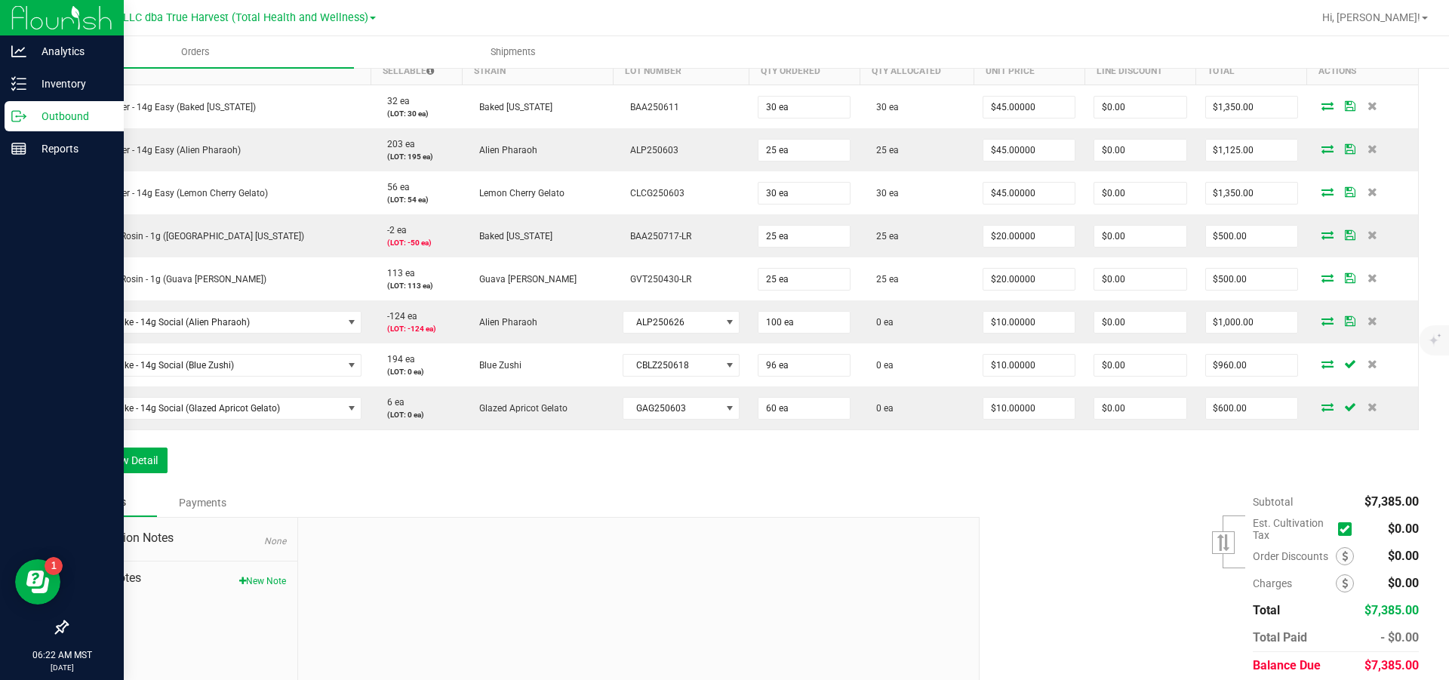
scroll to position [453, 0]
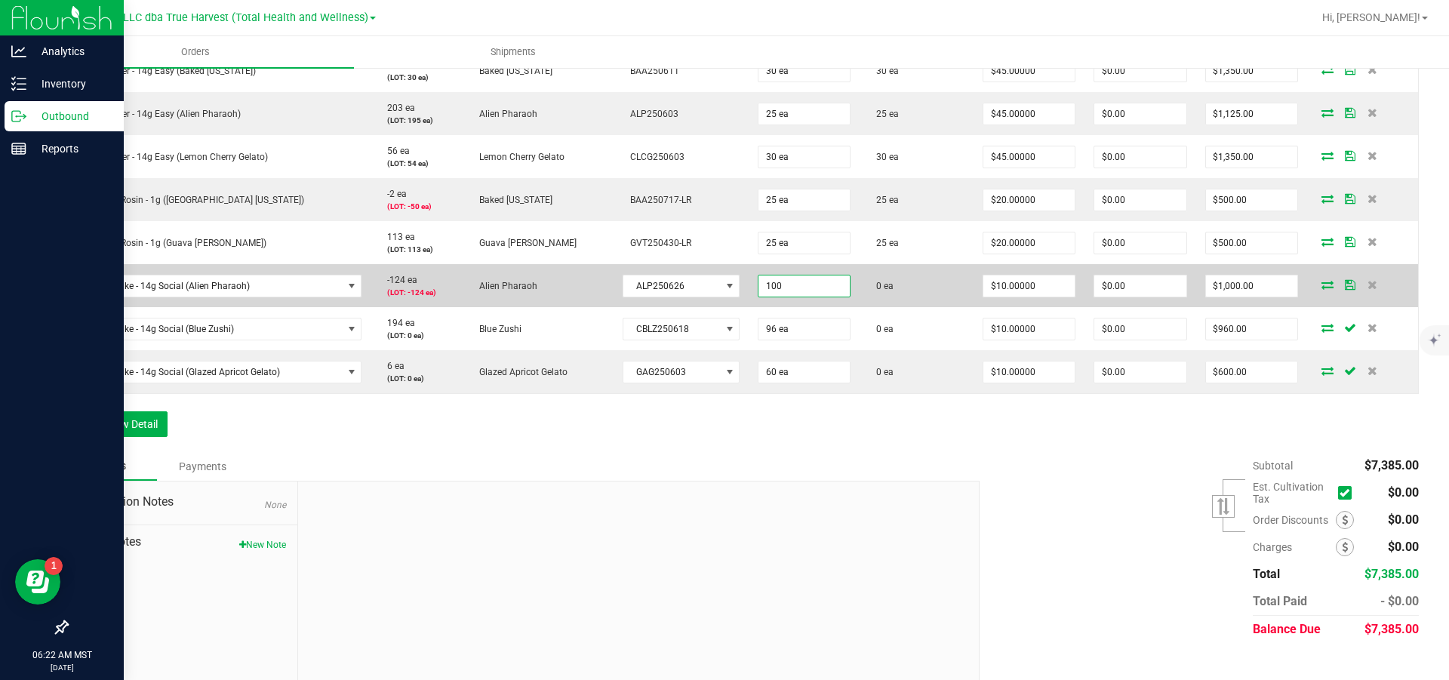
click at [820, 297] on input "100" at bounding box center [803, 285] width 91 height 21
type input "2"
type input "0 ea"
type input "10"
type input "$0.00"
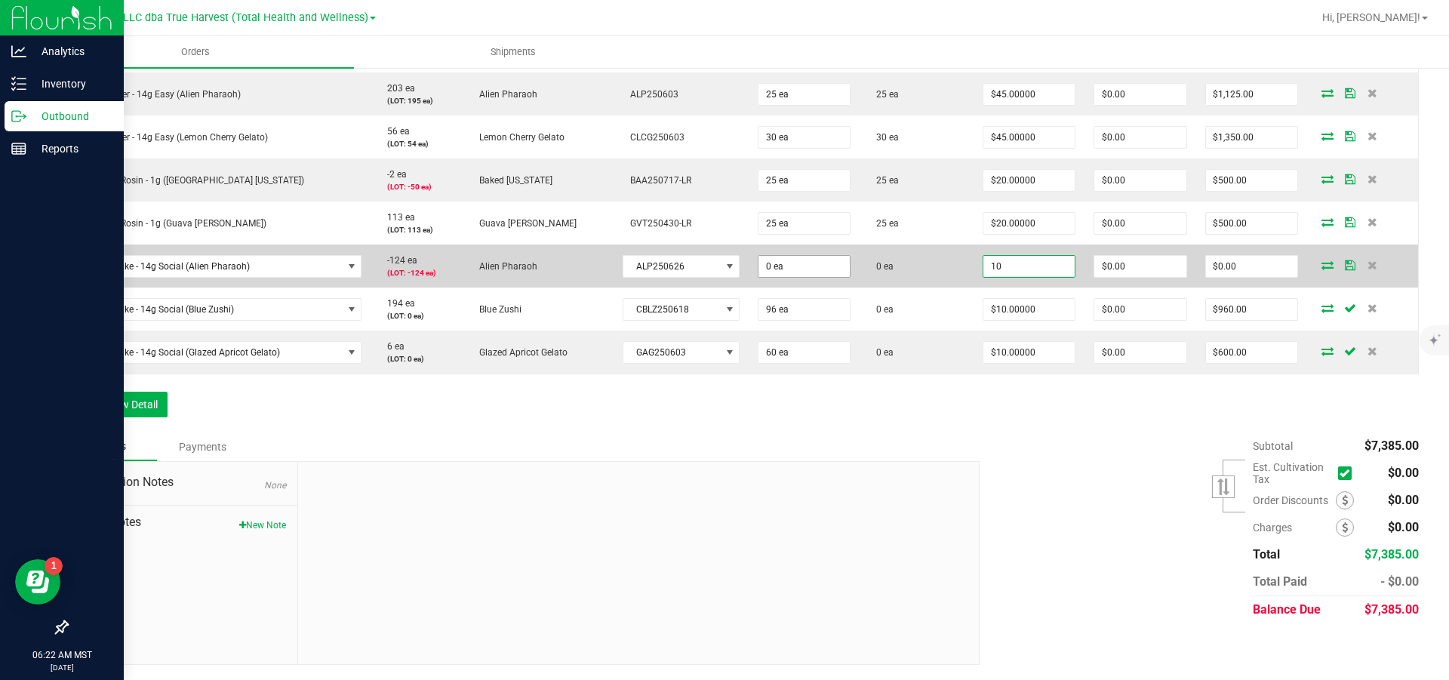
scroll to position [532, 0]
type input "$10.00000"
click at [1368, 260] on icon at bounding box center [1373, 264] width 10 height 9
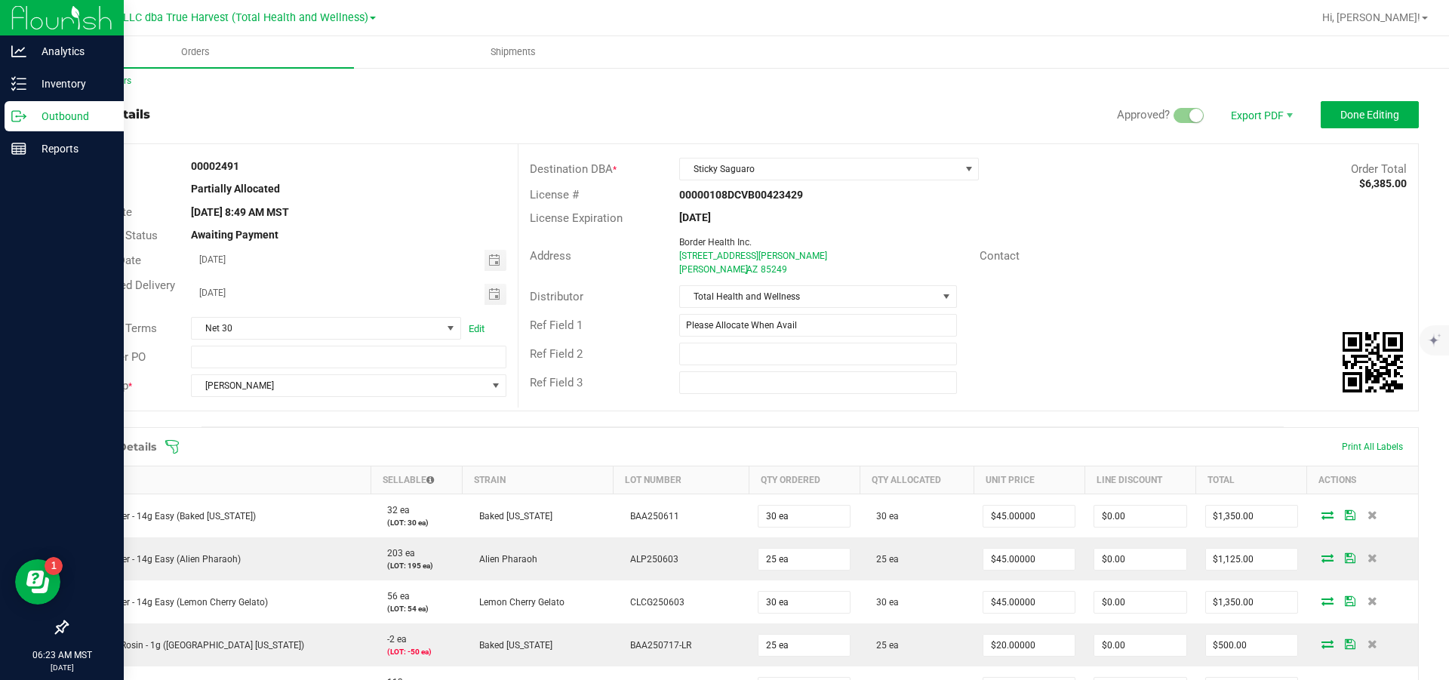
scroll to position [0, 0]
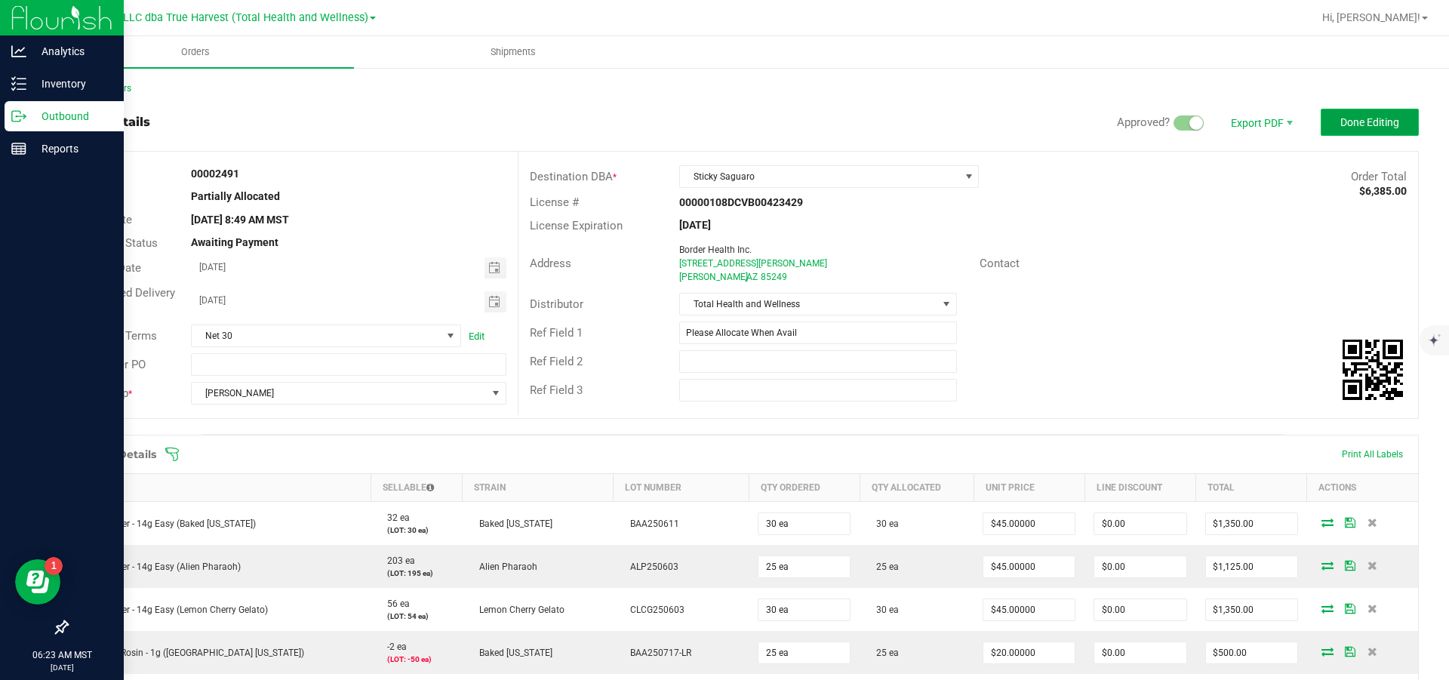
click at [1340, 125] on span "Done Editing" at bounding box center [1369, 122] width 59 height 12
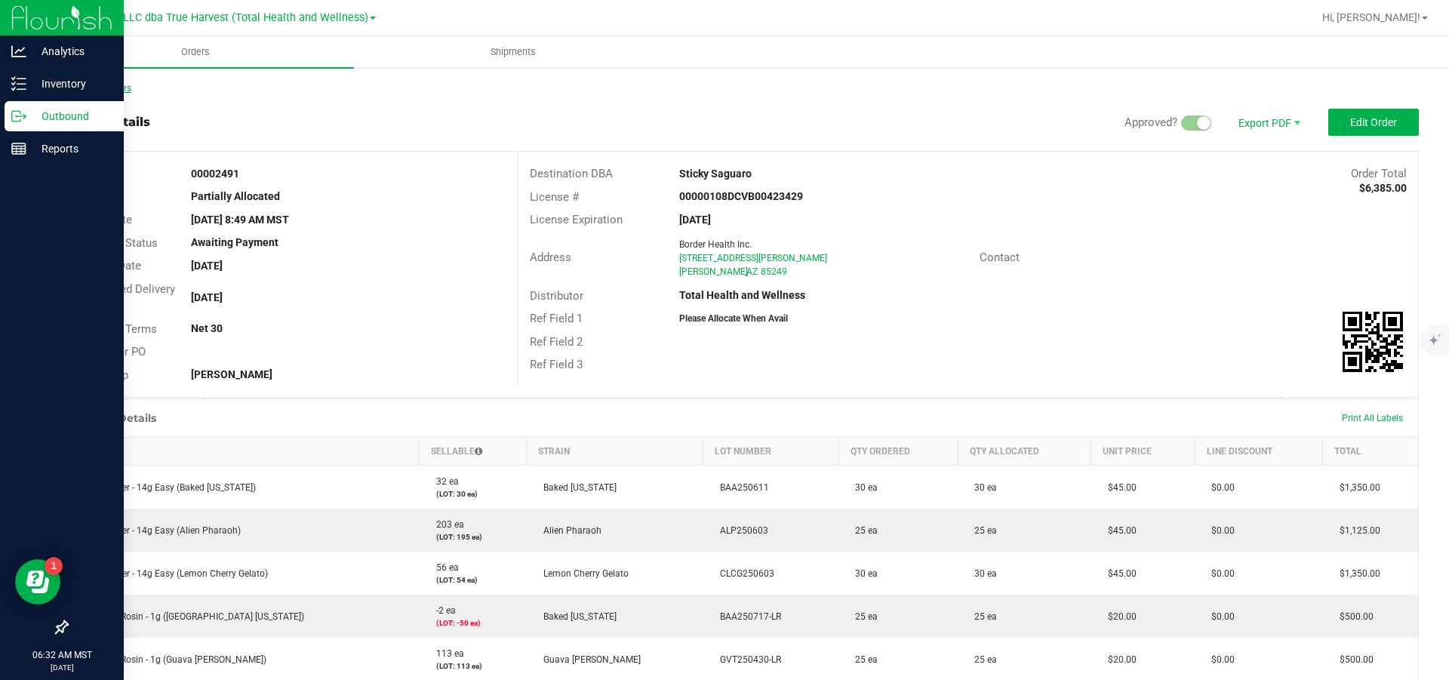
click at [125, 86] on link "Back to Orders" at bounding box center [98, 88] width 65 height 11
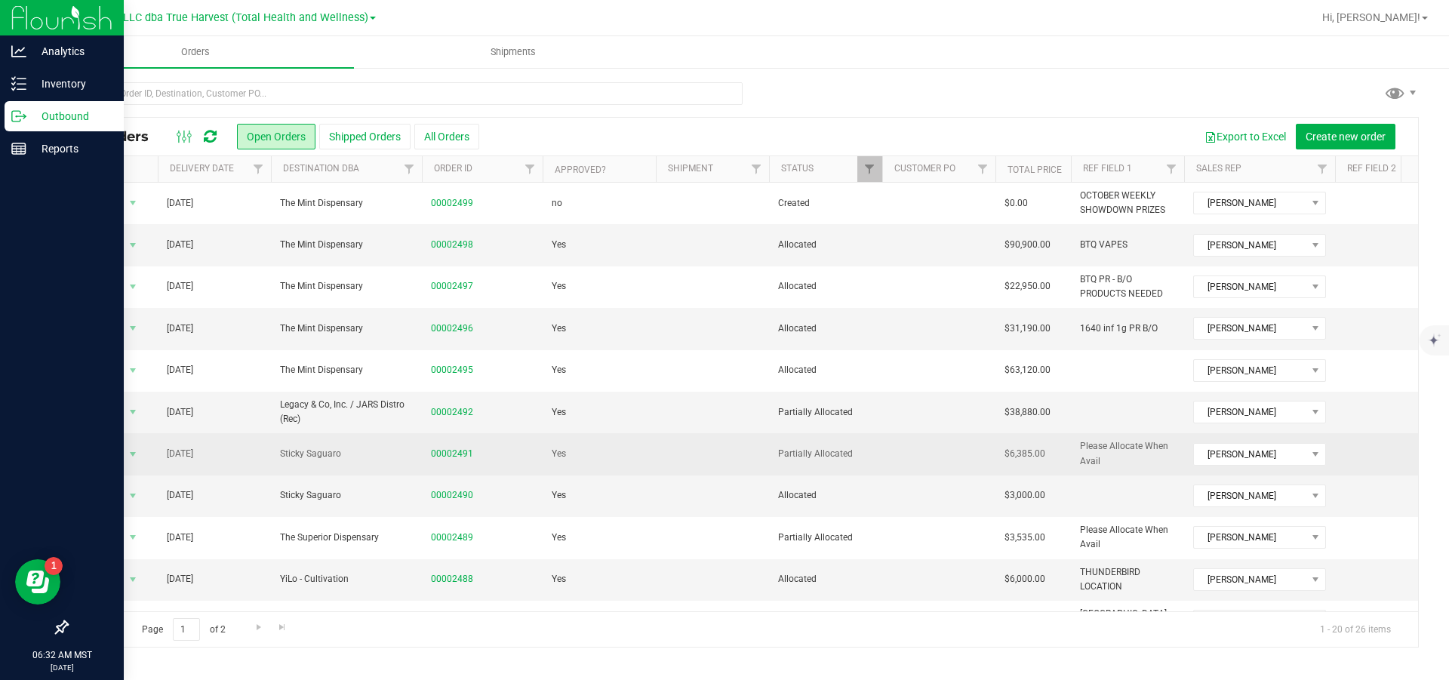
click at [1130, 468] on span "Please Allocate When Avail" at bounding box center [1127, 453] width 95 height 29
type input "P"
type input "G"
type input "Getting Replacements for OOS"
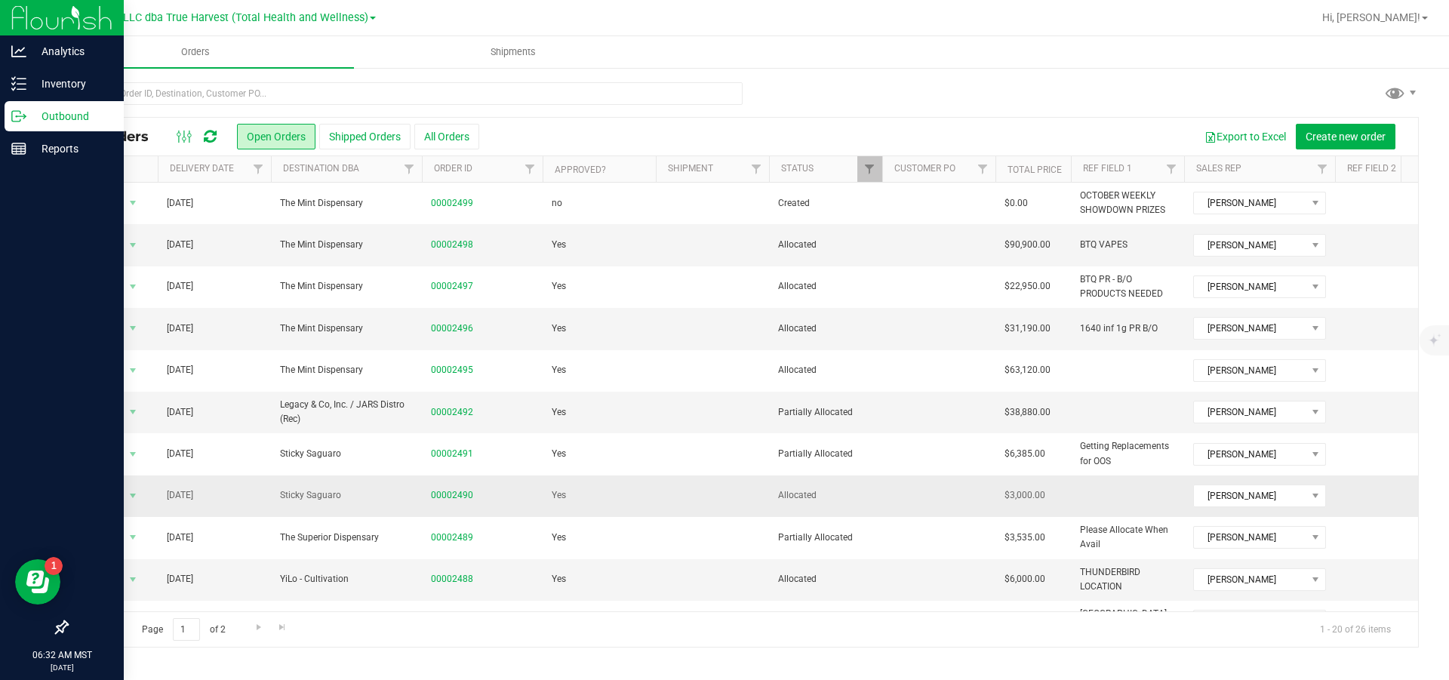
scroll to position [113, 0]
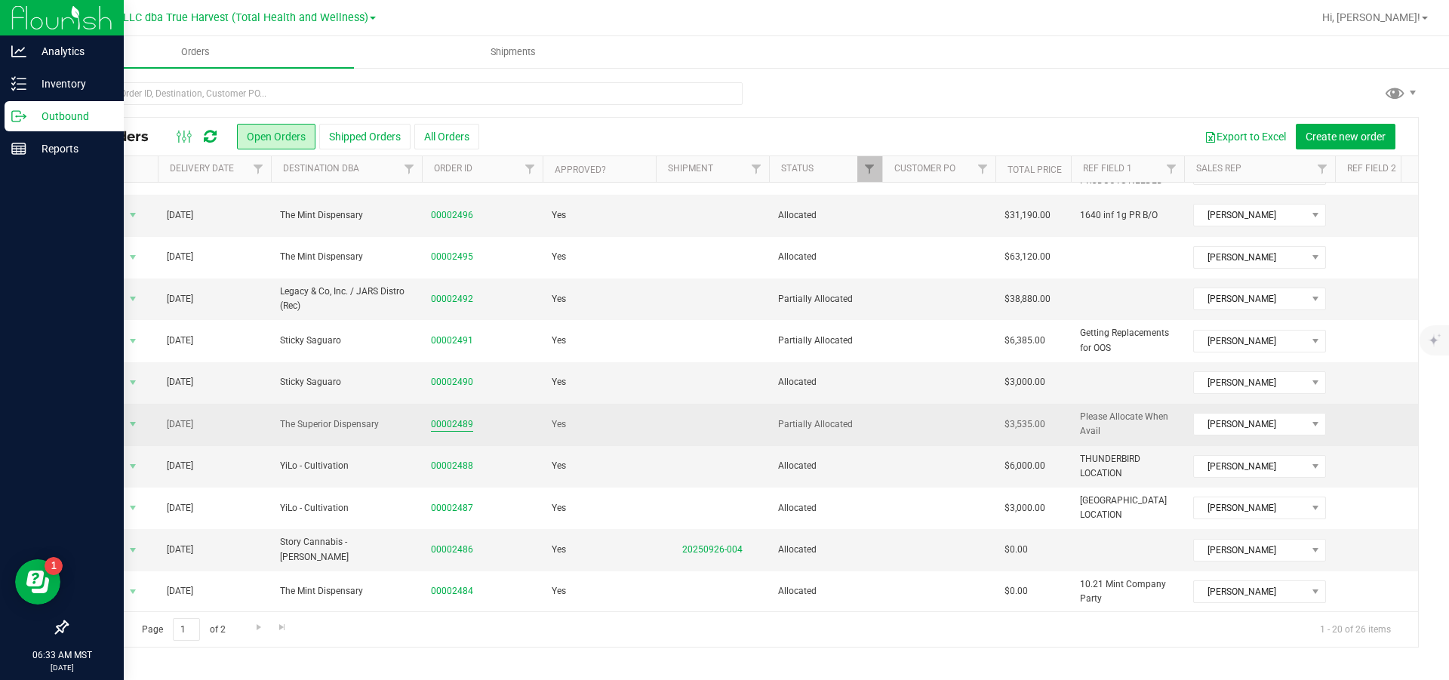
click at [457, 432] on link "00002489" at bounding box center [452, 424] width 42 height 14
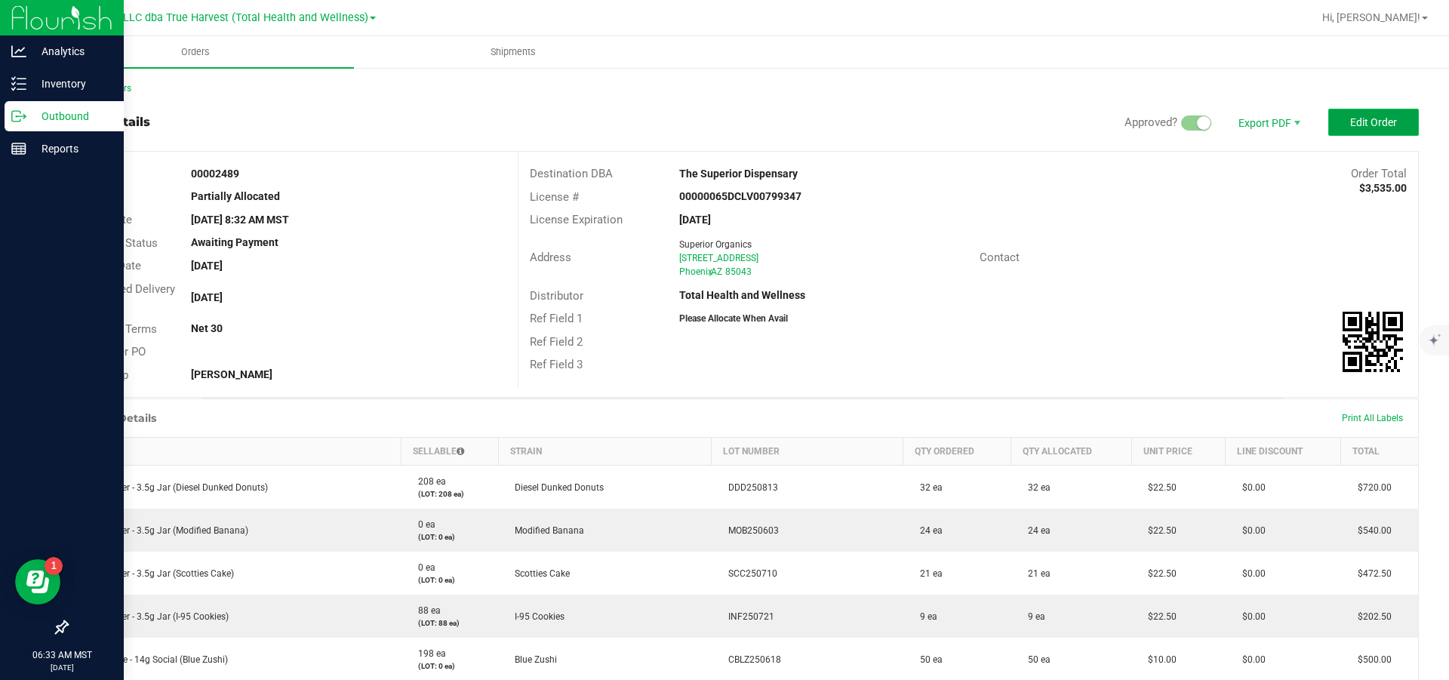
click at [1350, 120] on span "Edit Order" at bounding box center [1373, 122] width 47 height 12
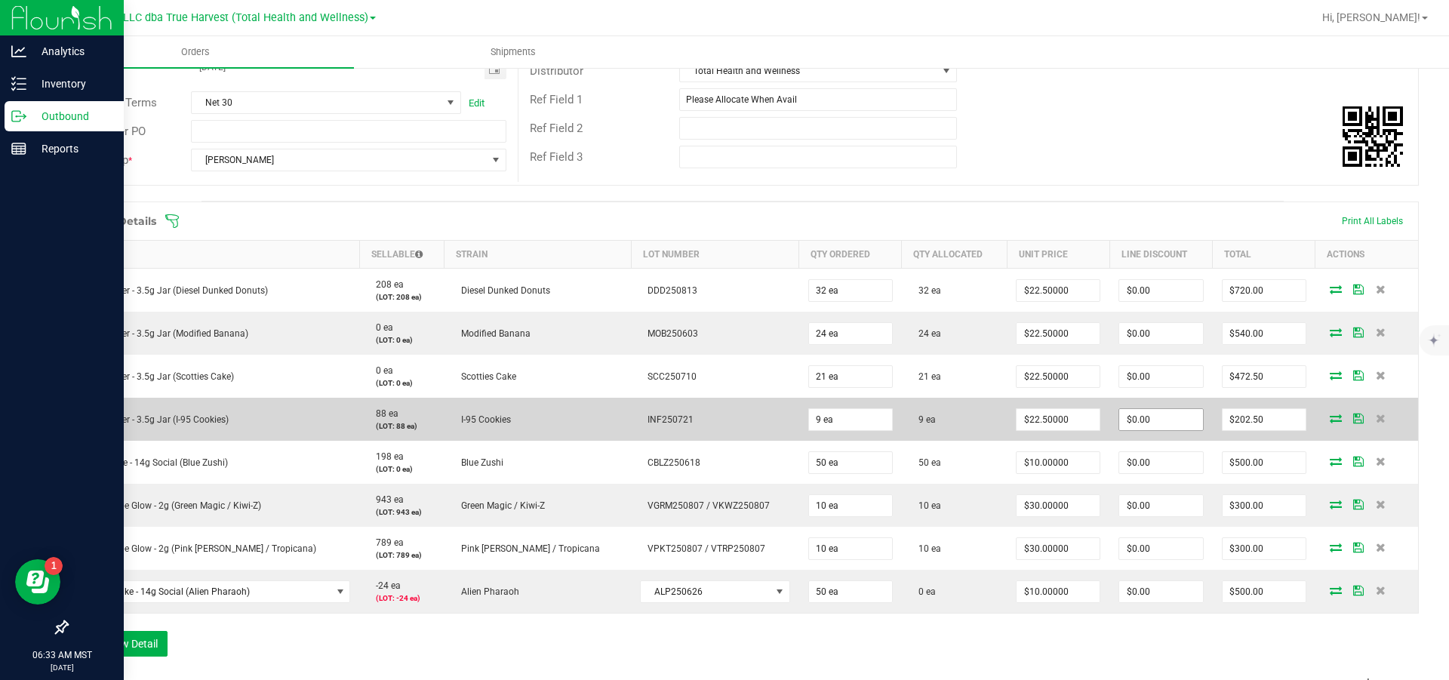
scroll to position [340, 0]
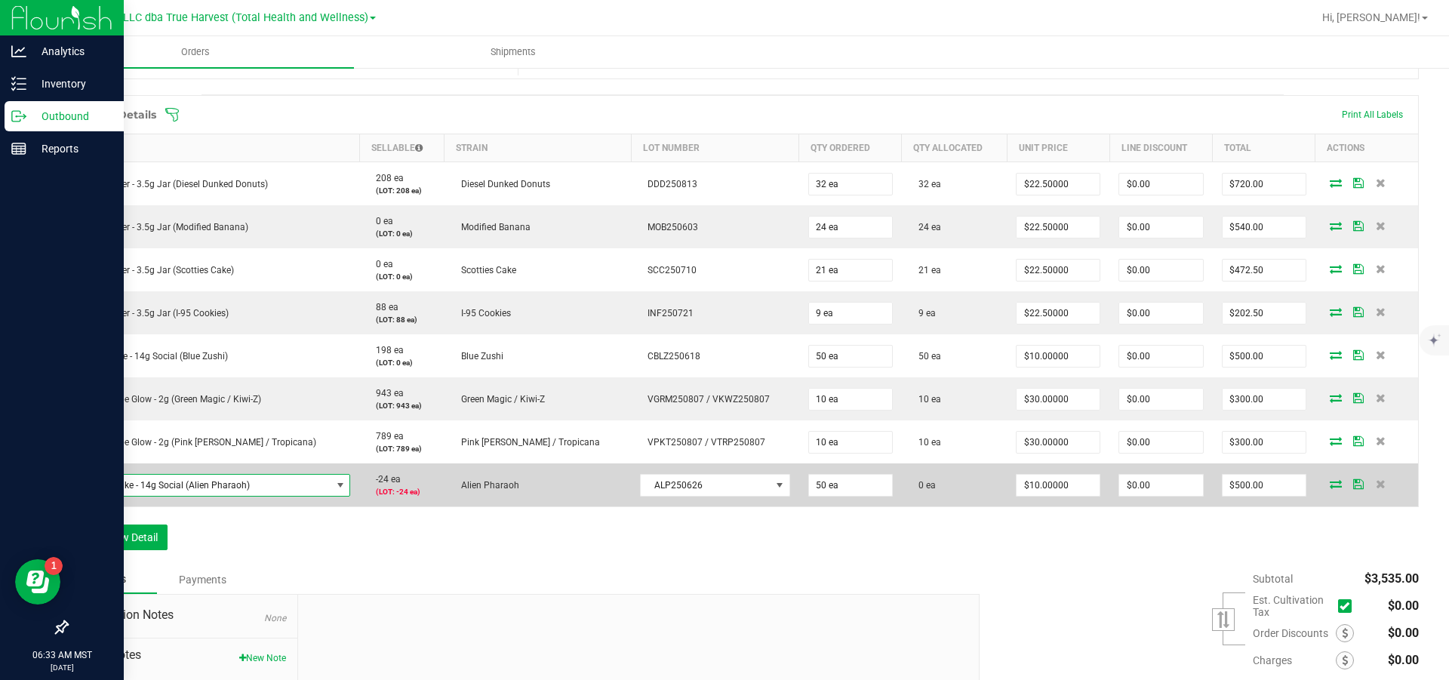
click at [334, 491] on span "NO DATA FOUND" at bounding box center [340, 485] width 12 height 12
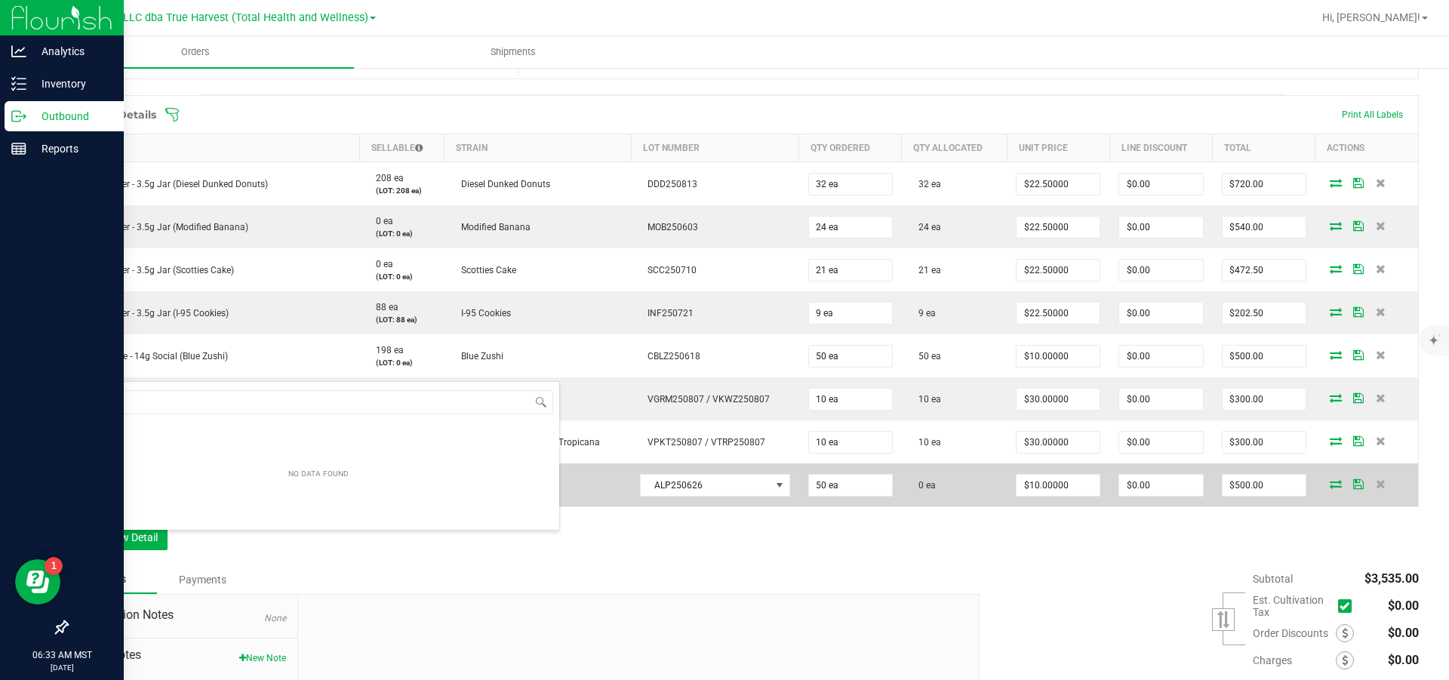
scroll to position [23, 249]
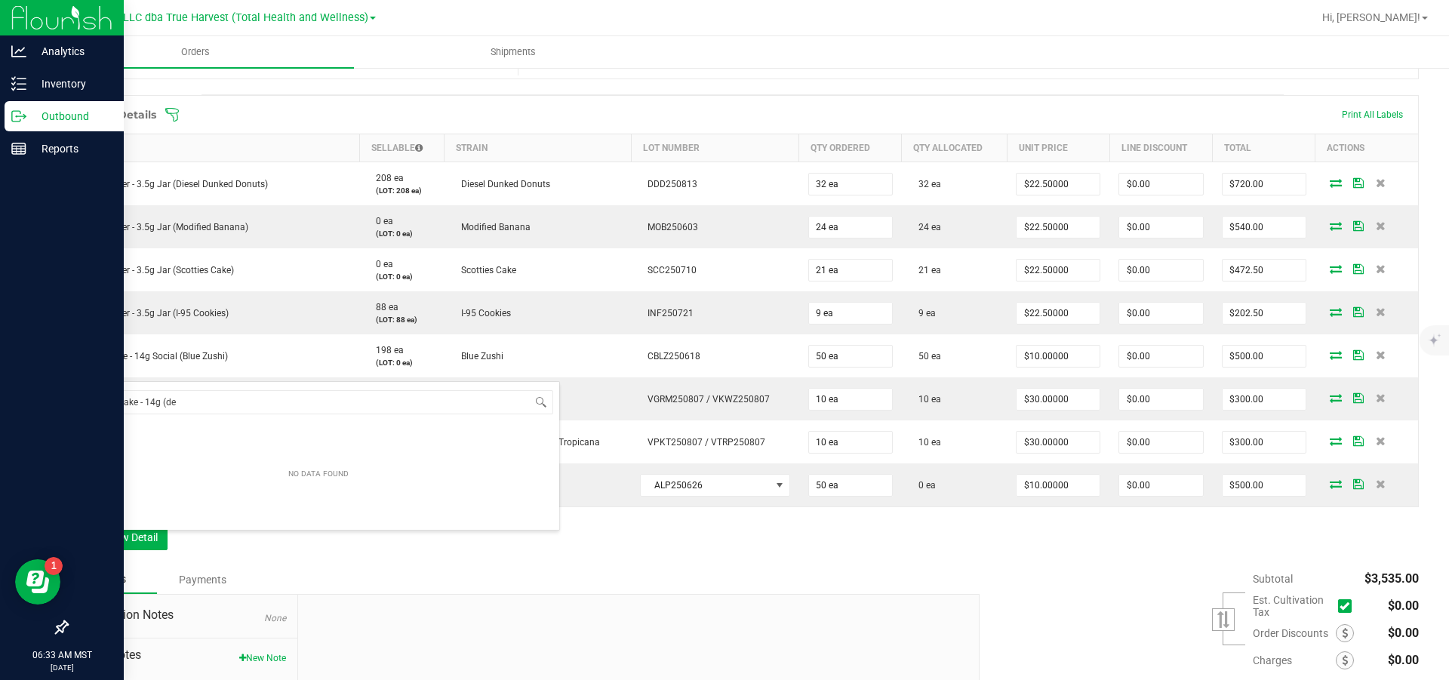
type input "sg - shake - 14g (de"
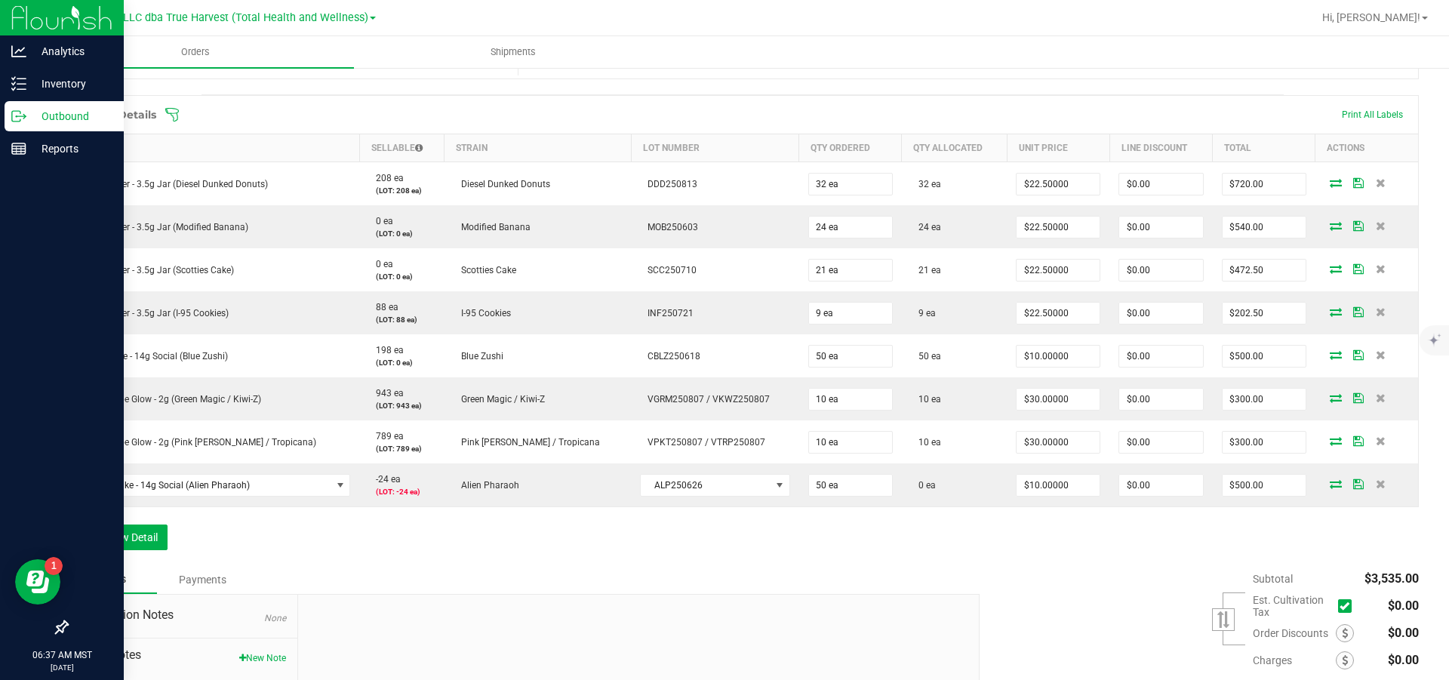
scroll to position [0, 0]
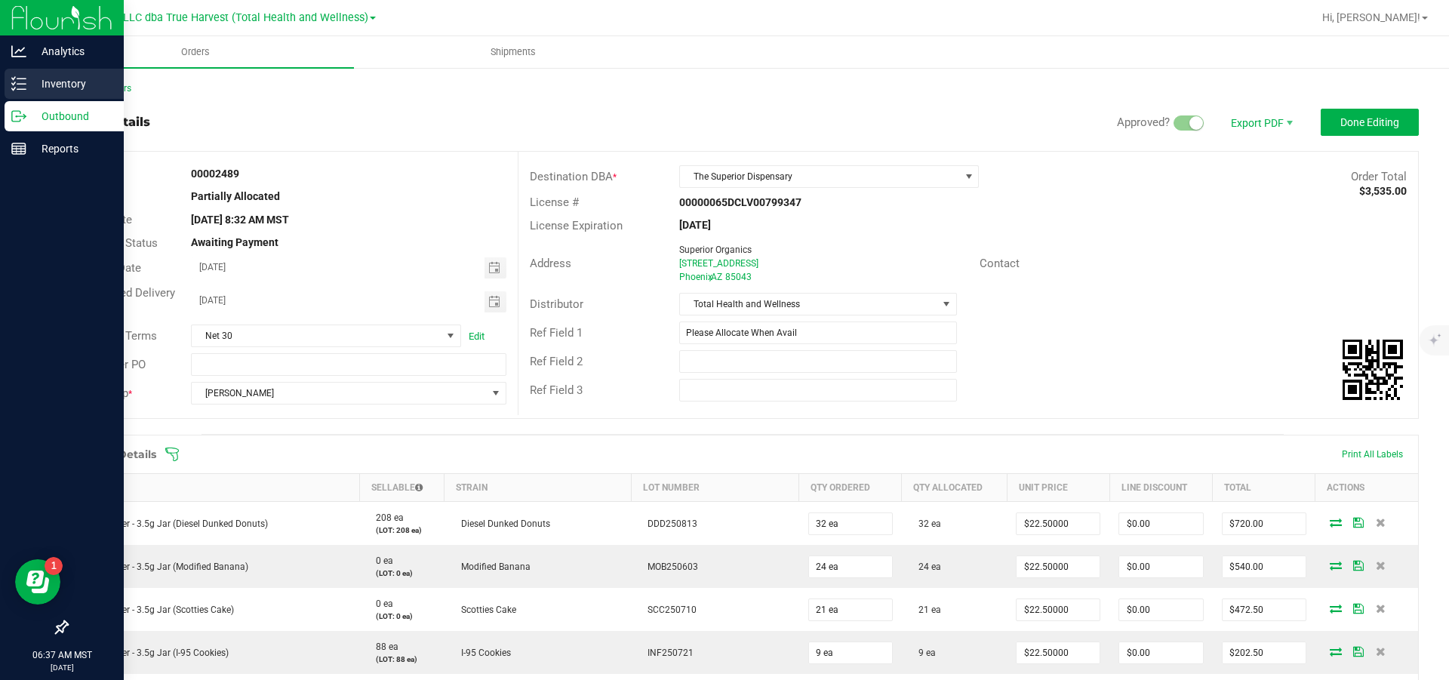
drag, startPoint x: 35, startPoint y: 80, endPoint x: 46, endPoint y: 79, distance: 11.3
click at [35, 79] on p "Inventory" at bounding box center [71, 84] width 91 height 18
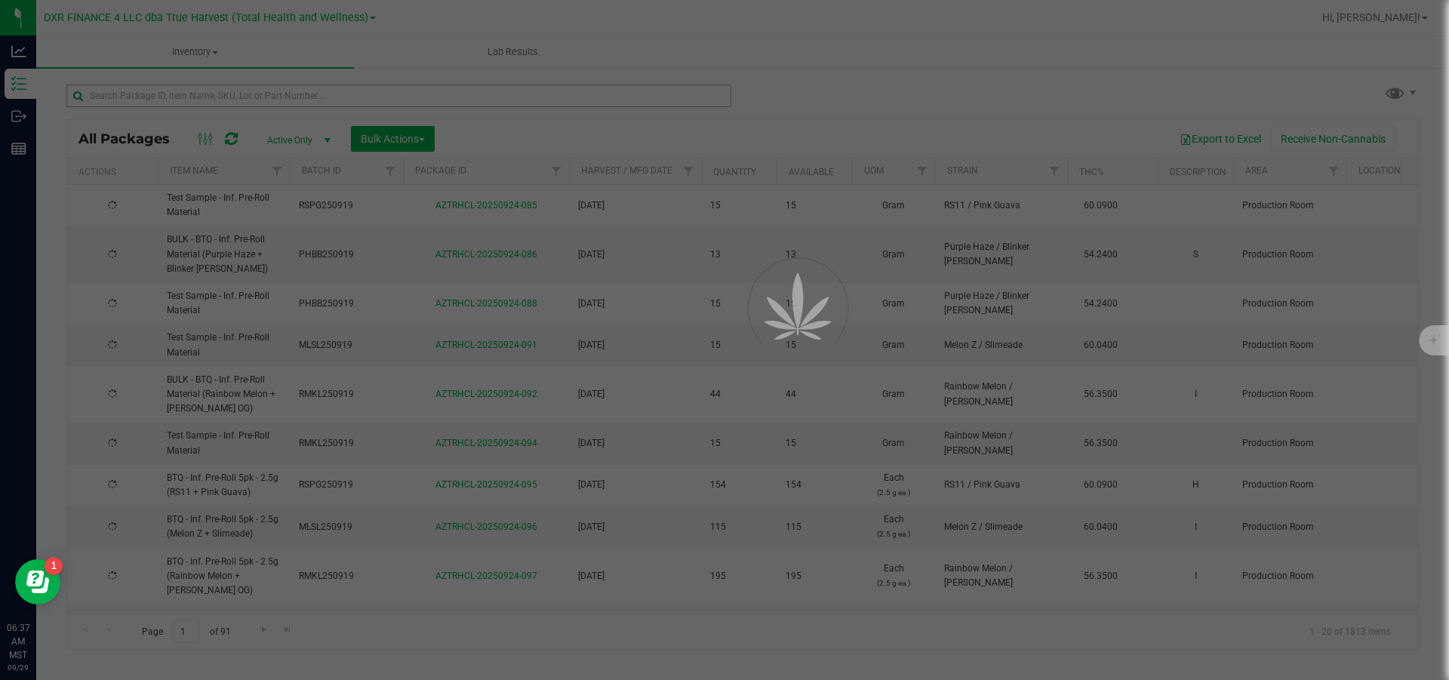
click at [189, 105] on div at bounding box center [724, 340] width 1449 height 680
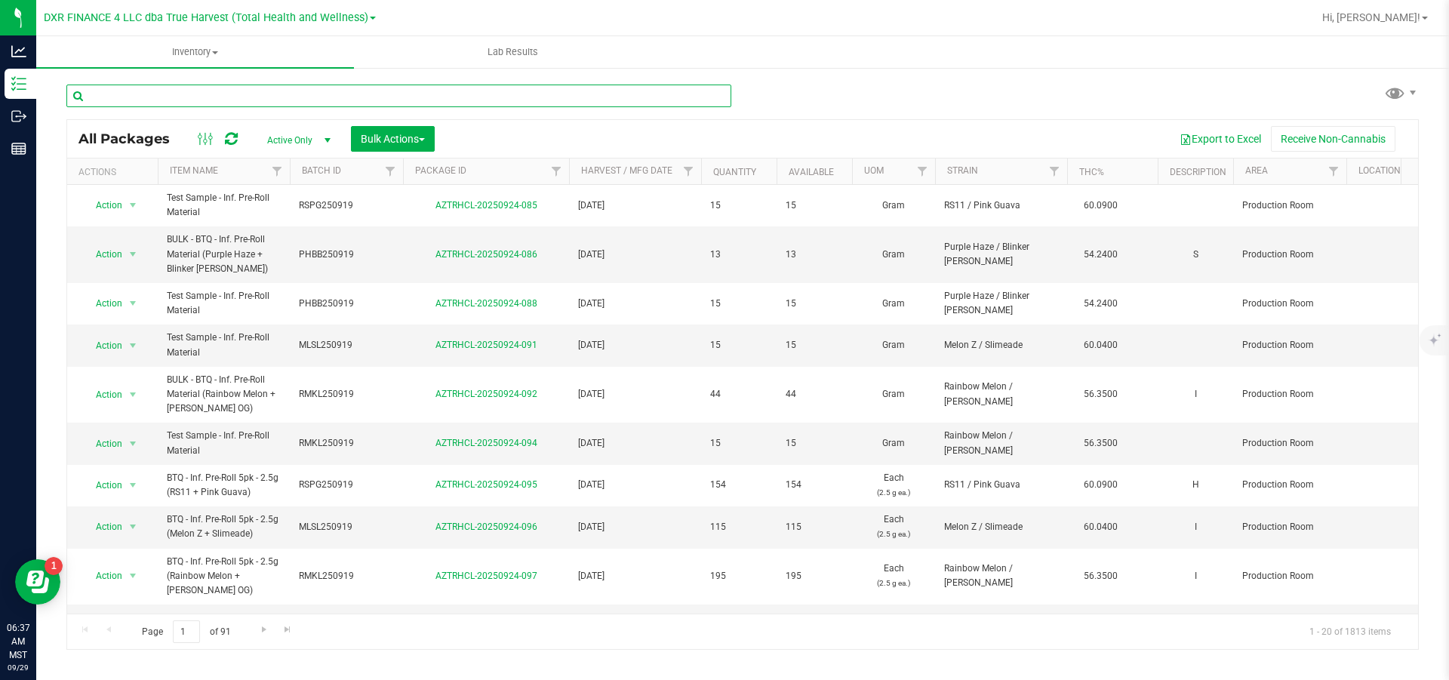
click at [189, 105] on input "text" at bounding box center [398, 96] width 665 height 23
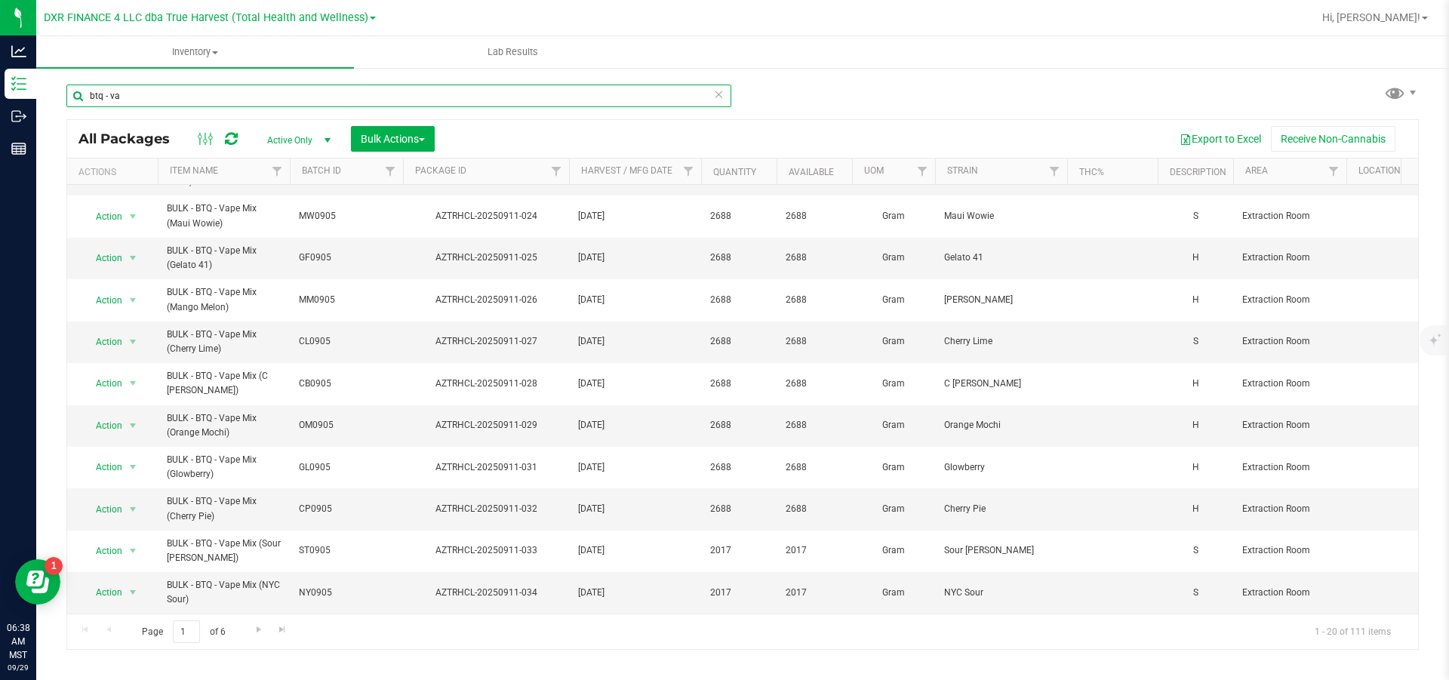
scroll to position [455, 0]
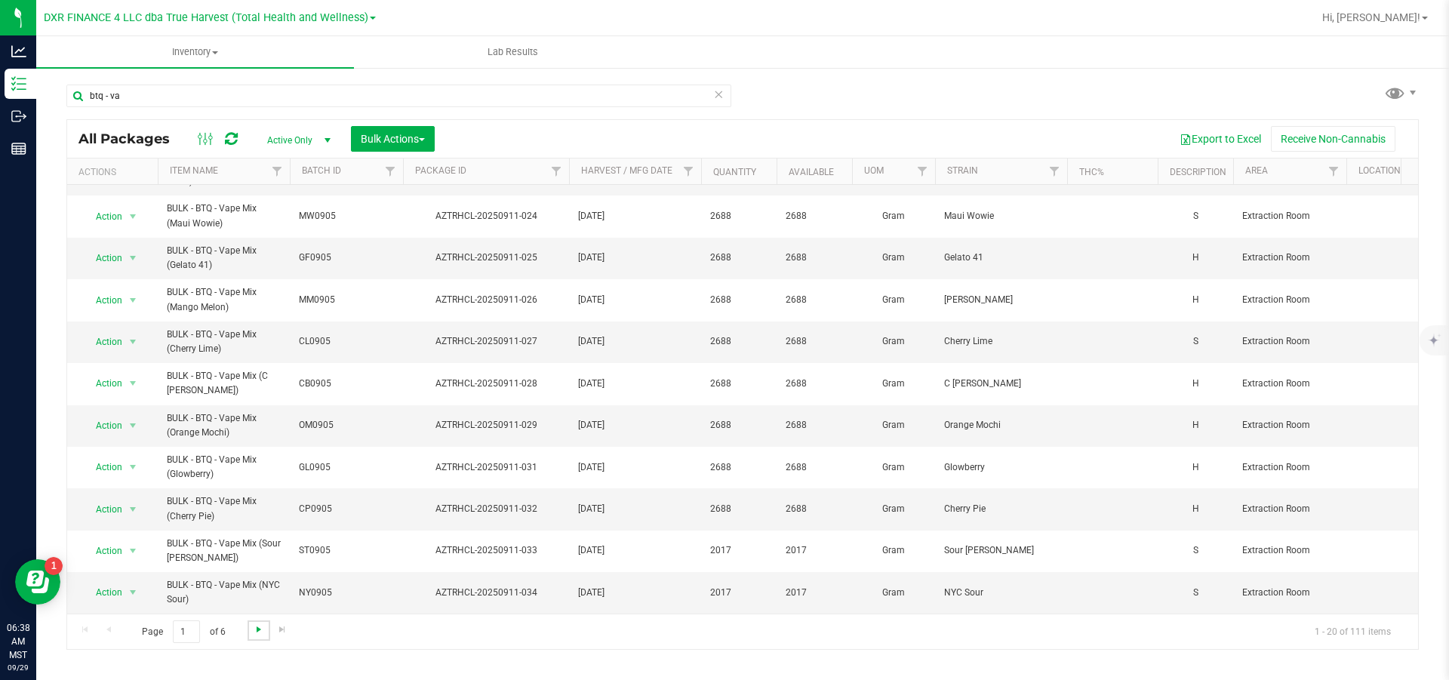
click at [265, 629] on span "Go to the next page" at bounding box center [259, 629] width 12 height 12
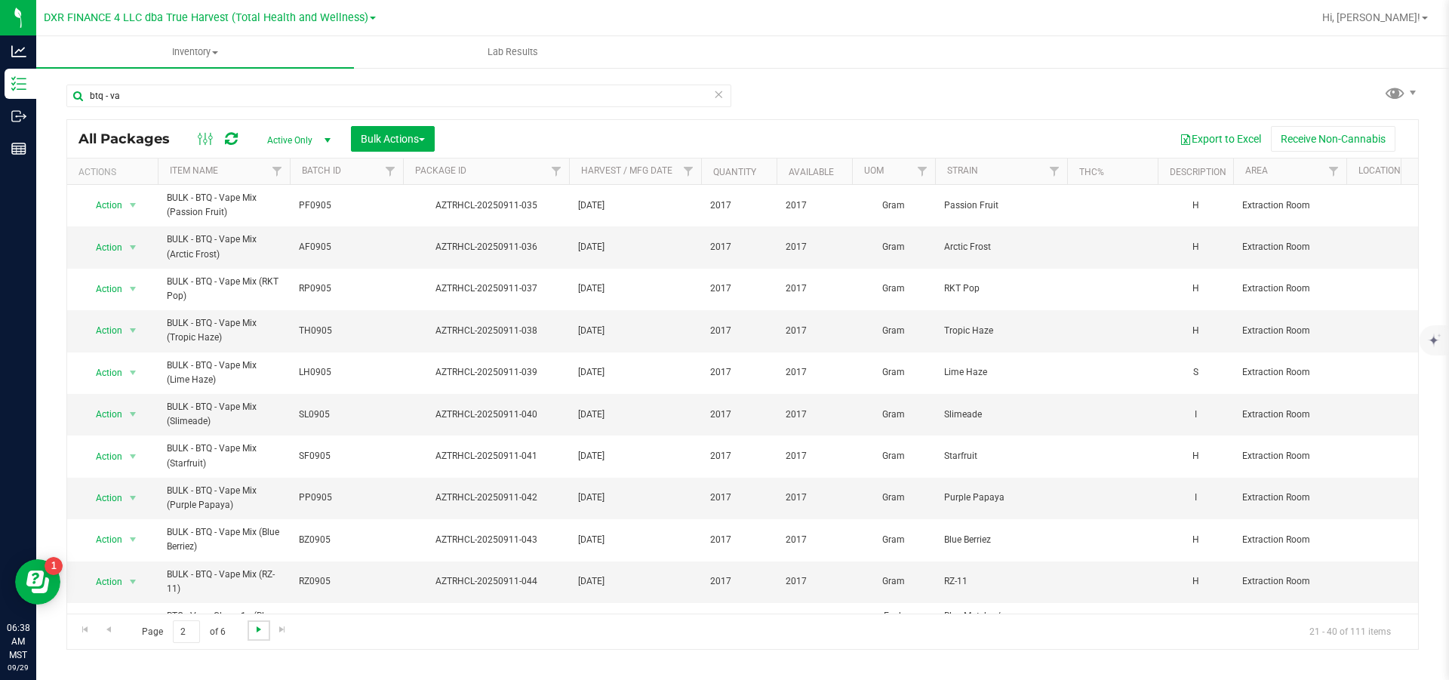
click at [265, 631] on span "Go to the next page" at bounding box center [259, 629] width 12 height 12
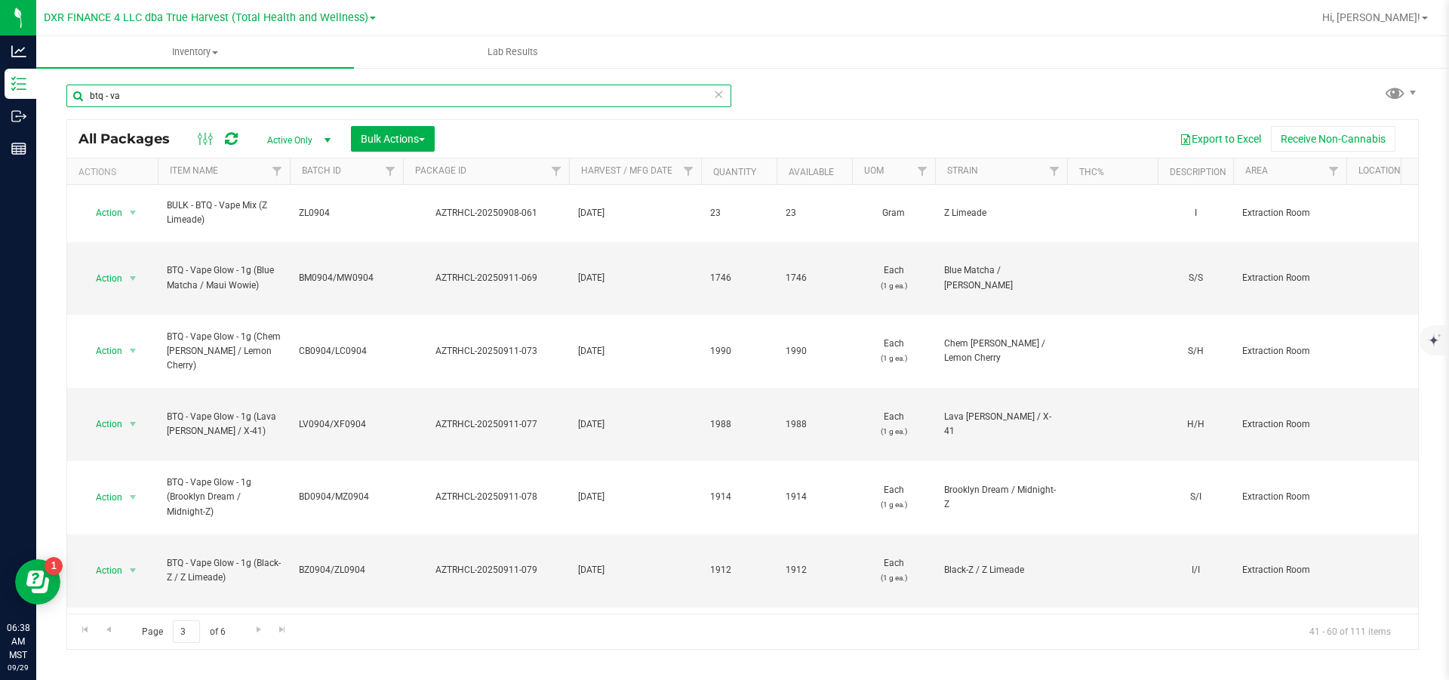
click at [133, 97] on input "btq - va" at bounding box center [398, 96] width 665 height 23
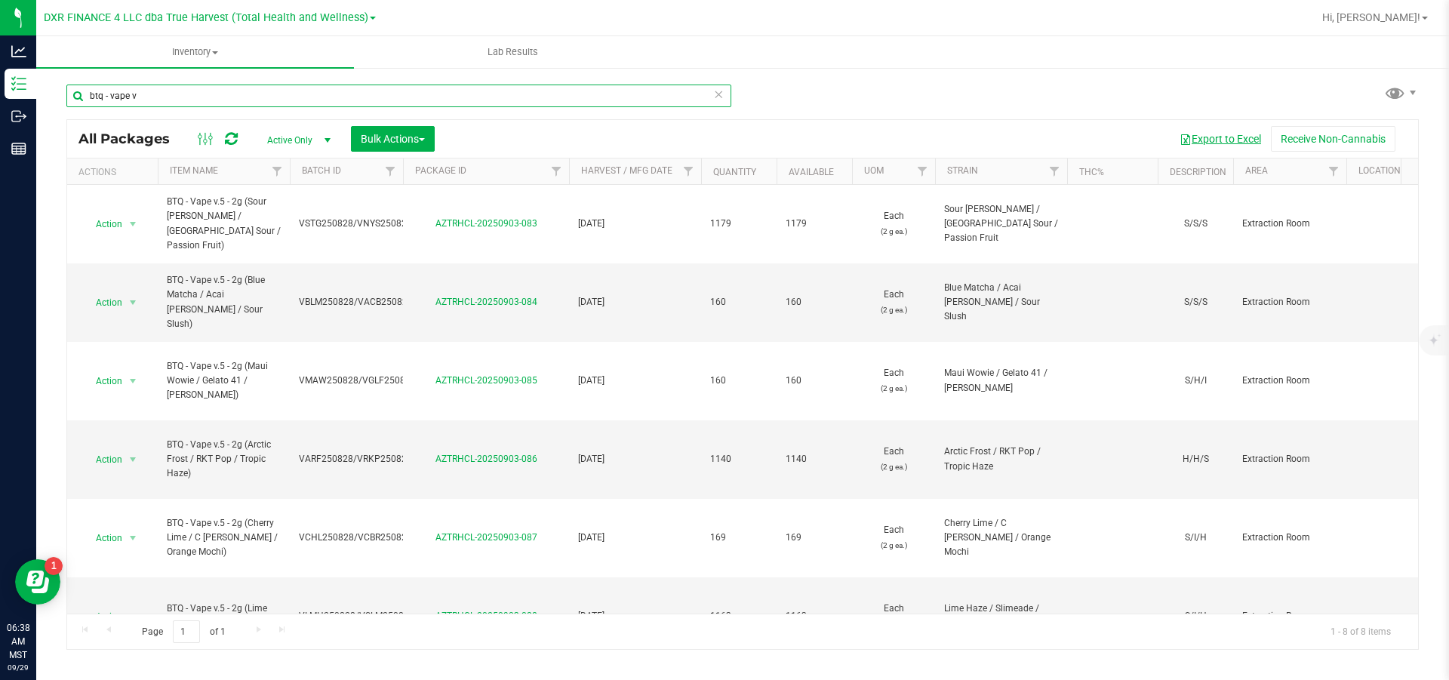
type input "btq - vape v"
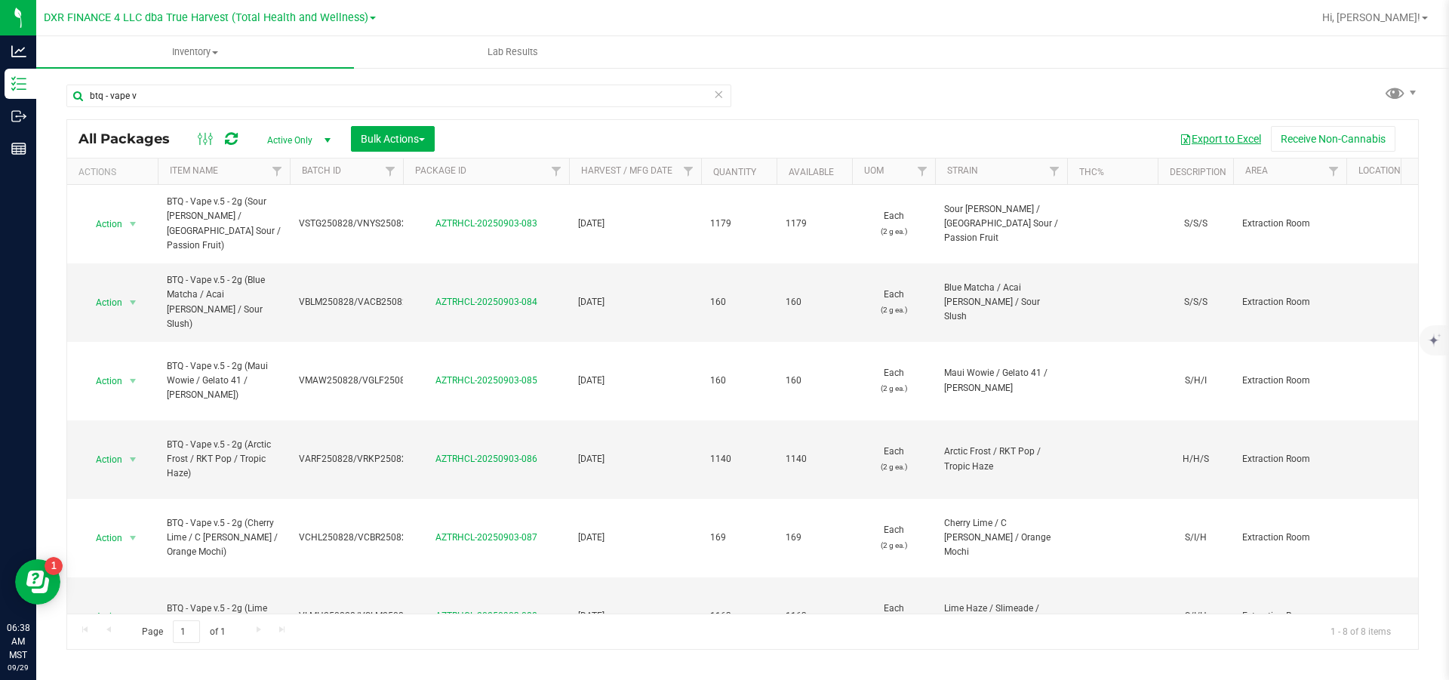
click at [1205, 143] on button "Export to Excel" at bounding box center [1220, 139] width 101 height 26
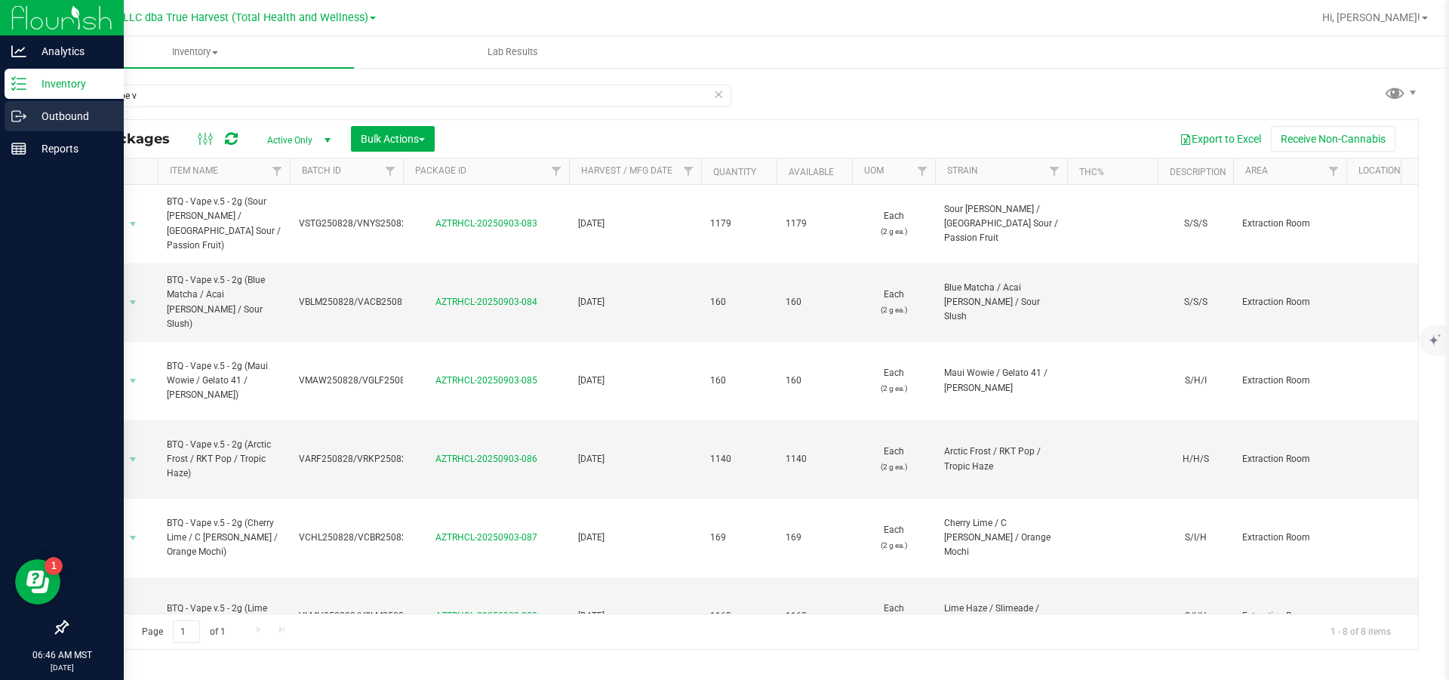
click at [68, 112] on p "Outbound" at bounding box center [71, 116] width 91 height 18
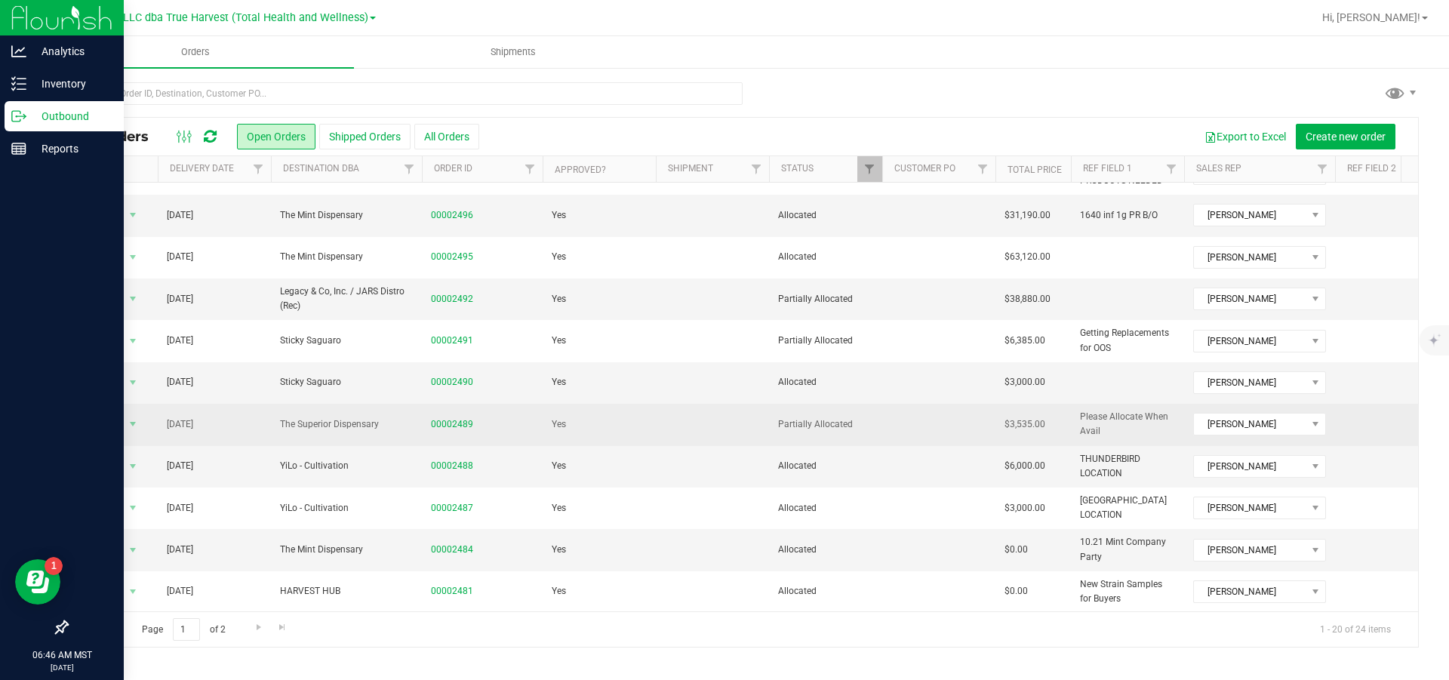
scroll to position [482, 0]
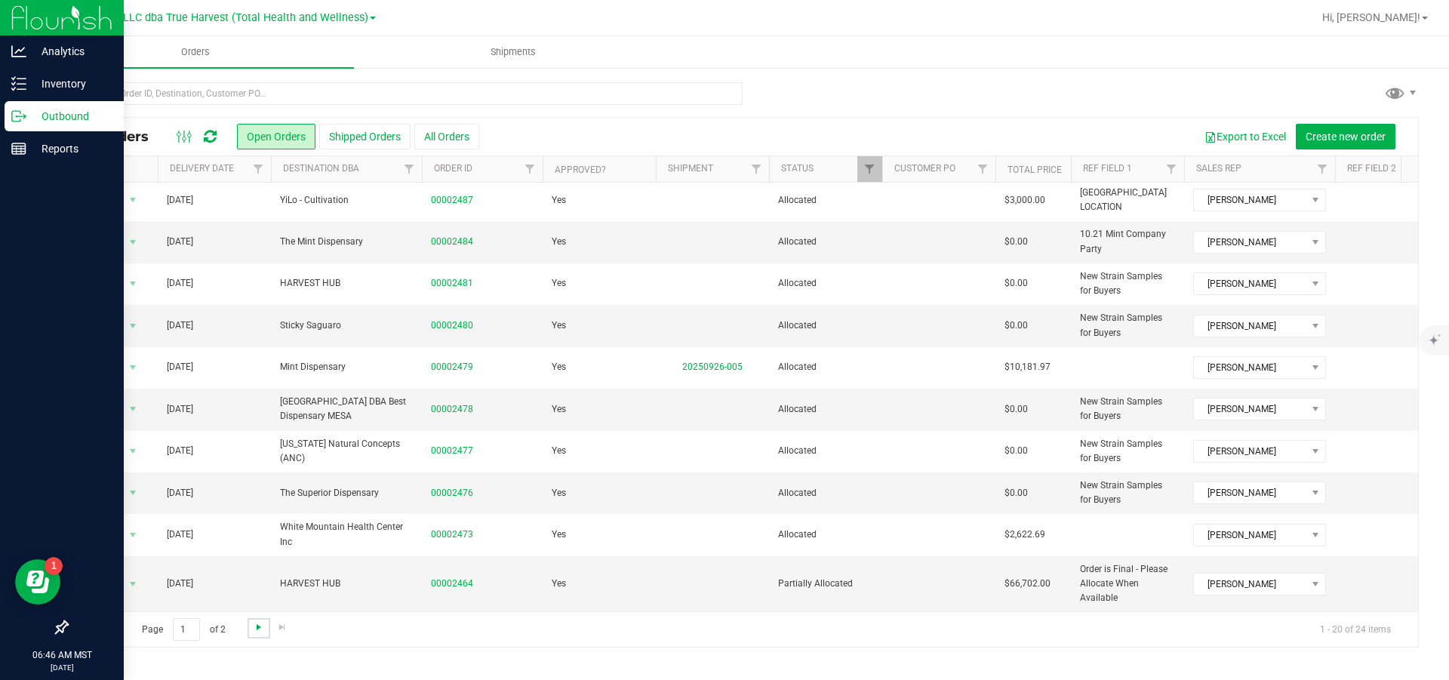
click at [265, 629] on span "Go to the next page" at bounding box center [259, 627] width 12 height 12
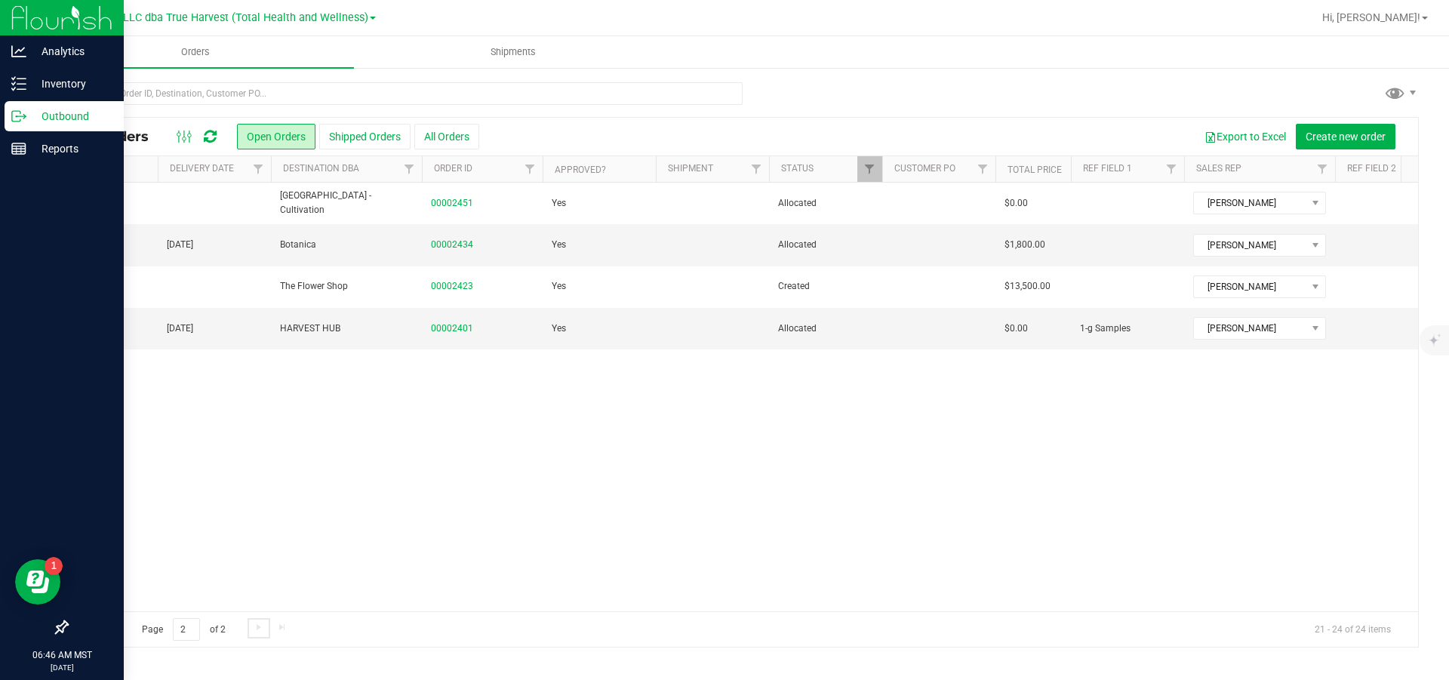
scroll to position [0, 0]
drag, startPoint x: 51, startPoint y: 113, endPoint x: 63, endPoint y: 115, distance: 12.2
click at [51, 113] on p "Outbound" at bounding box center [71, 116] width 91 height 18
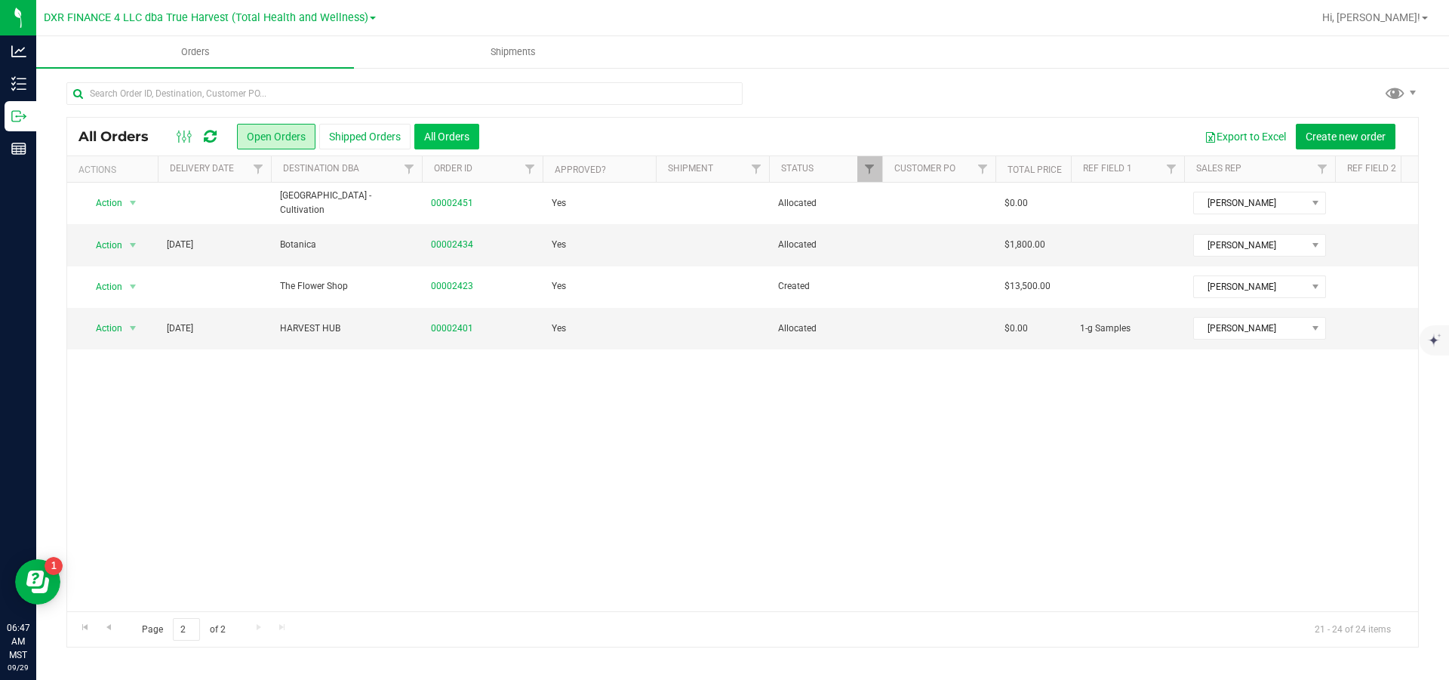
click at [437, 134] on button "All Orders" at bounding box center [446, 137] width 65 height 26
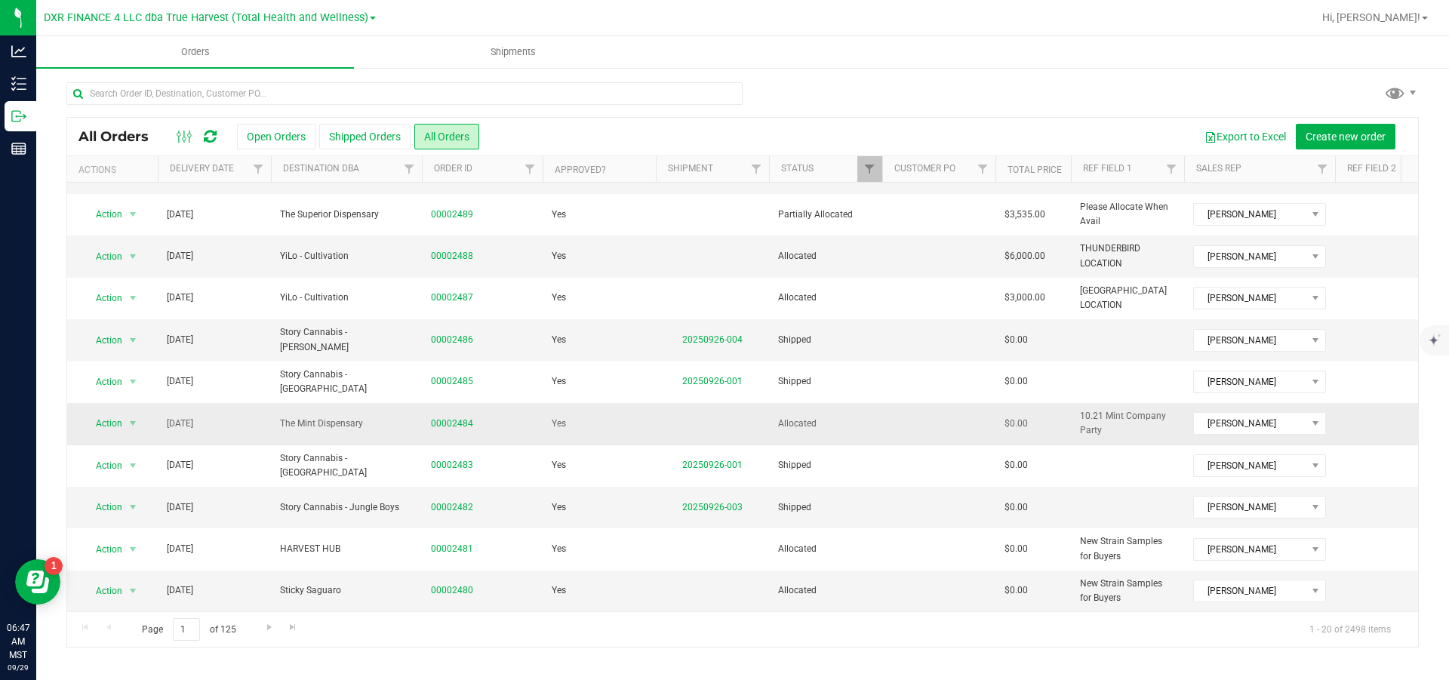
scroll to position [467, 0]
click at [275, 629] on span "Go to the next page" at bounding box center [269, 627] width 12 height 12
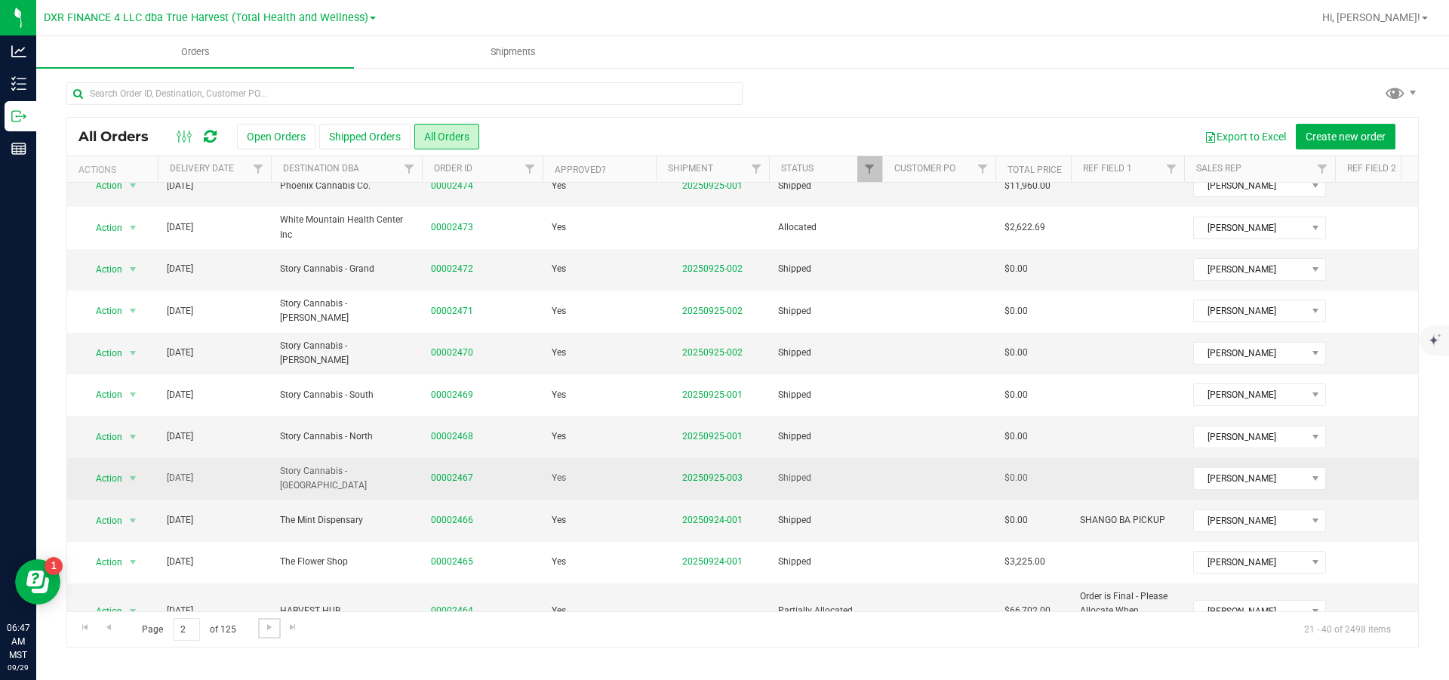
scroll to position [340, 0]
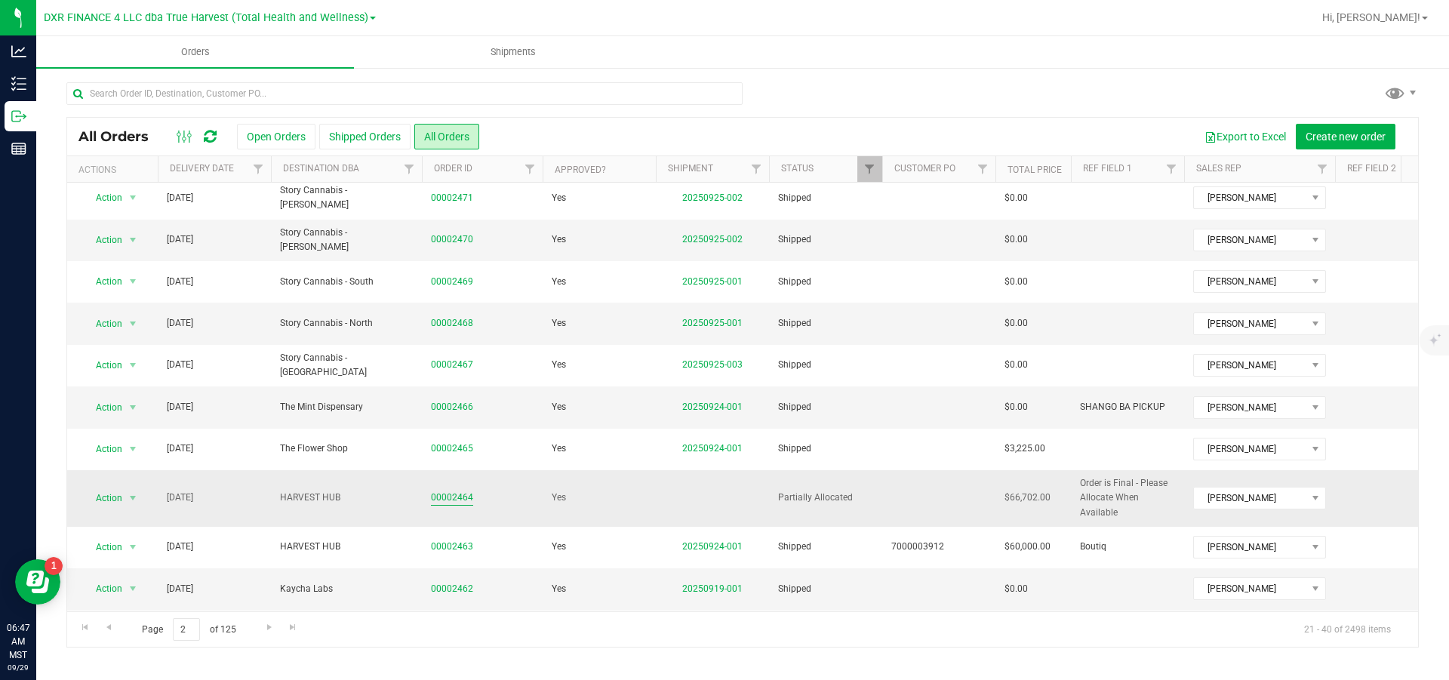
click at [459, 505] on link "00002464" at bounding box center [452, 498] width 42 height 14
